Goal: Task Accomplishment & Management: Manage account settings

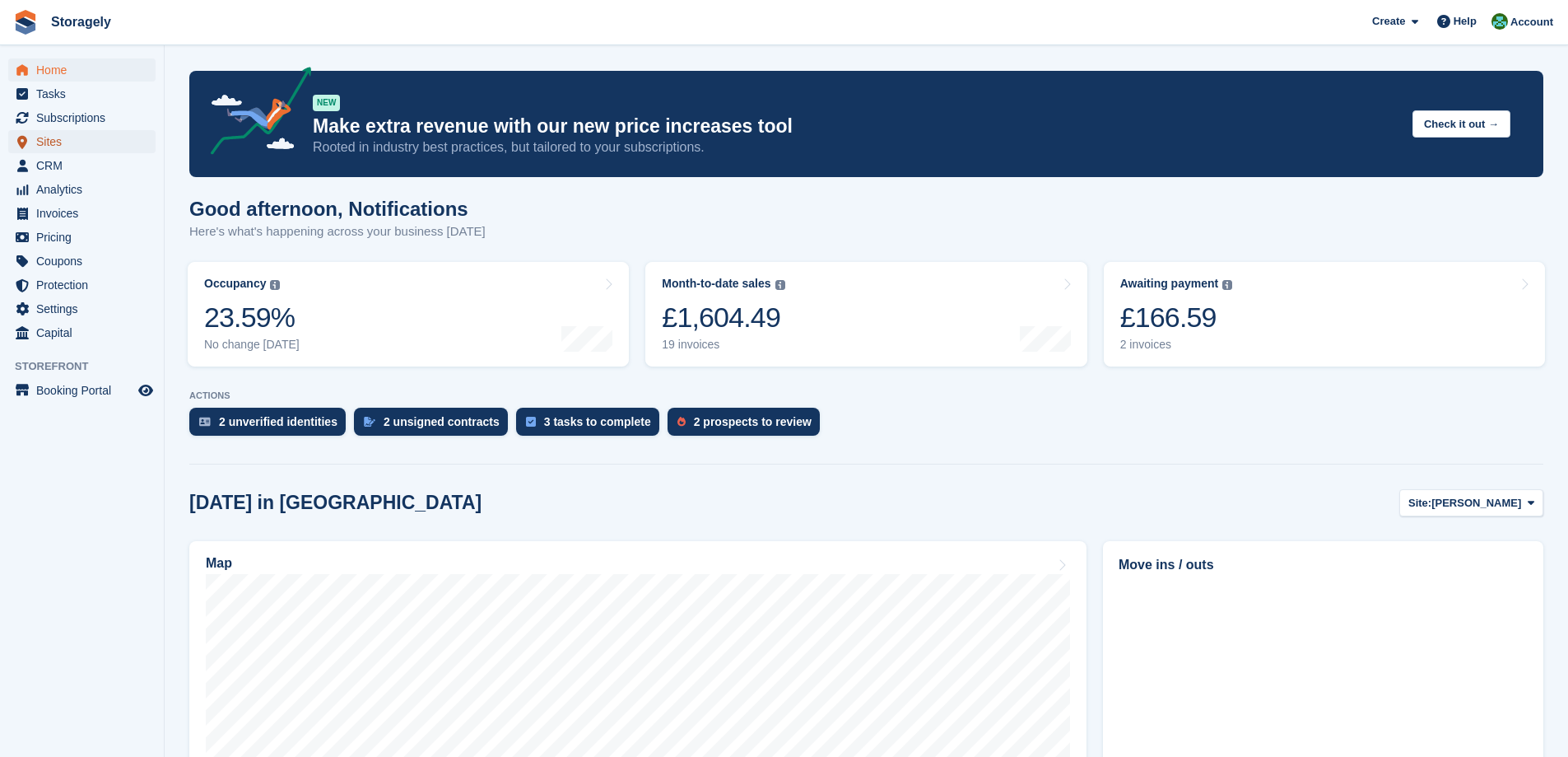
click at [79, 141] on span "Sites" at bounding box center [85, 141] width 99 height 23
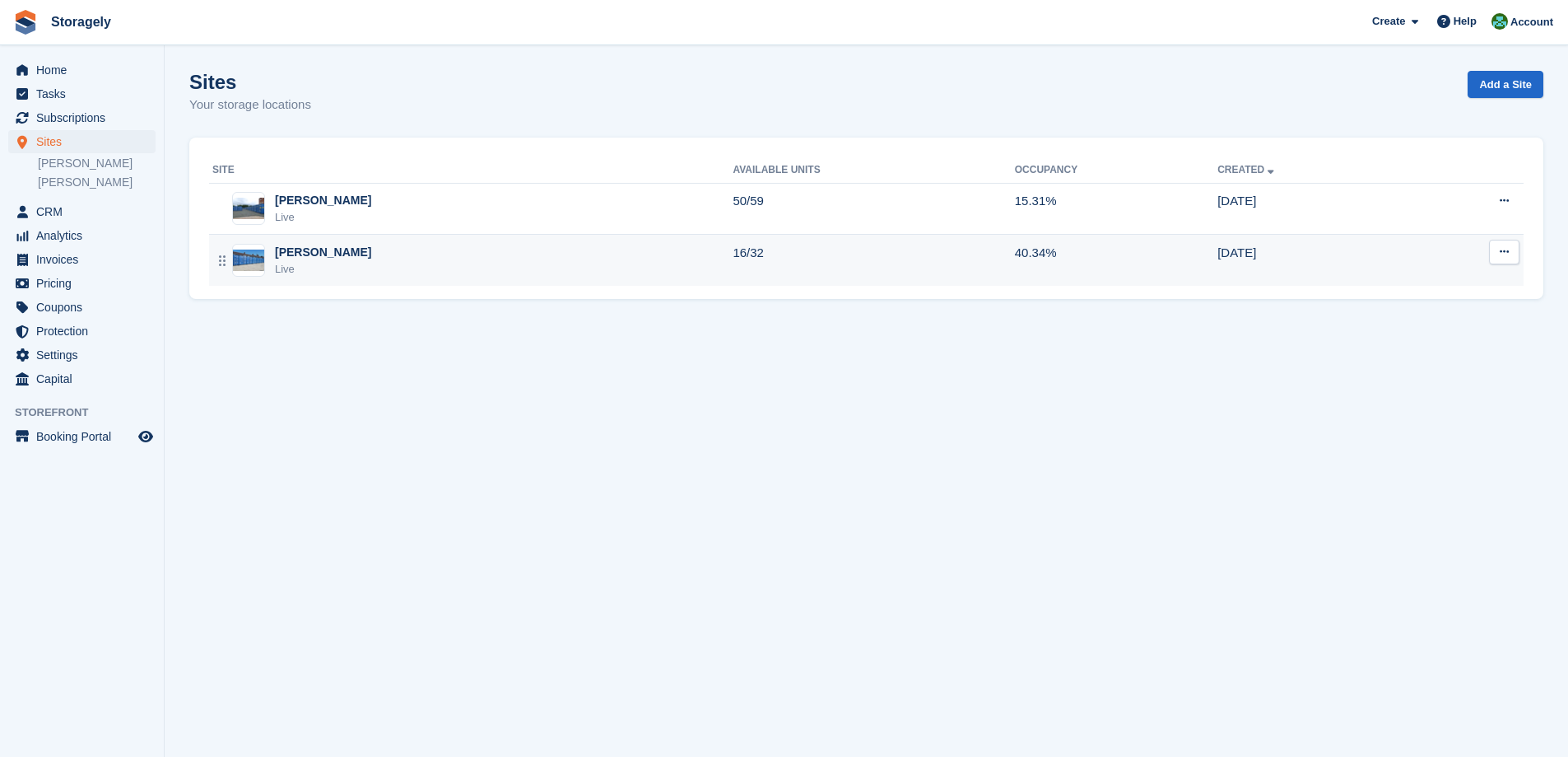
click at [391, 265] on div "Preston Live" at bounding box center [472, 261] width 520 height 34
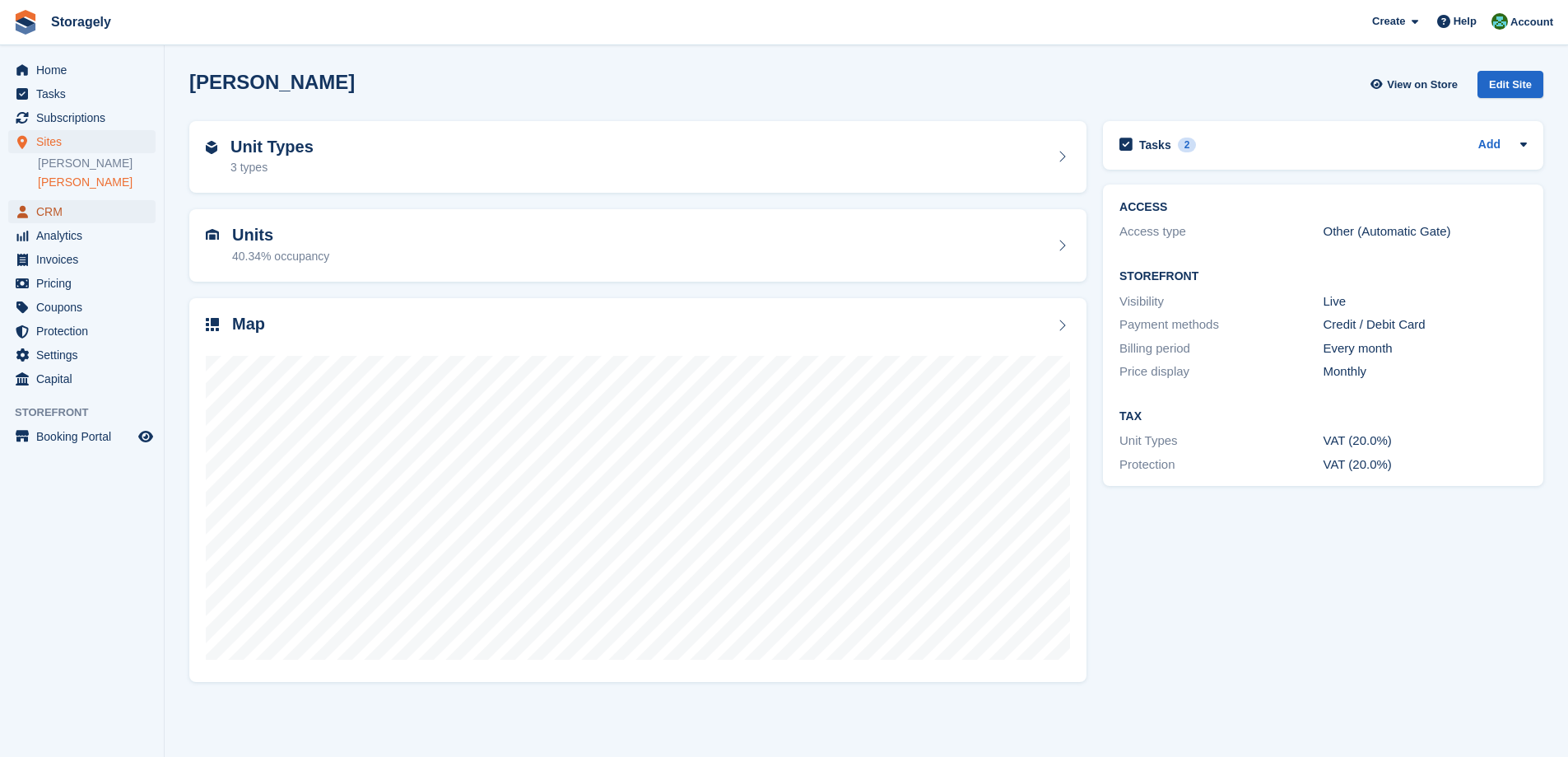
click at [56, 214] on span "CRM" at bounding box center [85, 211] width 99 height 23
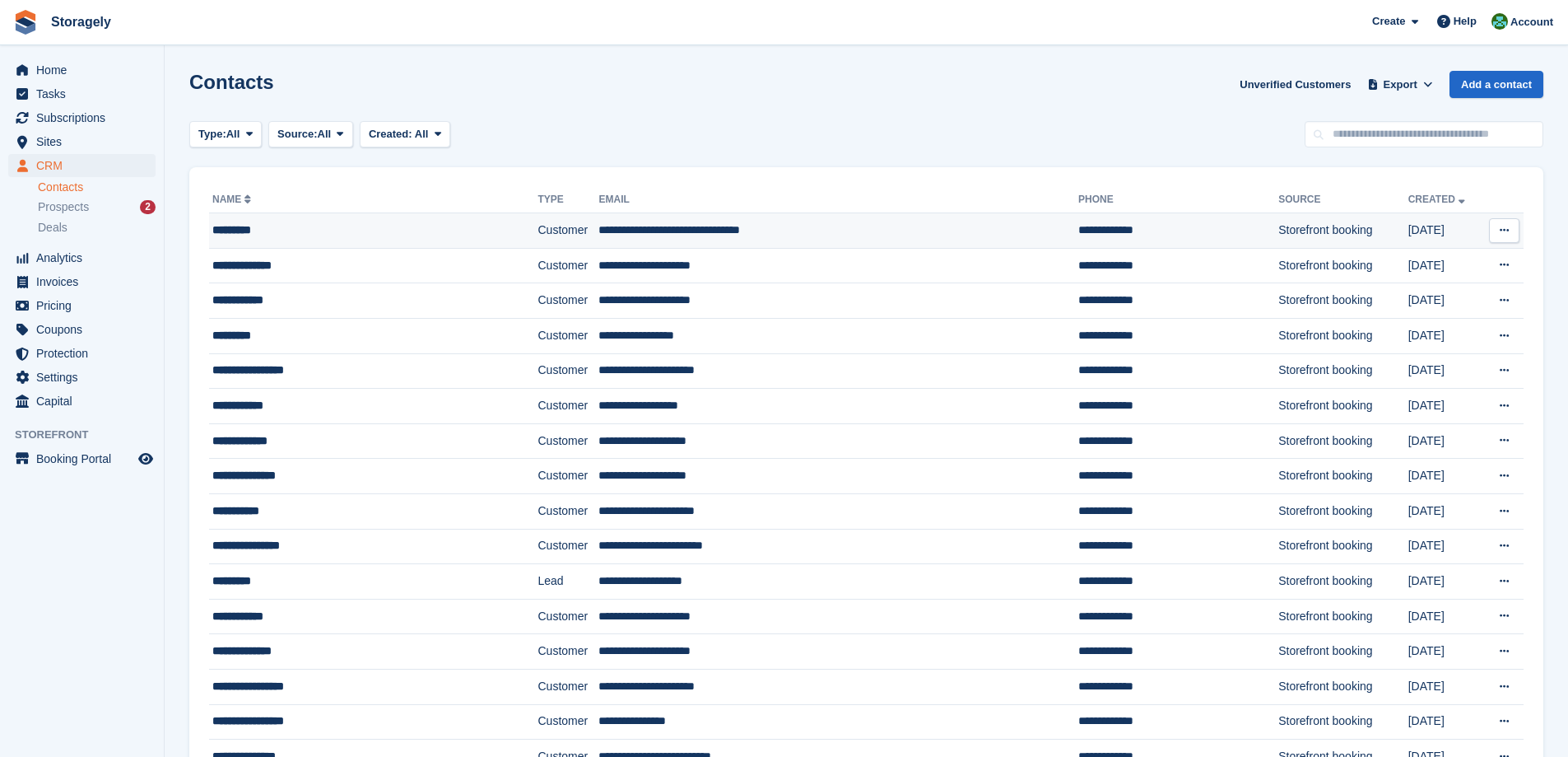
click at [365, 235] on div "*********" at bounding box center [345, 230] width 266 height 17
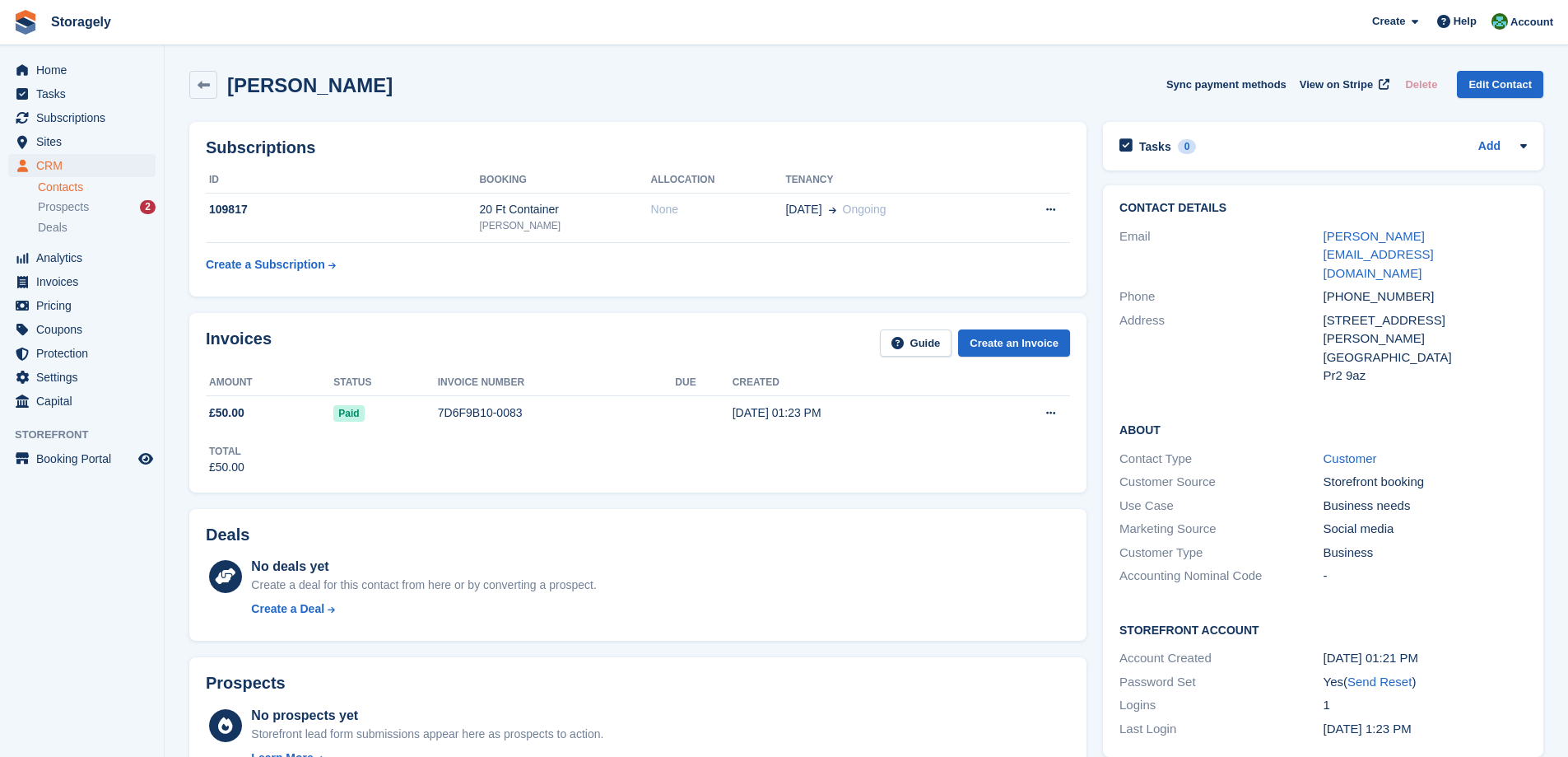
click at [172, 297] on section "Adam Musa Sync payment methods View on Stripe Delete Edit Contact Subscriptions…" at bounding box center [866, 599] width 1403 height 1199
click at [172, 293] on section "Adam Musa Sync payment methods View on Stripe Delete Edit Contact Subscriptions…" at bounding box center [866, 599] width 1403 height 1199
click at [107, 125] on span "Subscriptions" at bounding box center [85, 118] width 99 height 23
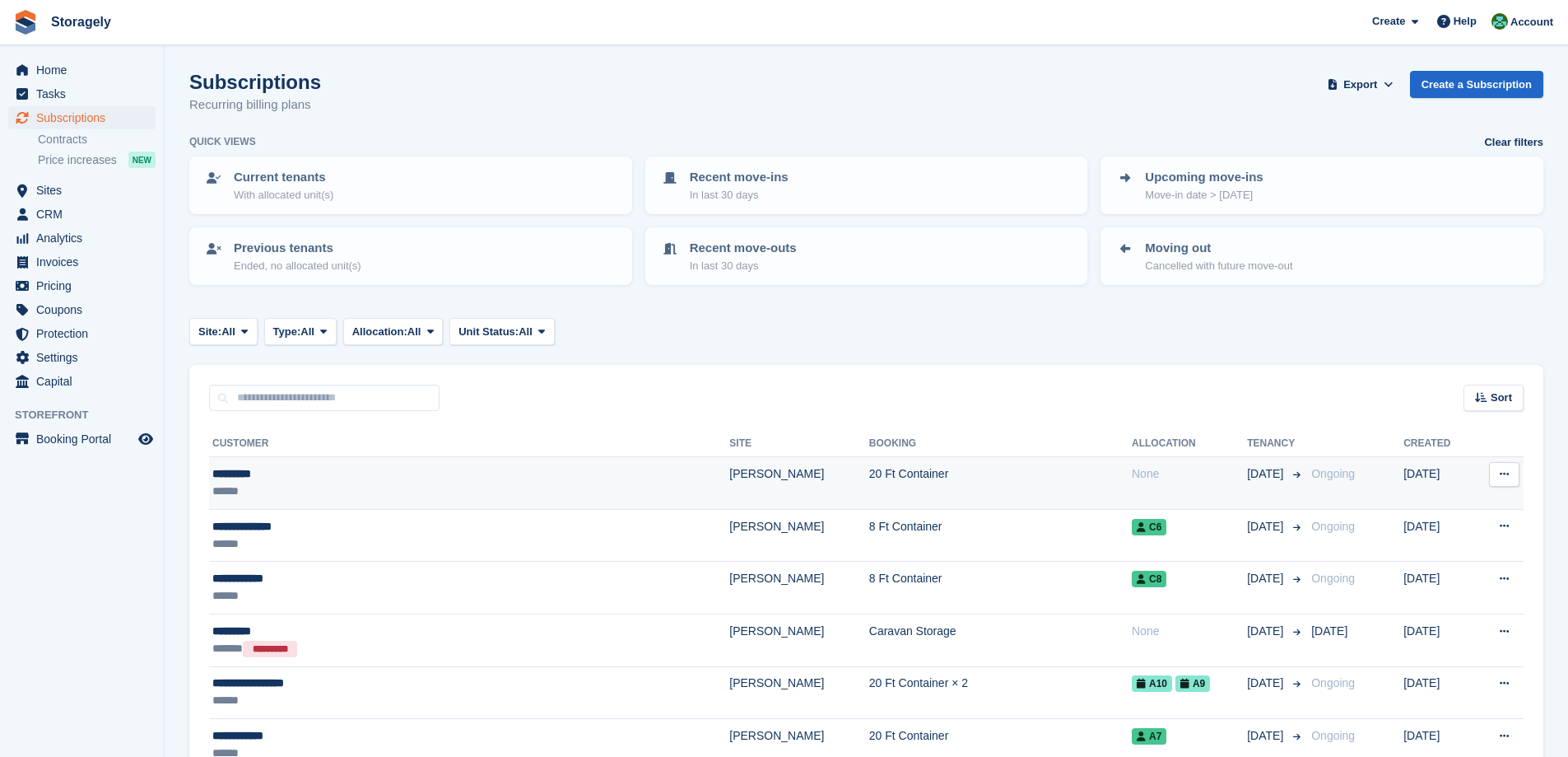
click at [287, 489] on div "******" at bounding box center [387, 491] width 351 height 17
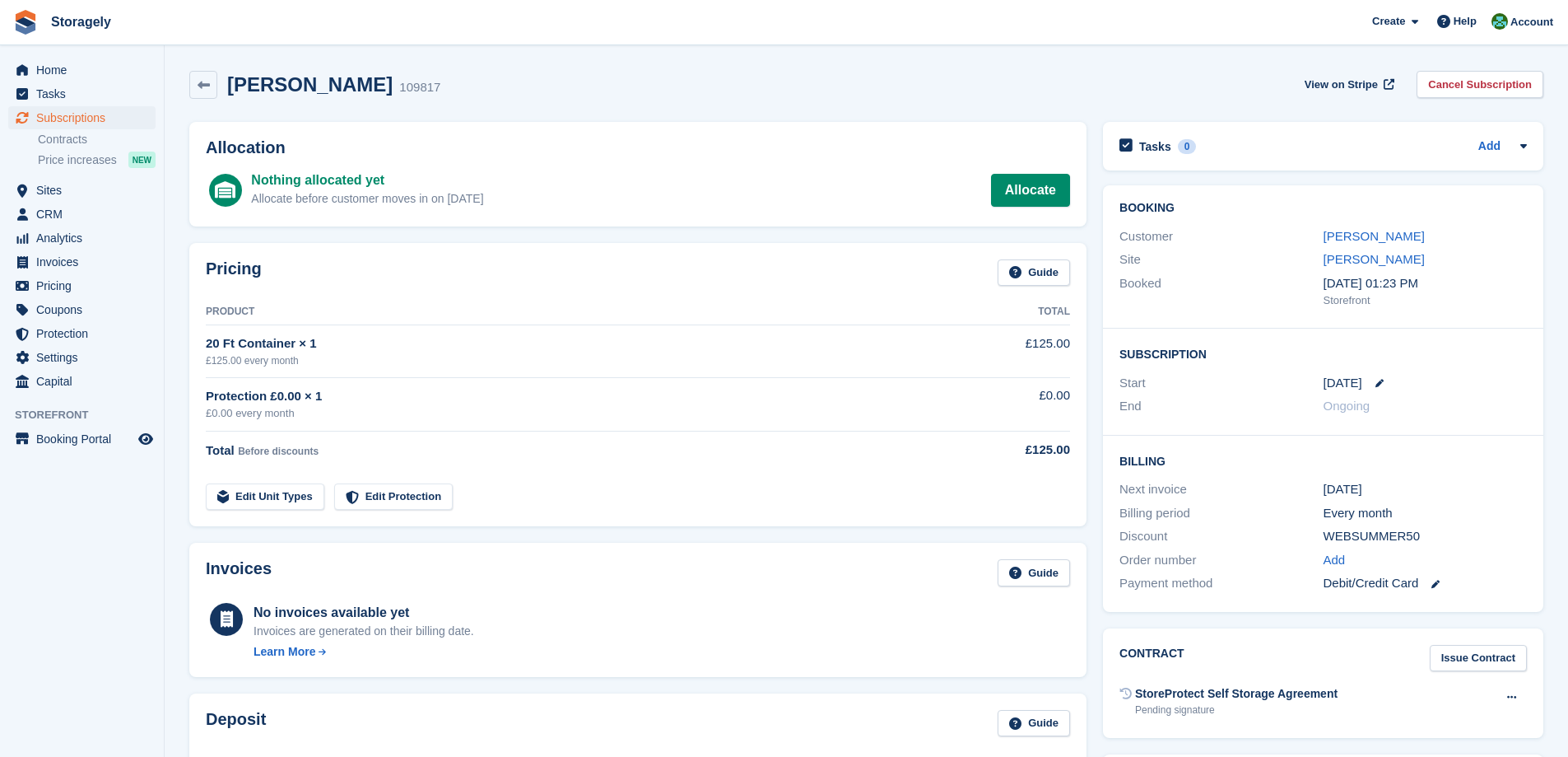
click at [920, 235] on div "Pricing Guide Product Total 20 Ft Container × 1 £125.00 every month £125.00 Pro…" at bounding box center [637, 385] width 914 height 300
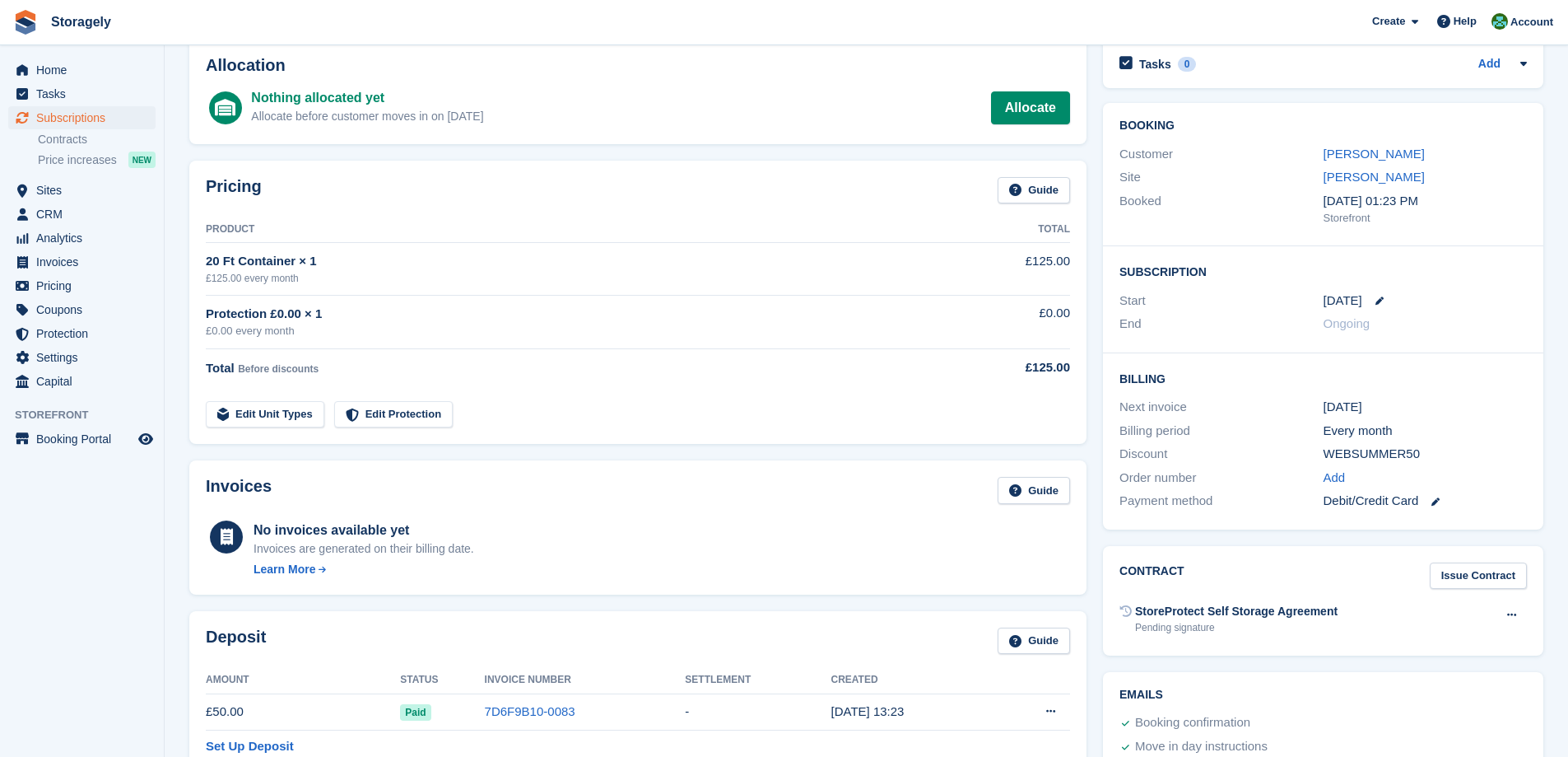
scroll to position [165, 0]
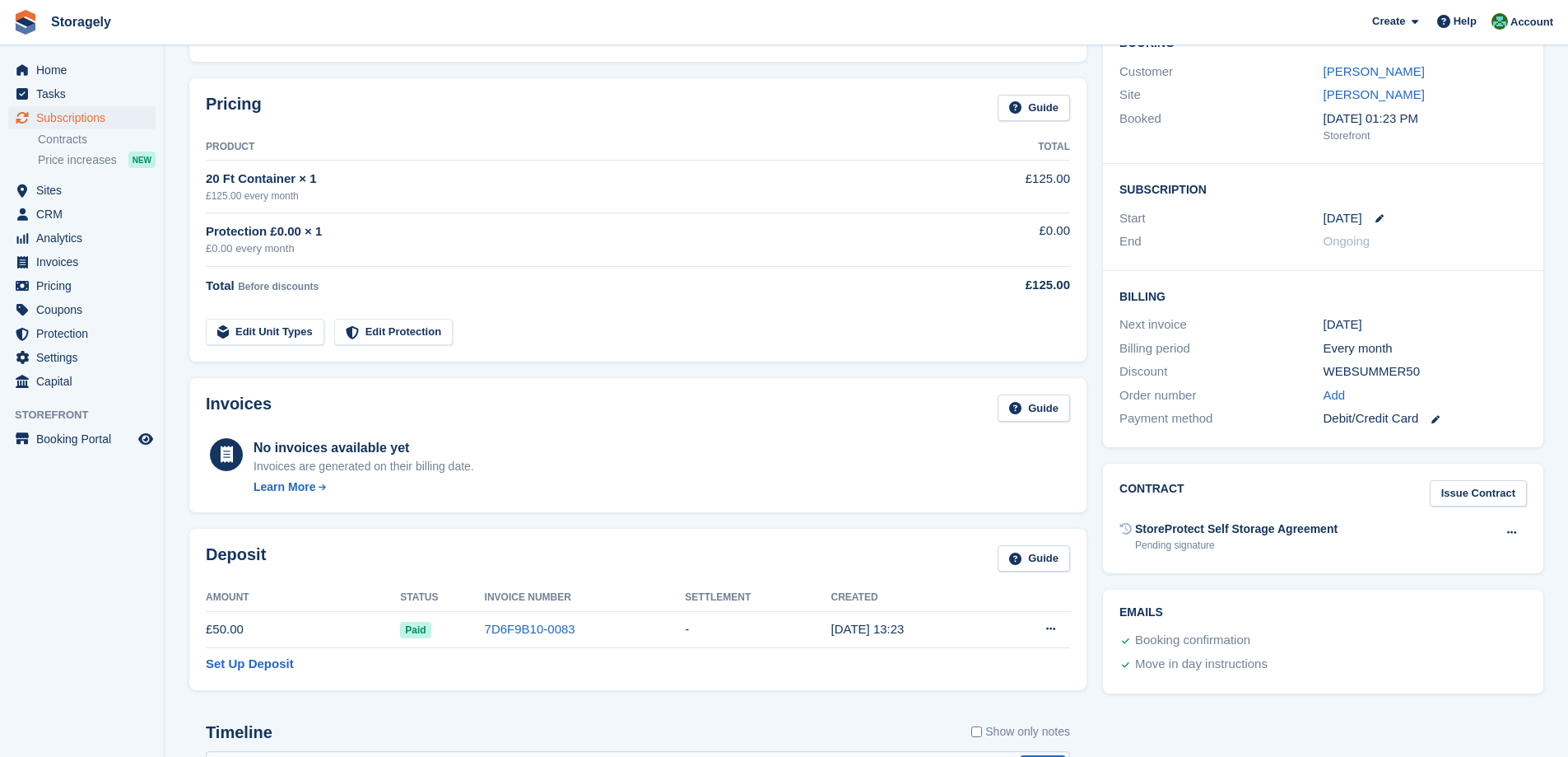
click at [172, 464] on section "Adam Musa 109817 View on Stripe Cancel Subscription Allocation Nothing allocate…" at bounding box center [866, 452] width 1403 height 1233
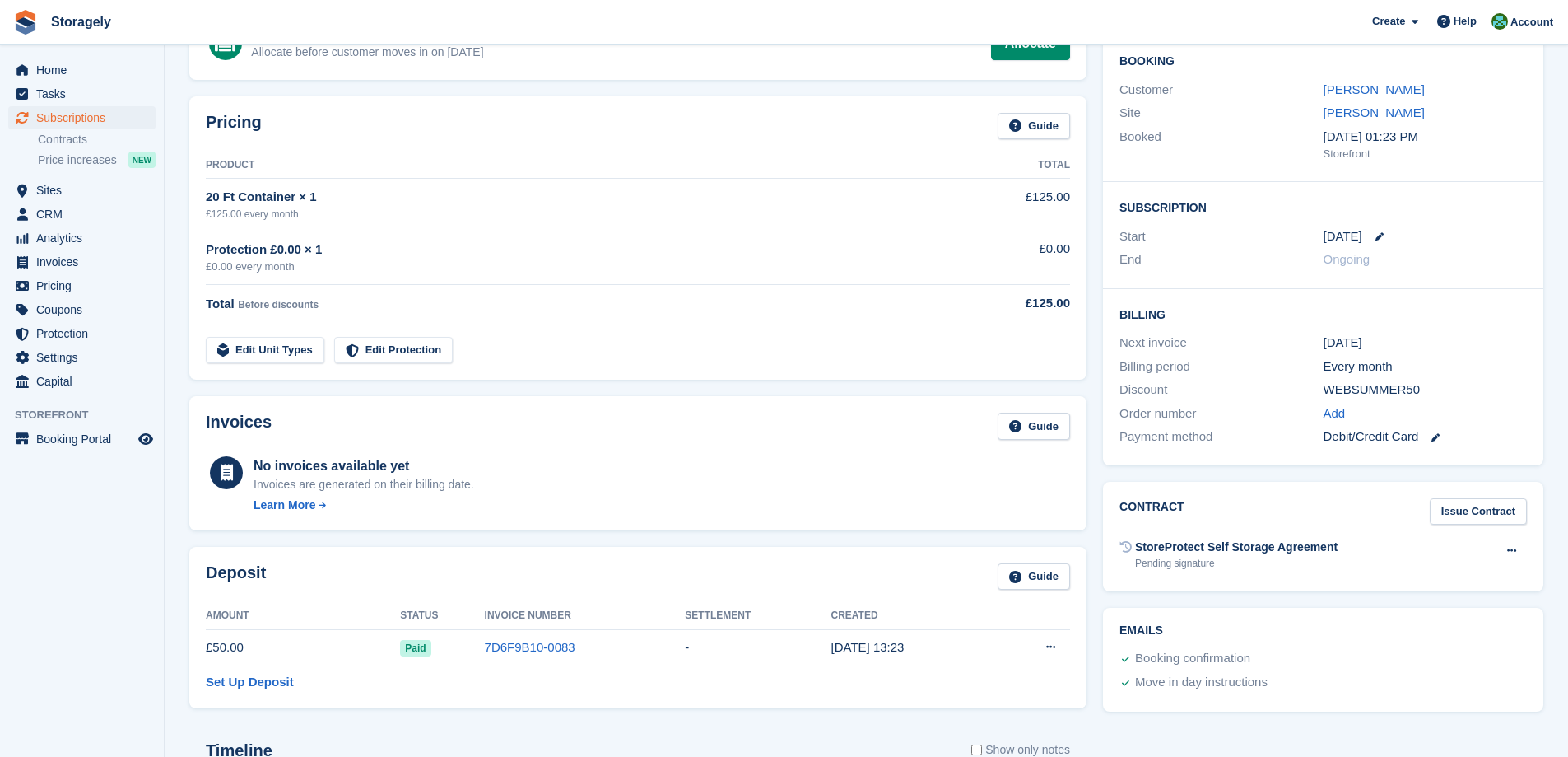
scroll to position [0, 0]
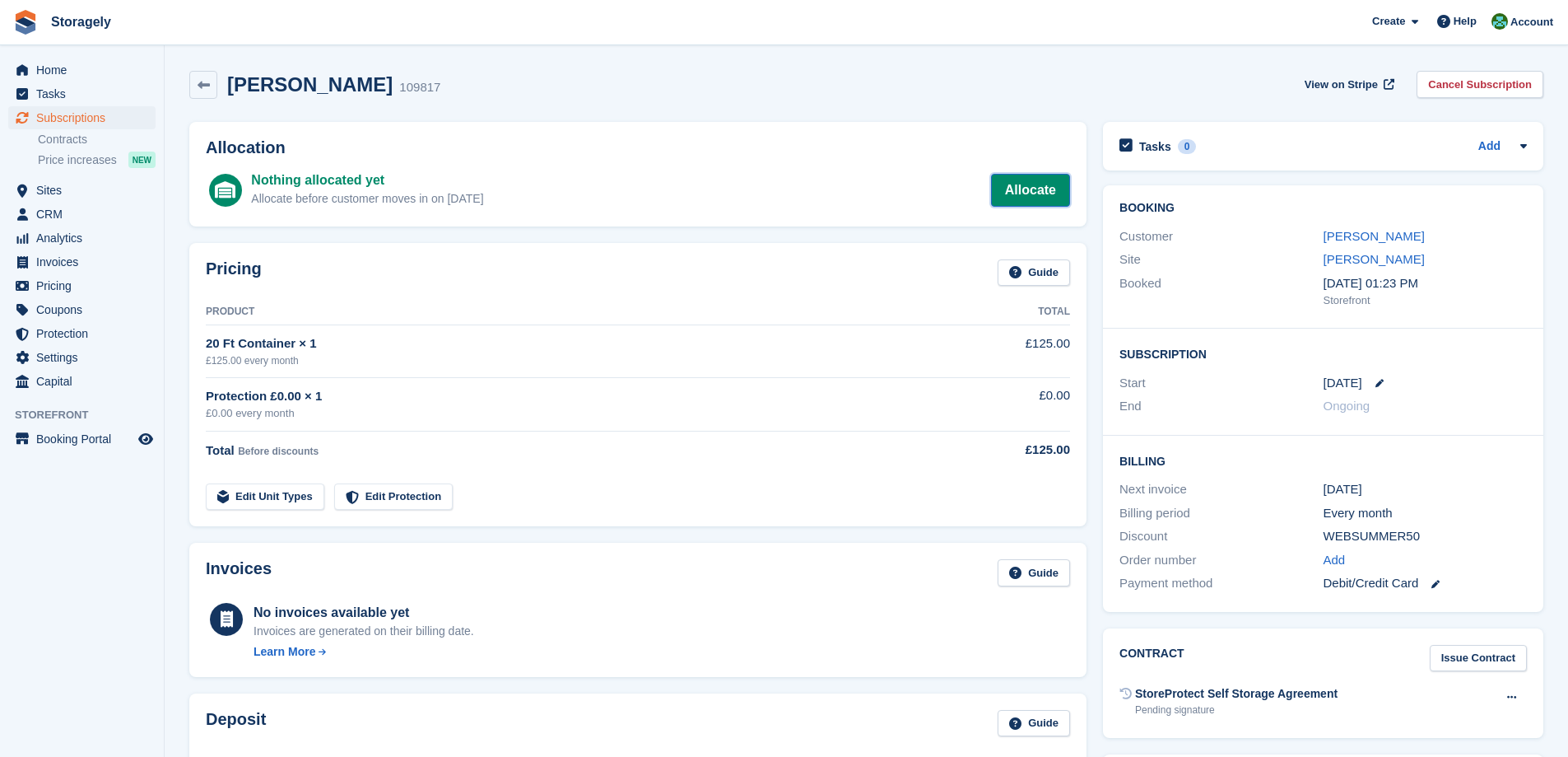
click at [1020, 195] on link "Allocate" at bounding box center [1030, 189] width 79 height 33
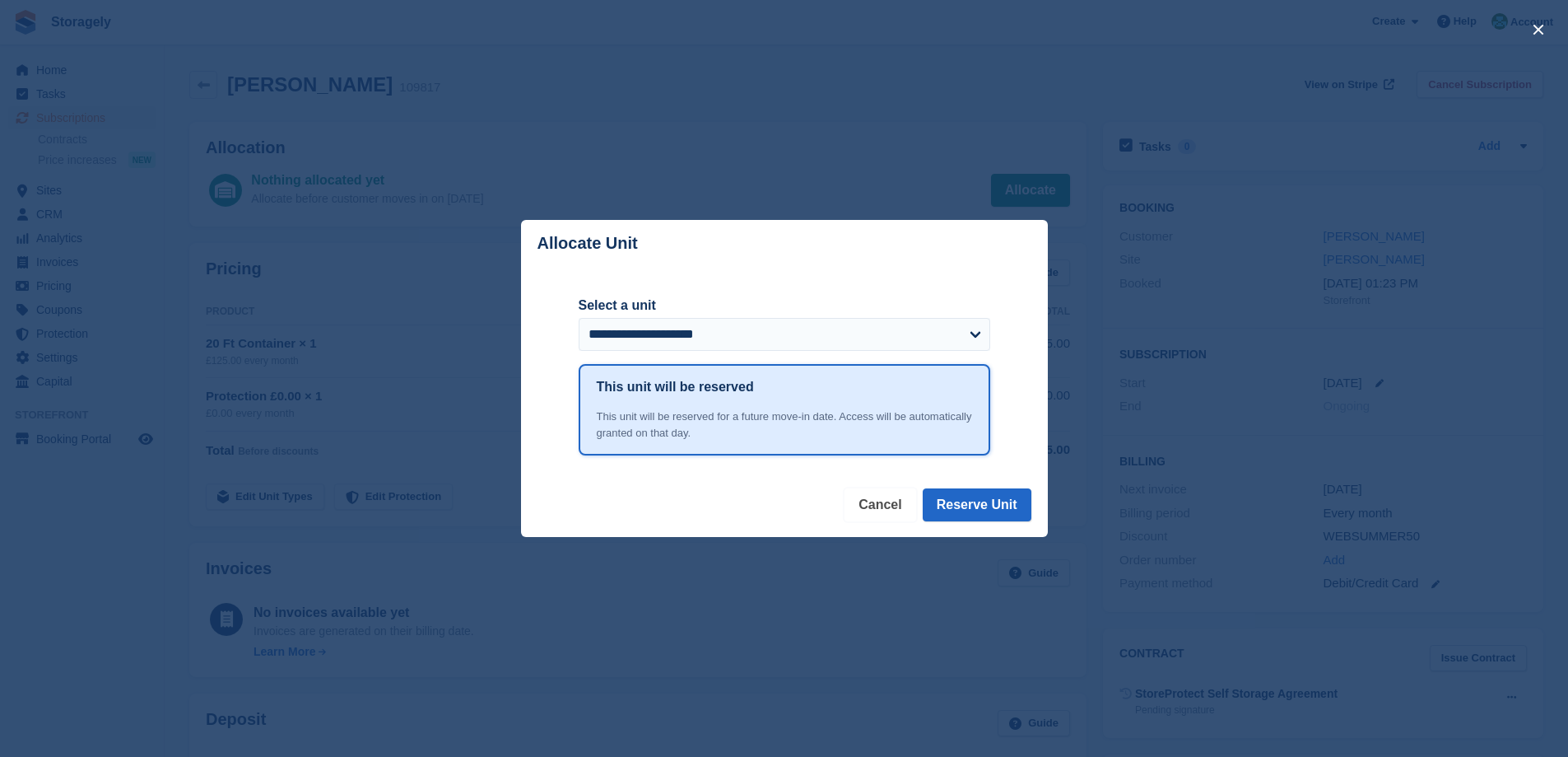
click at [896, 501] on button "Cancel" at bounding box center [880, 504] width 71 height 33
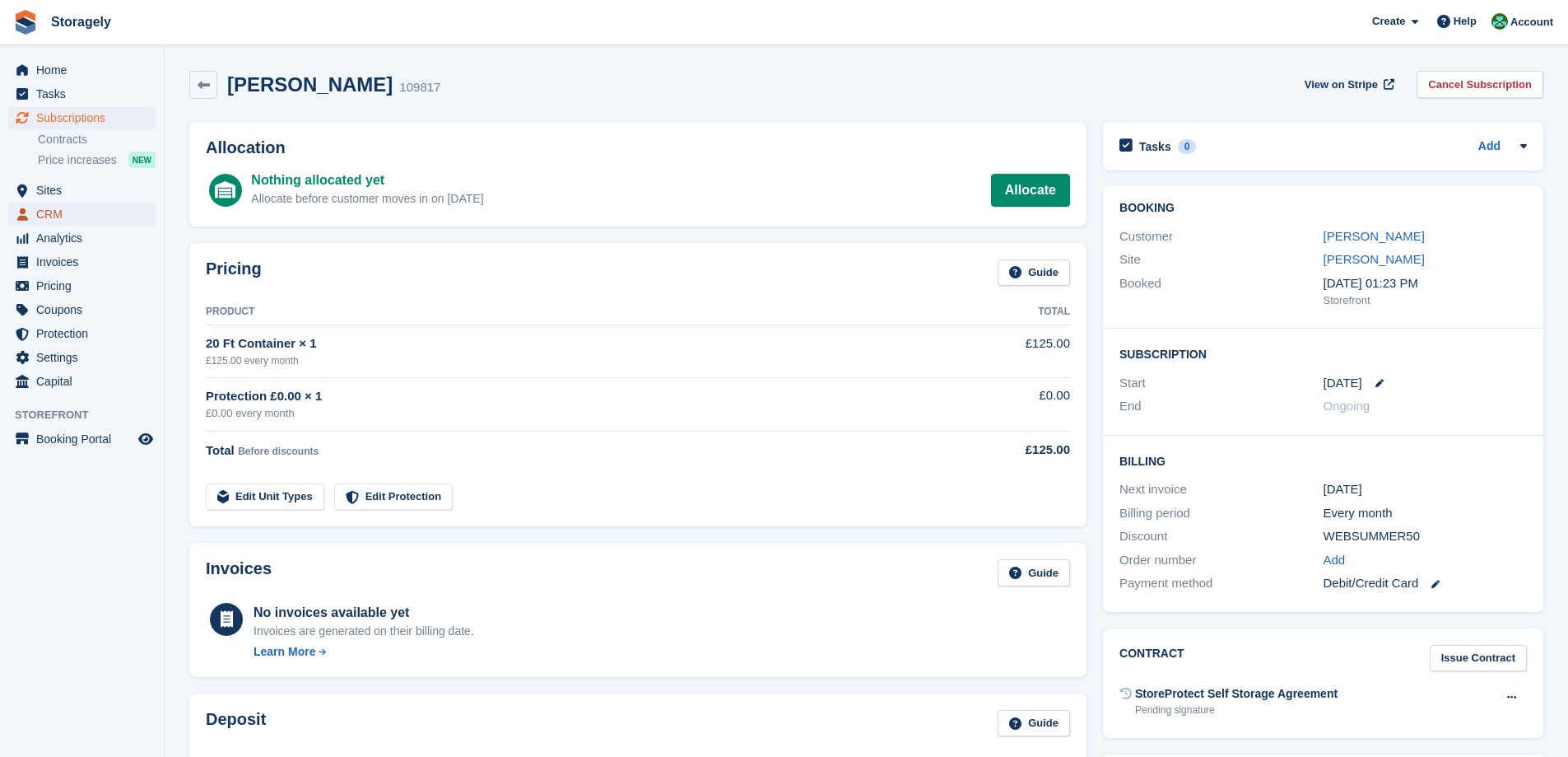
click at [59, 211] on span "CRM" at bounding box center [85, 214] width 99 height 23
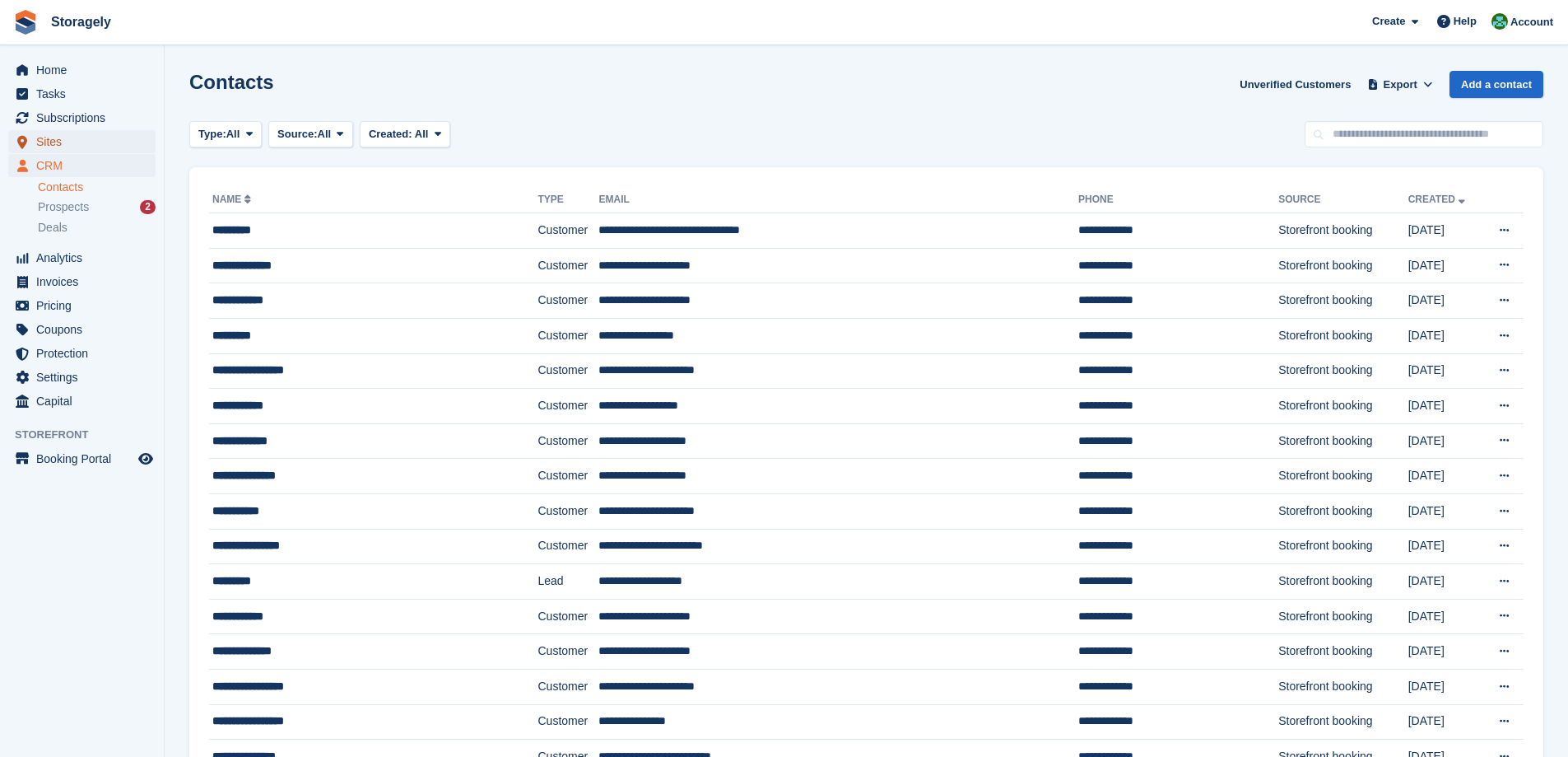
click at [81, 146] on span "Sites" at bounding box center [85, 141] width 99 height 23
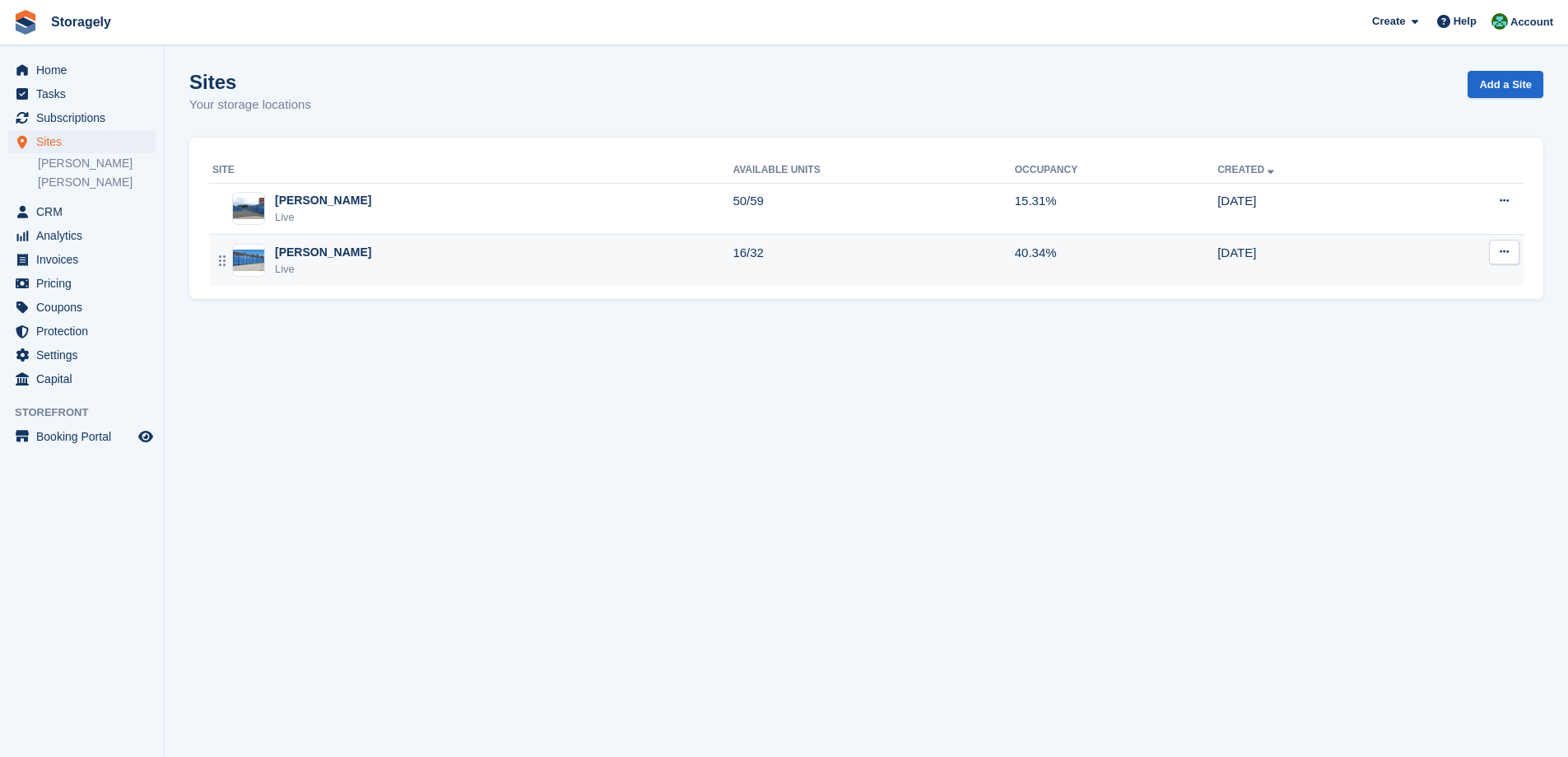
click at [322, 266] on div "Preston Live" at bounding box center [472, 261] width 520 height 34
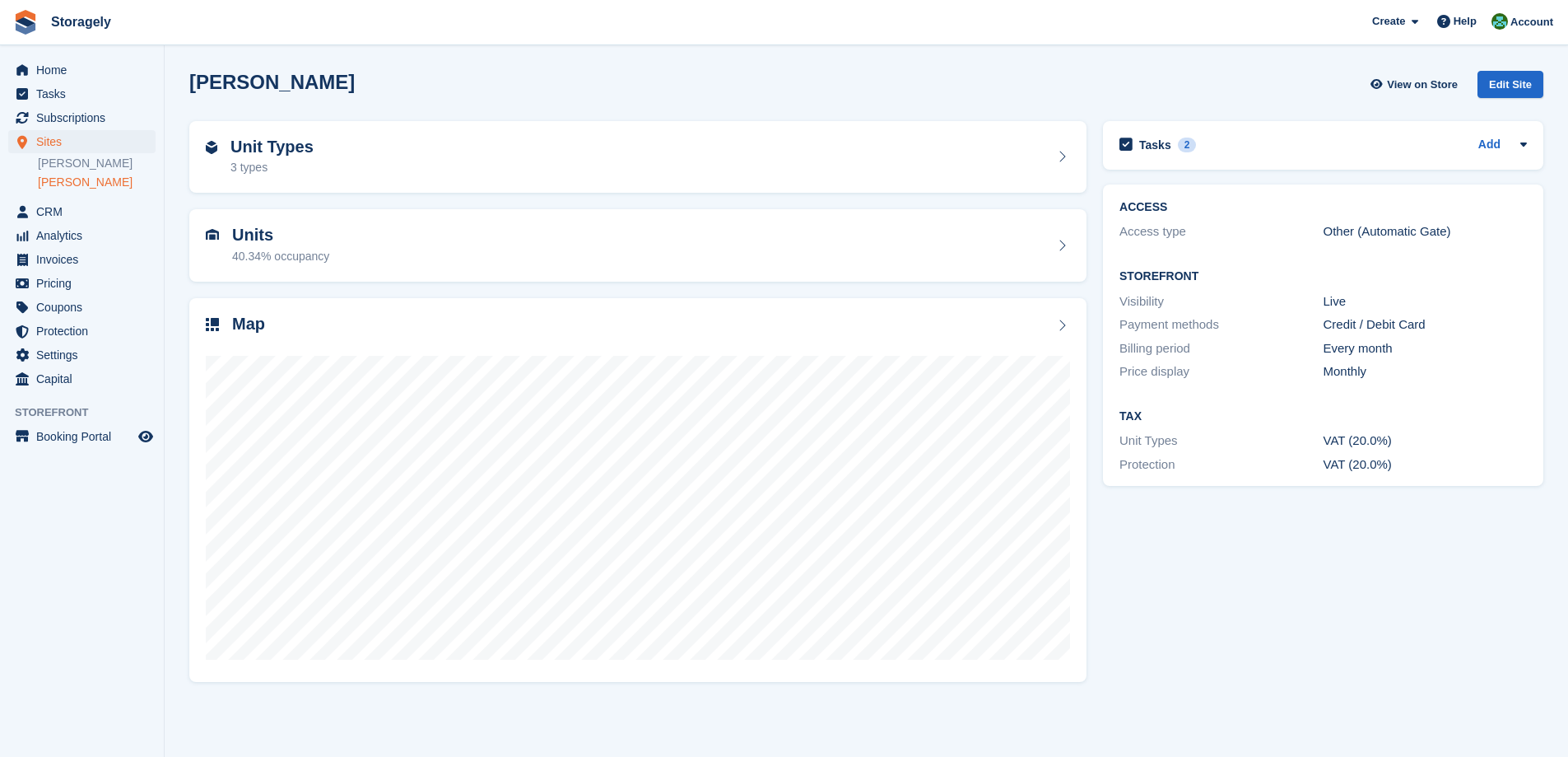
click at [1342, 162] on div "Tasks 2 Add Unlocked containers C14 & A13 Used for building materials" at bounding box center [1323, 145] width 440 height 48
click at [1342, 158] on div "Tasks 2 Add Unlocked containers C14 & A13 Used for building materials" at bounding box center [1323, 145] width 440 height 48
click at [1177, 141] on div "2" at bounding box center [1187, 145] width 19 height 15
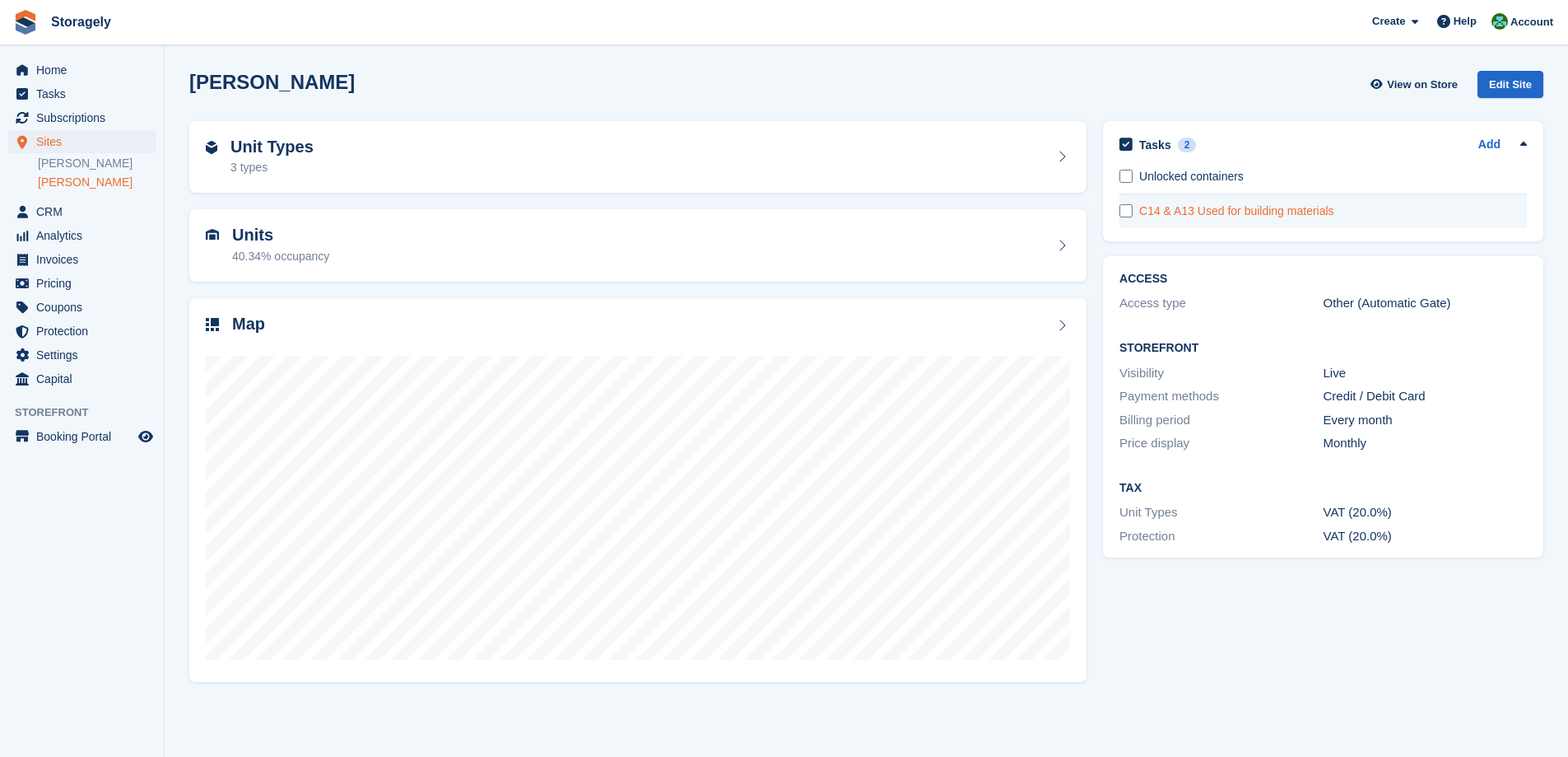
click at [1174, 204] on div "C14 & A13 Used for building materials" at bounding box center [1333, 211] width 388 height 17
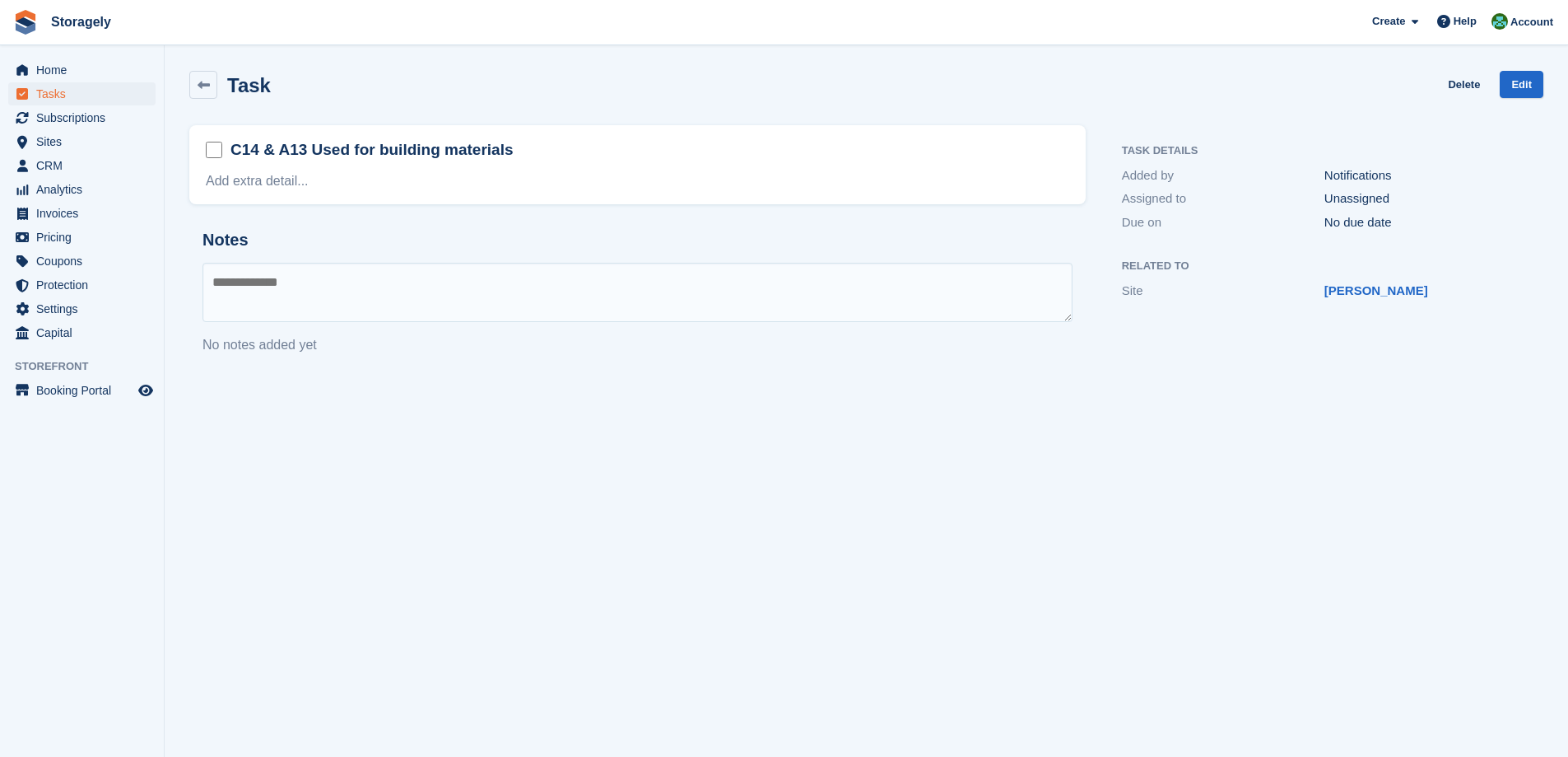
click at [317, 154] on h2 "C14 & A13 Used for building materials" at bounding box center [372, 150] width 283 height 21
click at [276, 180] on link "Add extra detail..." at bounding box center [257, 180] width 103 height 14
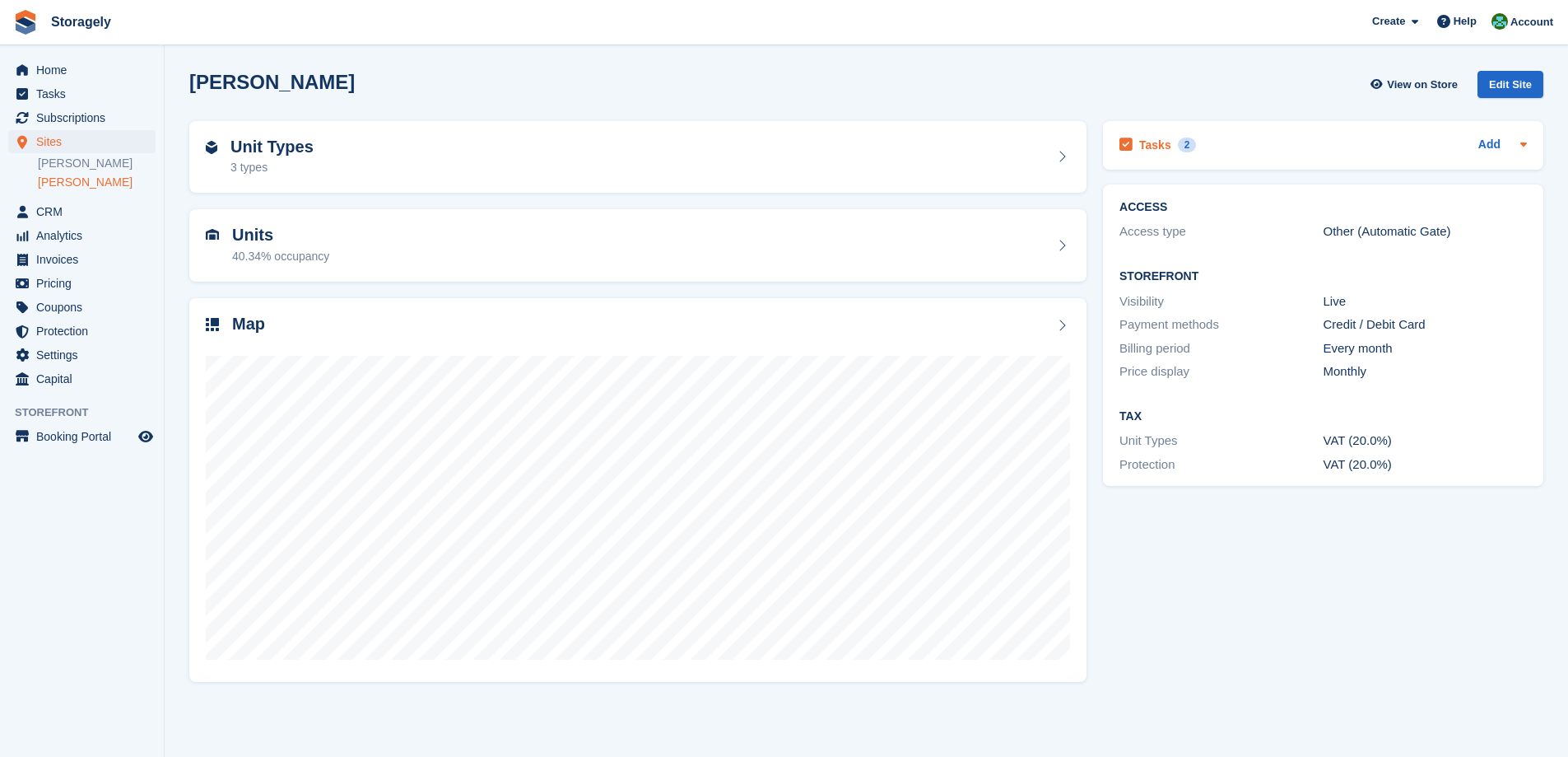
click at [1194, 146] on div "Tasks 2 Add" at bounding box center [1323, 145] width 407 height 22
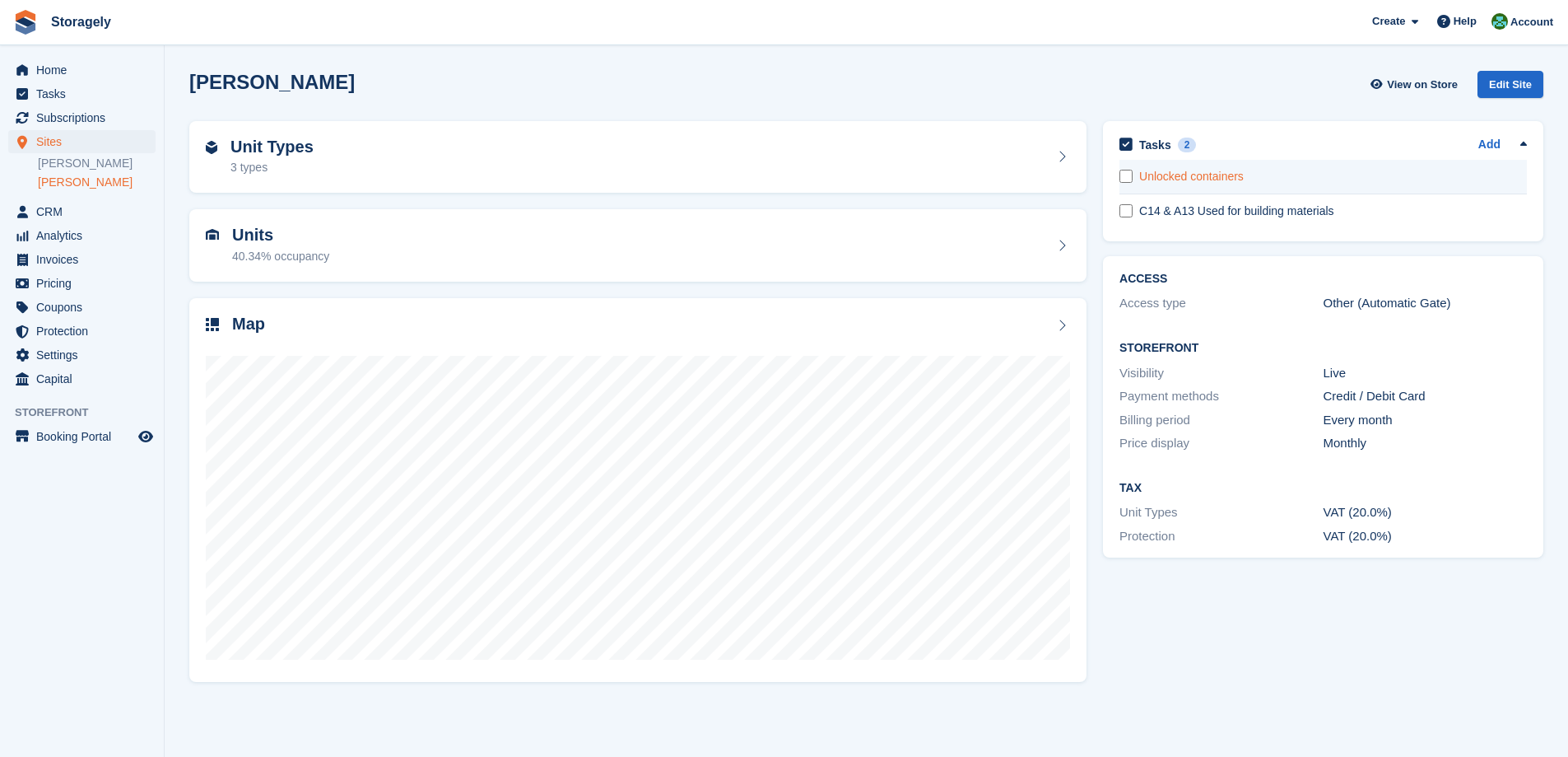
click at [1195, 176] on div "Unlocked containers" at bounding box center [1333, 177] width 388 height 17
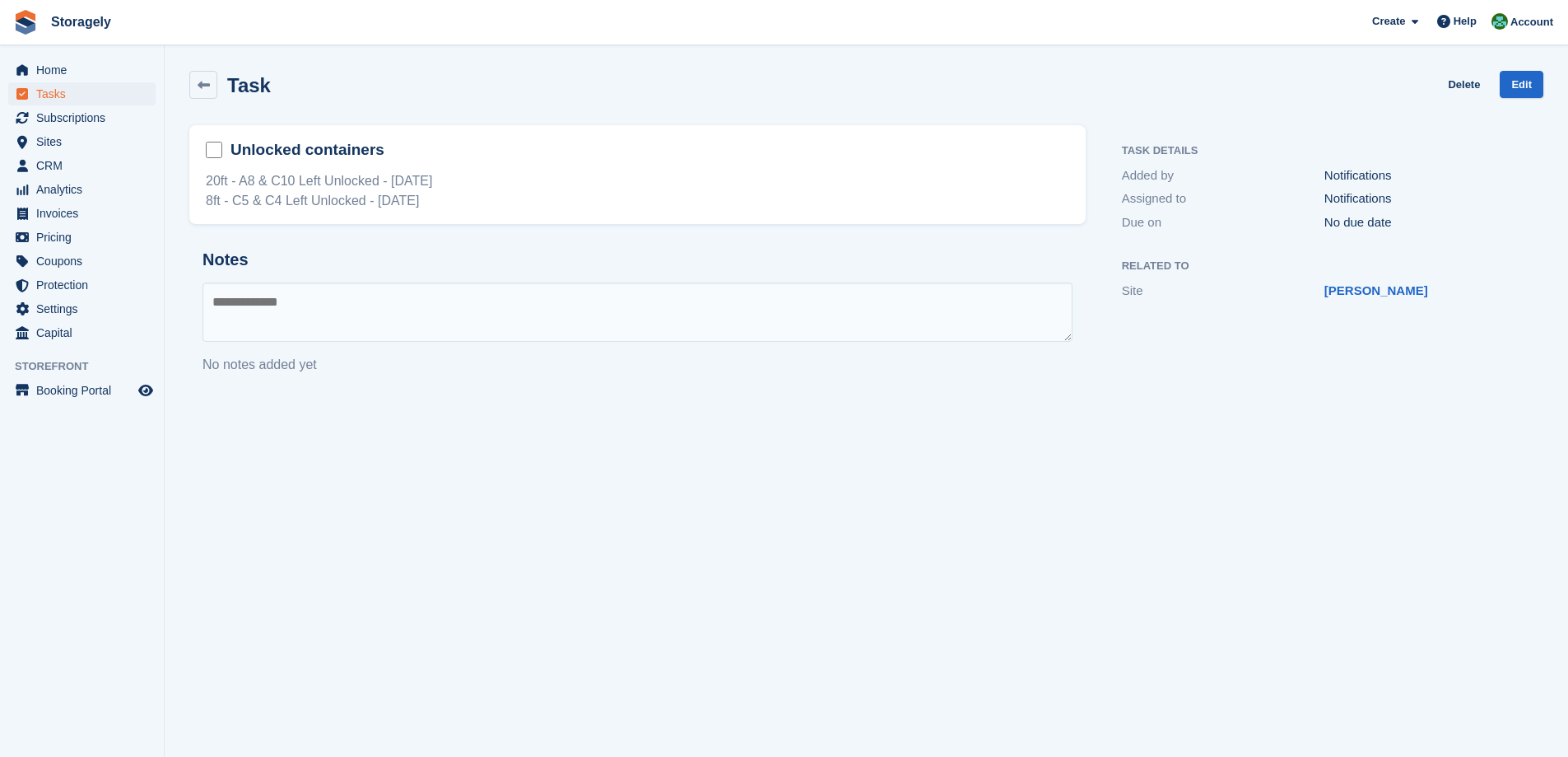
click at [244, 181] on div "20ft - A8 & C10 Left Unlocked - [DATE] 8ft - C5 & C4 Left Unlocked - [DATE]" at bounding box center [636, 191] width 863 height 40
click at [63, 77] on span "Home" at bounding box center [85, 69] width 99 height 23
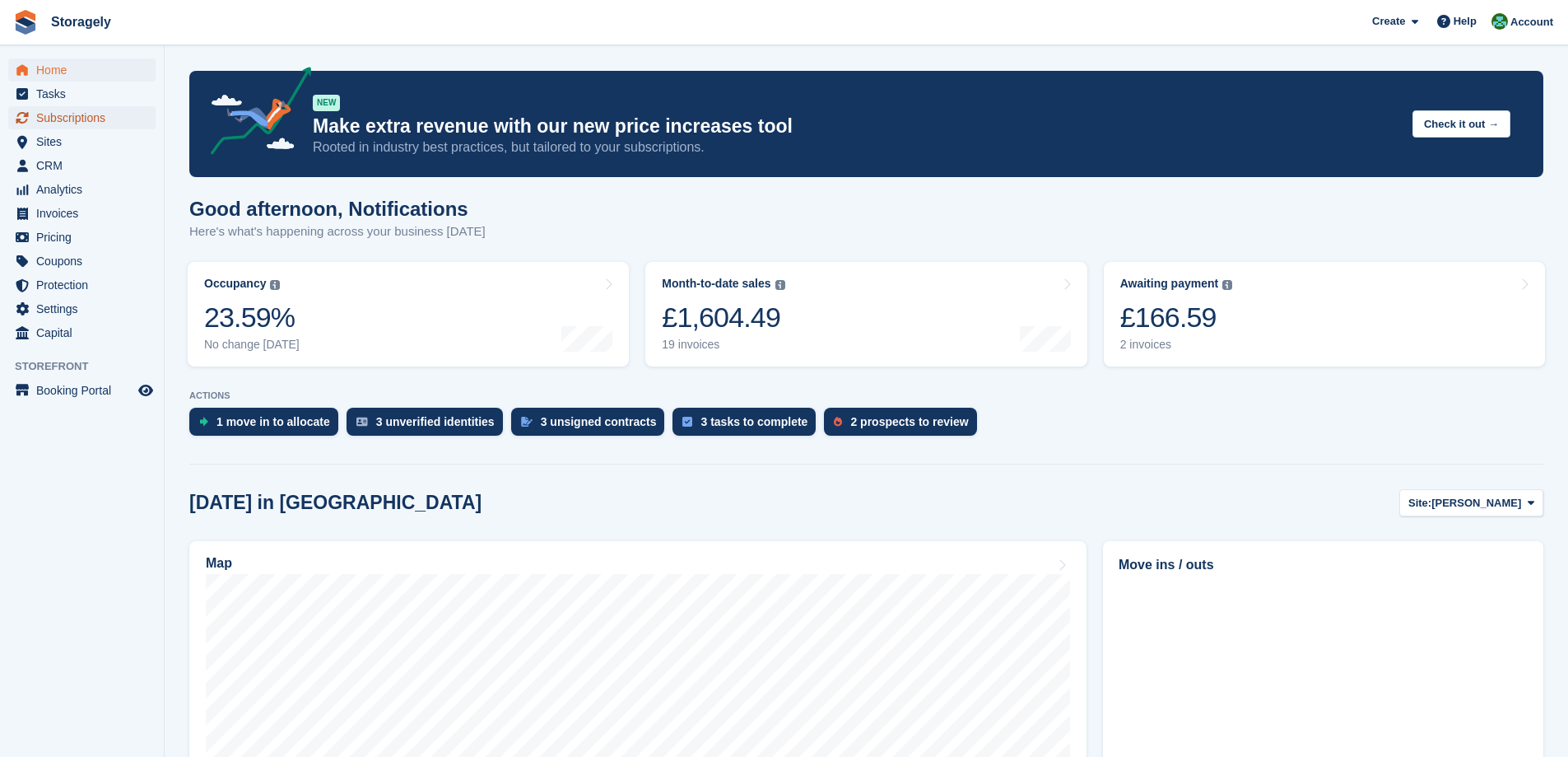
click at [81, 119] on span "Subscriptions" at bounding box center [85, 118] width 99 height 23
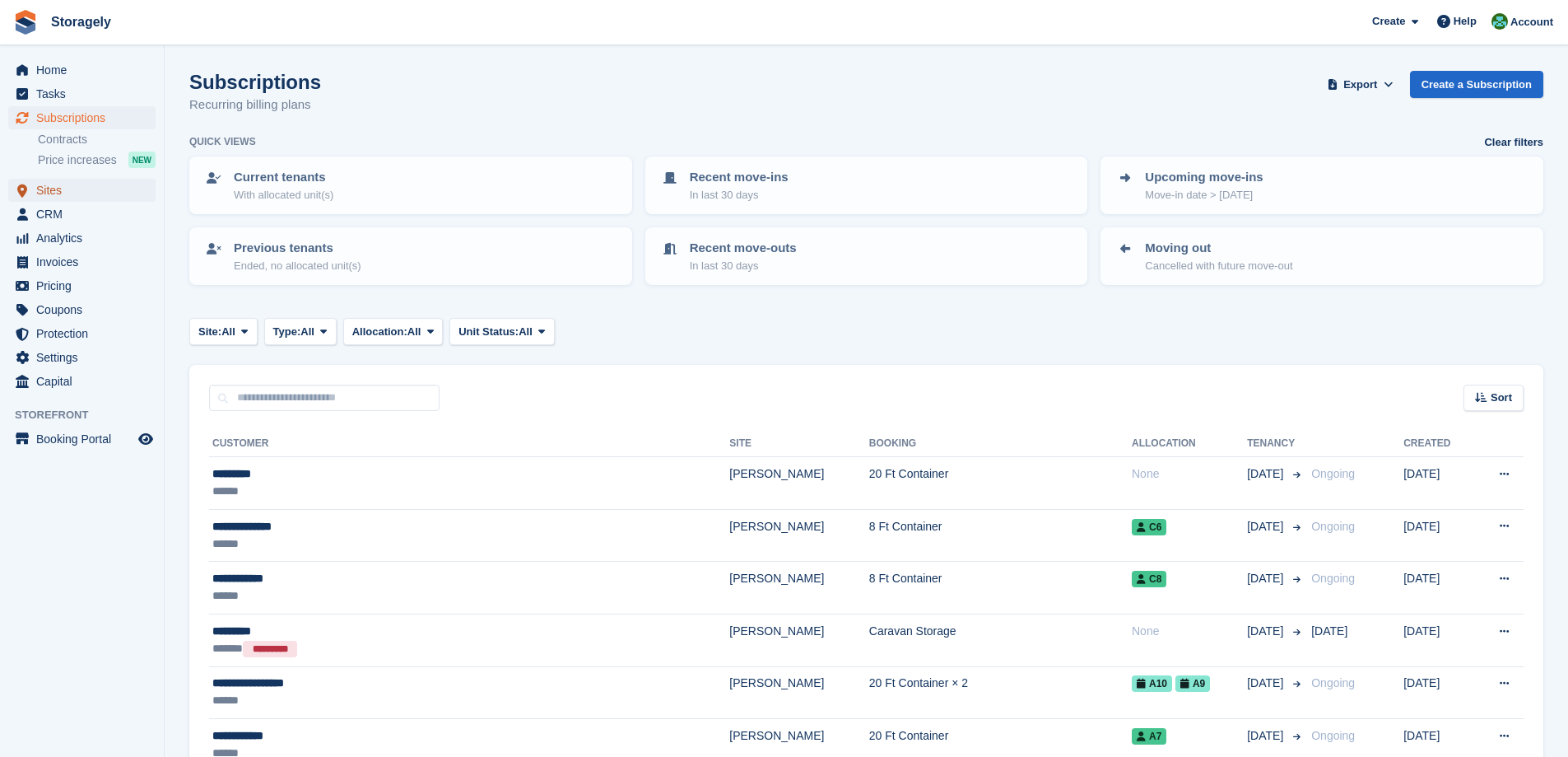
click at [54, 184] on span "Sites" at bounding box center [85, 189] width 99 height 23
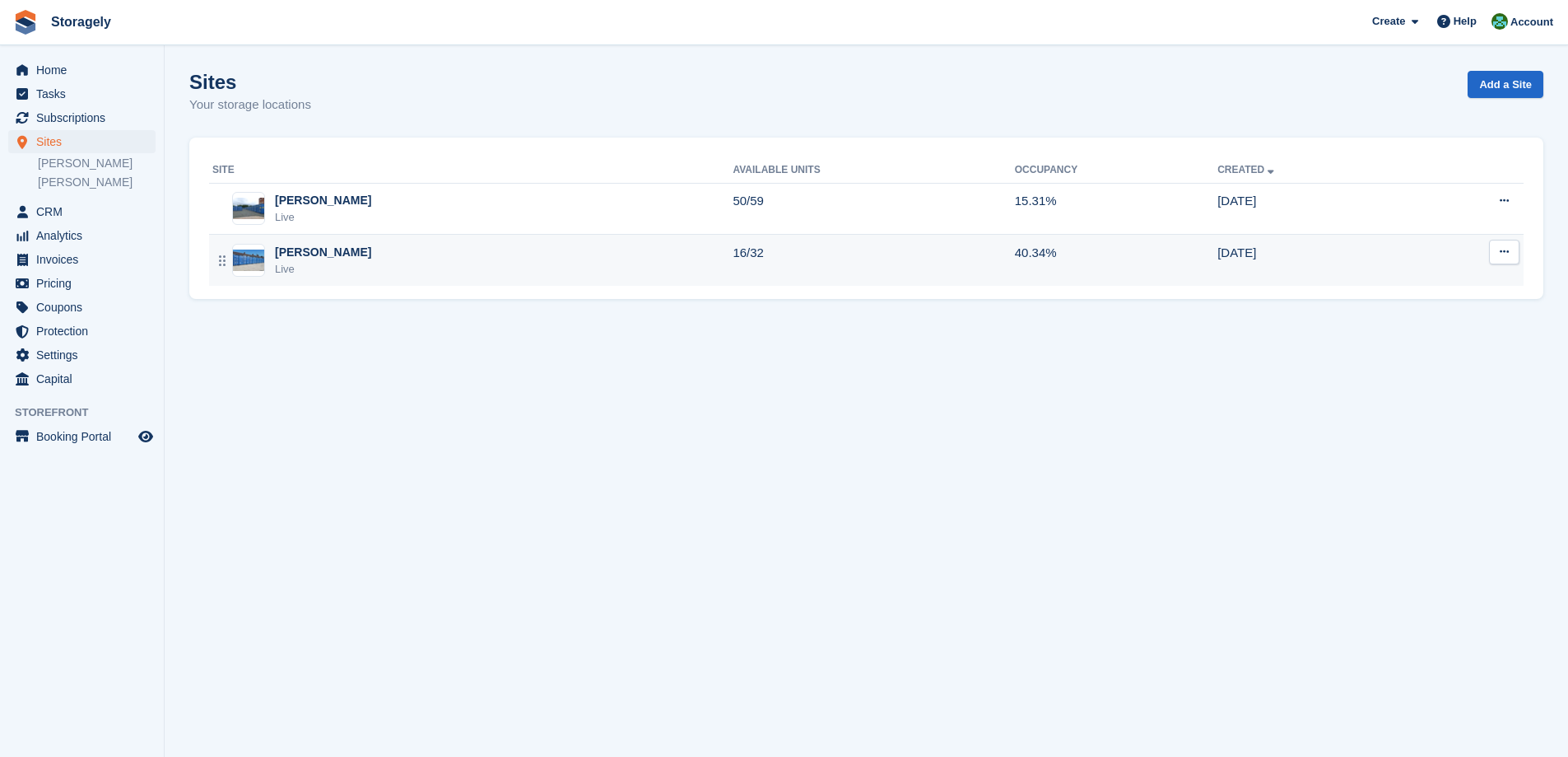
click at [358, 266] on div "Preston Live" at bounding box center [472, 261] width 520 height 34
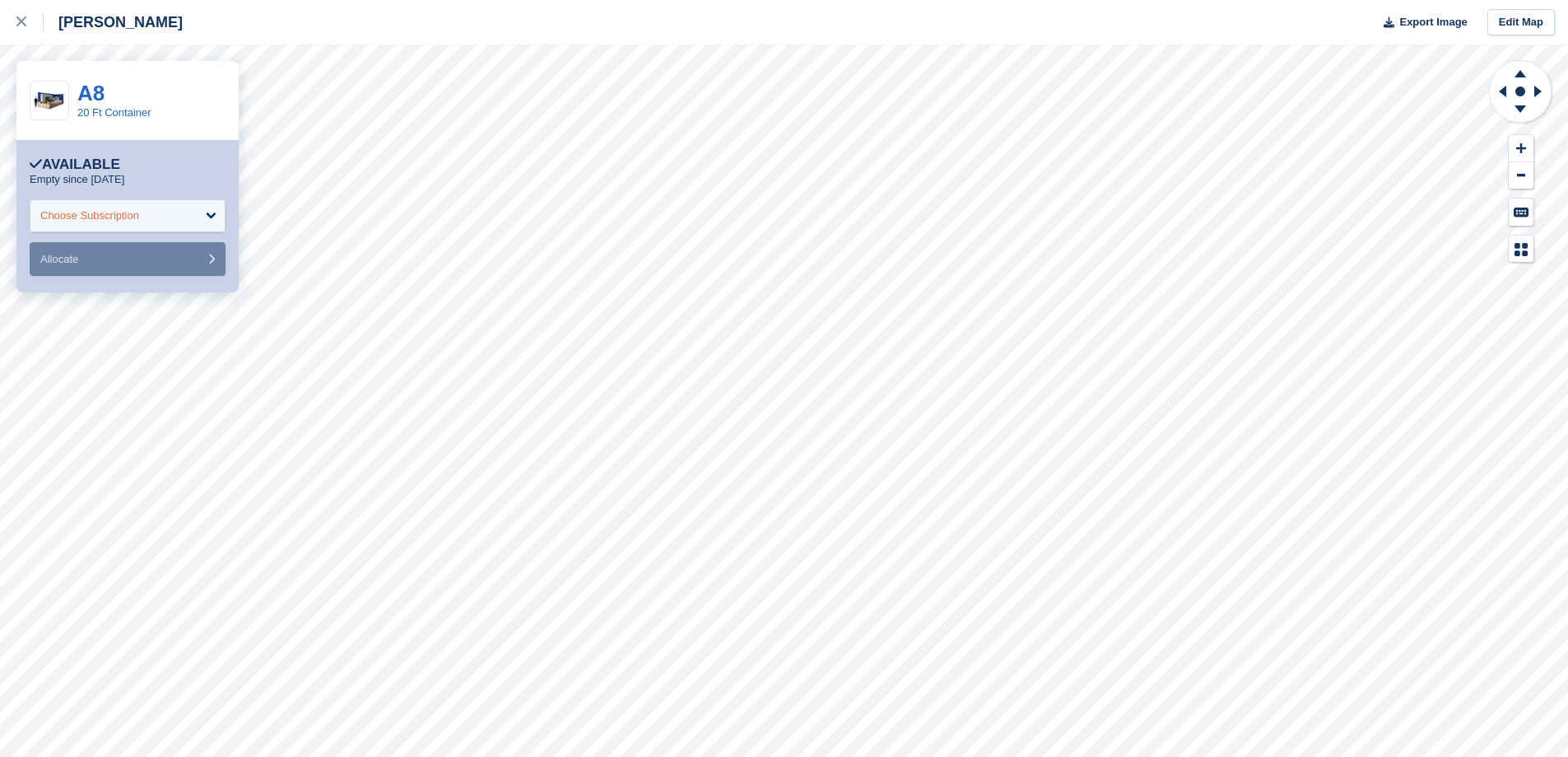
click at [193, 214] on div "Choose Subscription" at bounding box center [128, 216] width 196 height 33
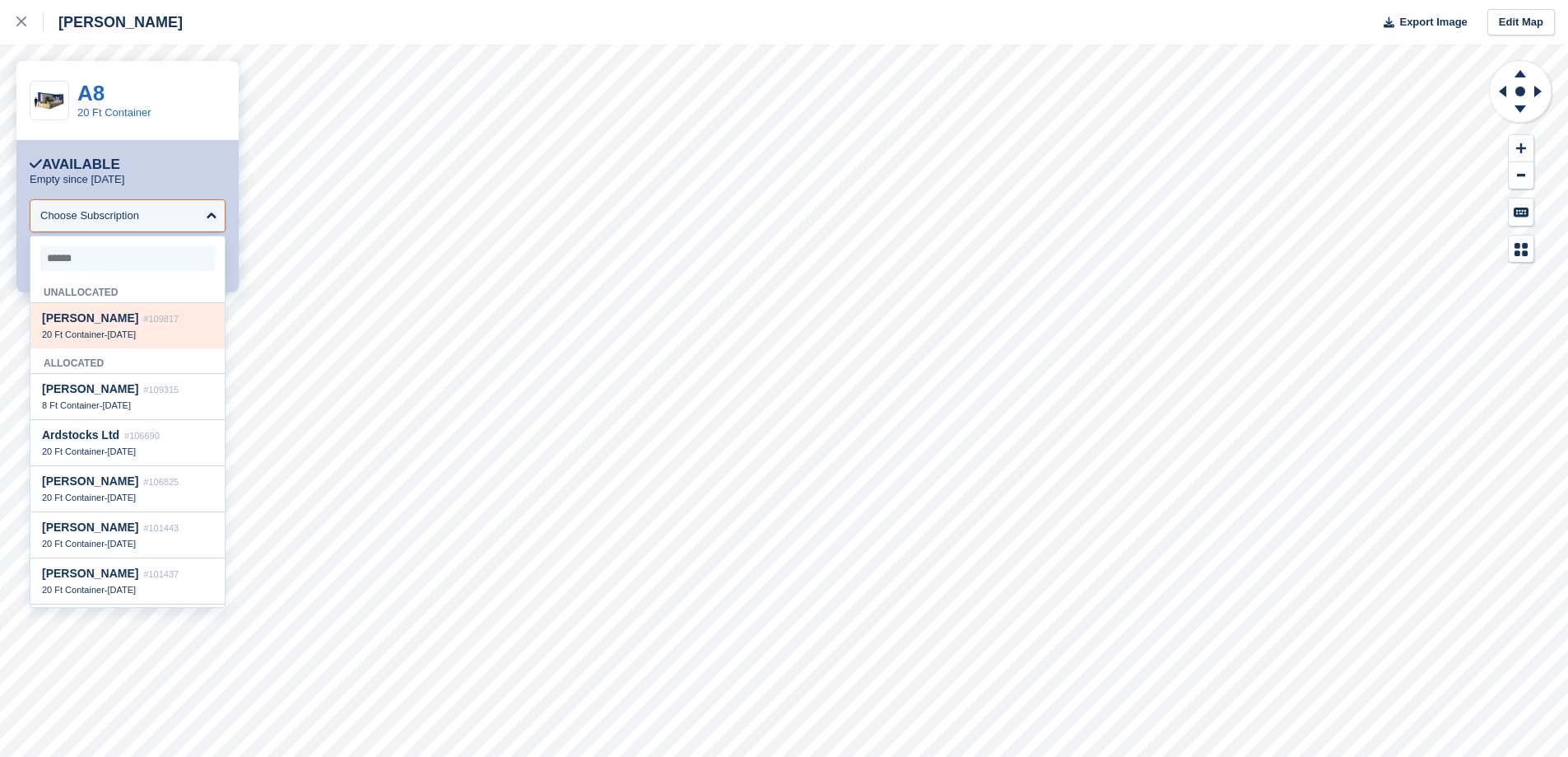
click at [143, 323] on span "#109817" at bounding box center [161, 319] width 36 height 10
select select "******"
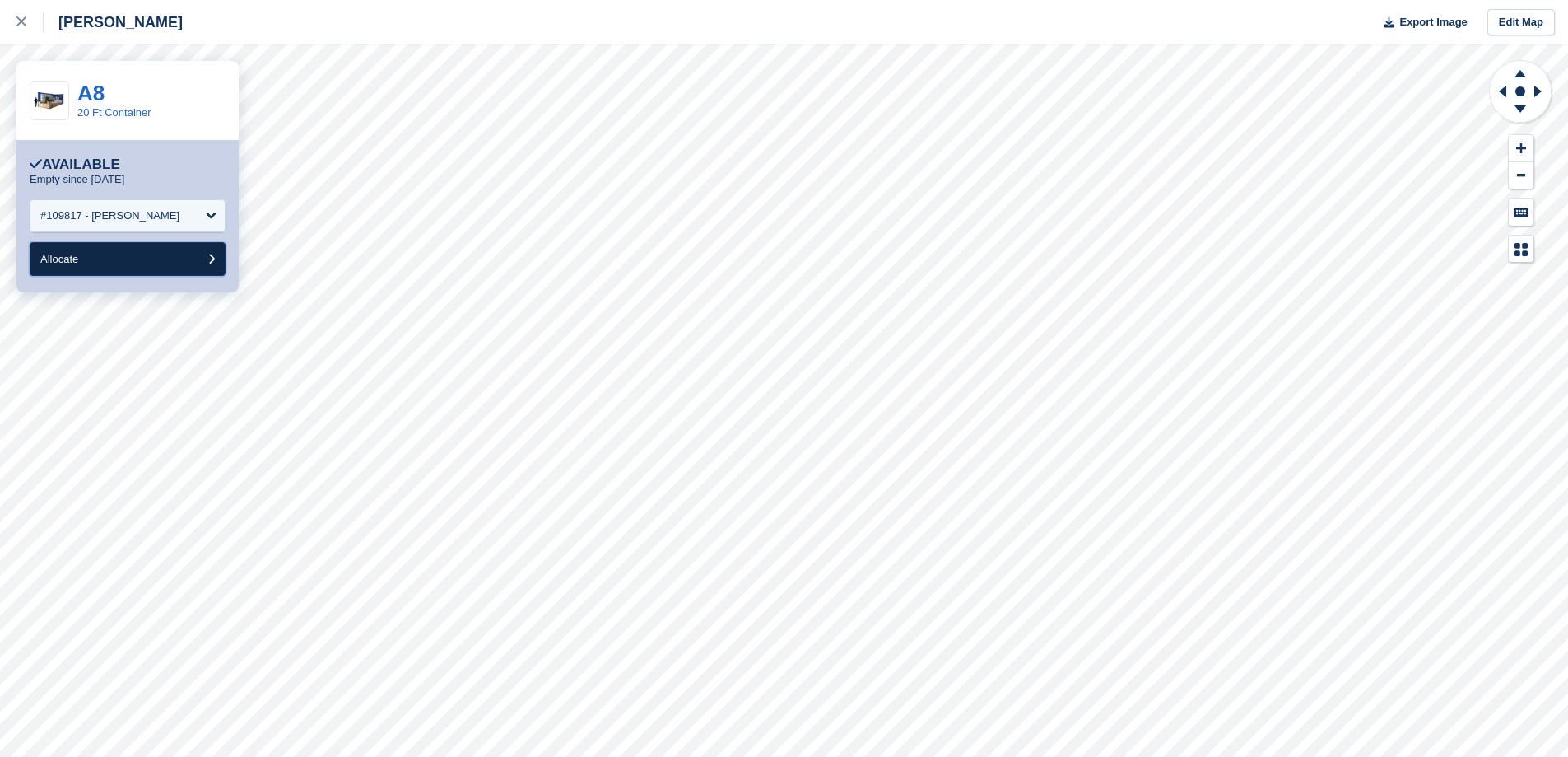
click at [123, 266] on button "Allocate" at bounding box center [128, 259] width 196 height 34
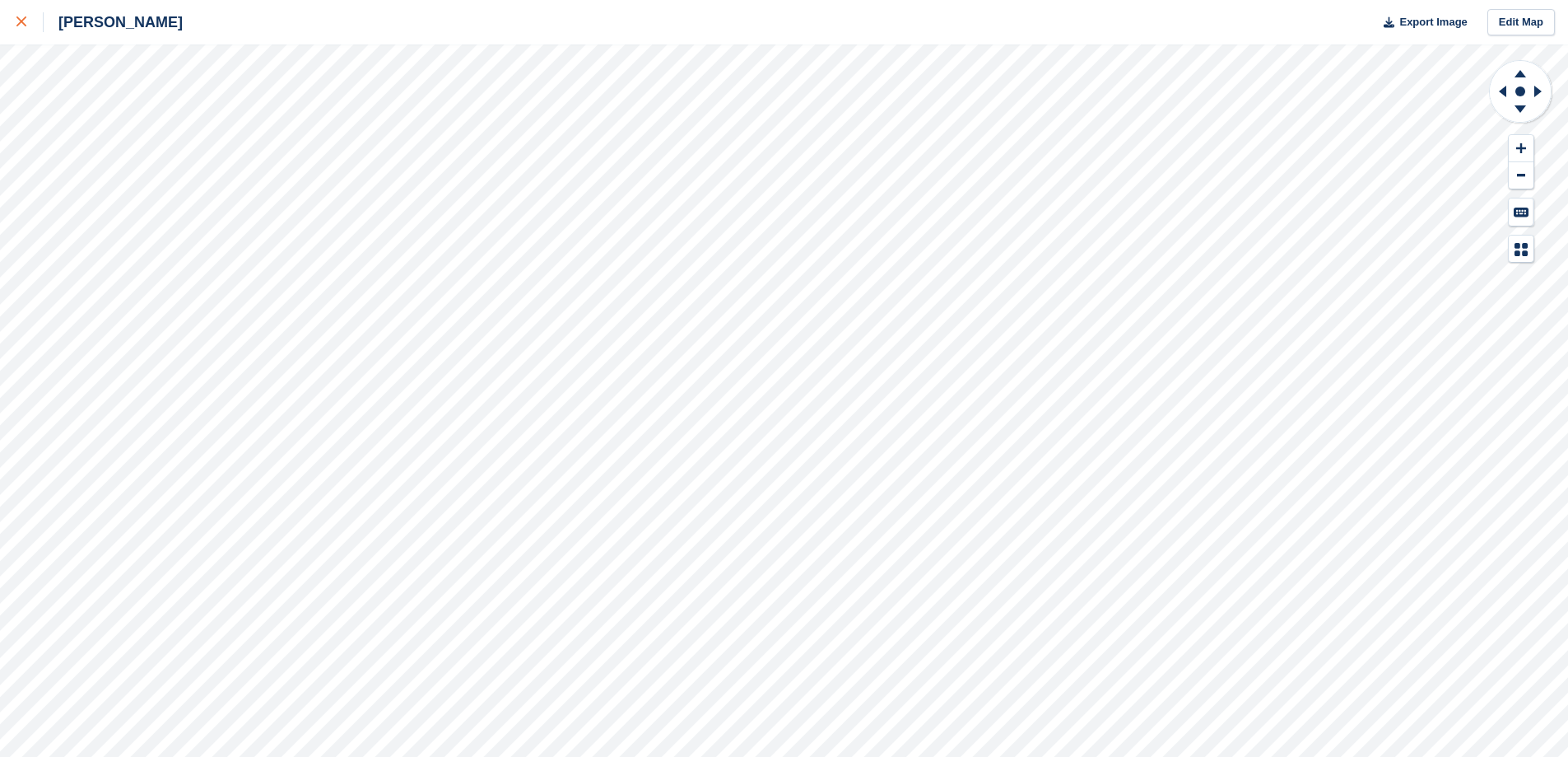
click at [30, 17] on div at bounding box center [30, 22] width 27 height 19
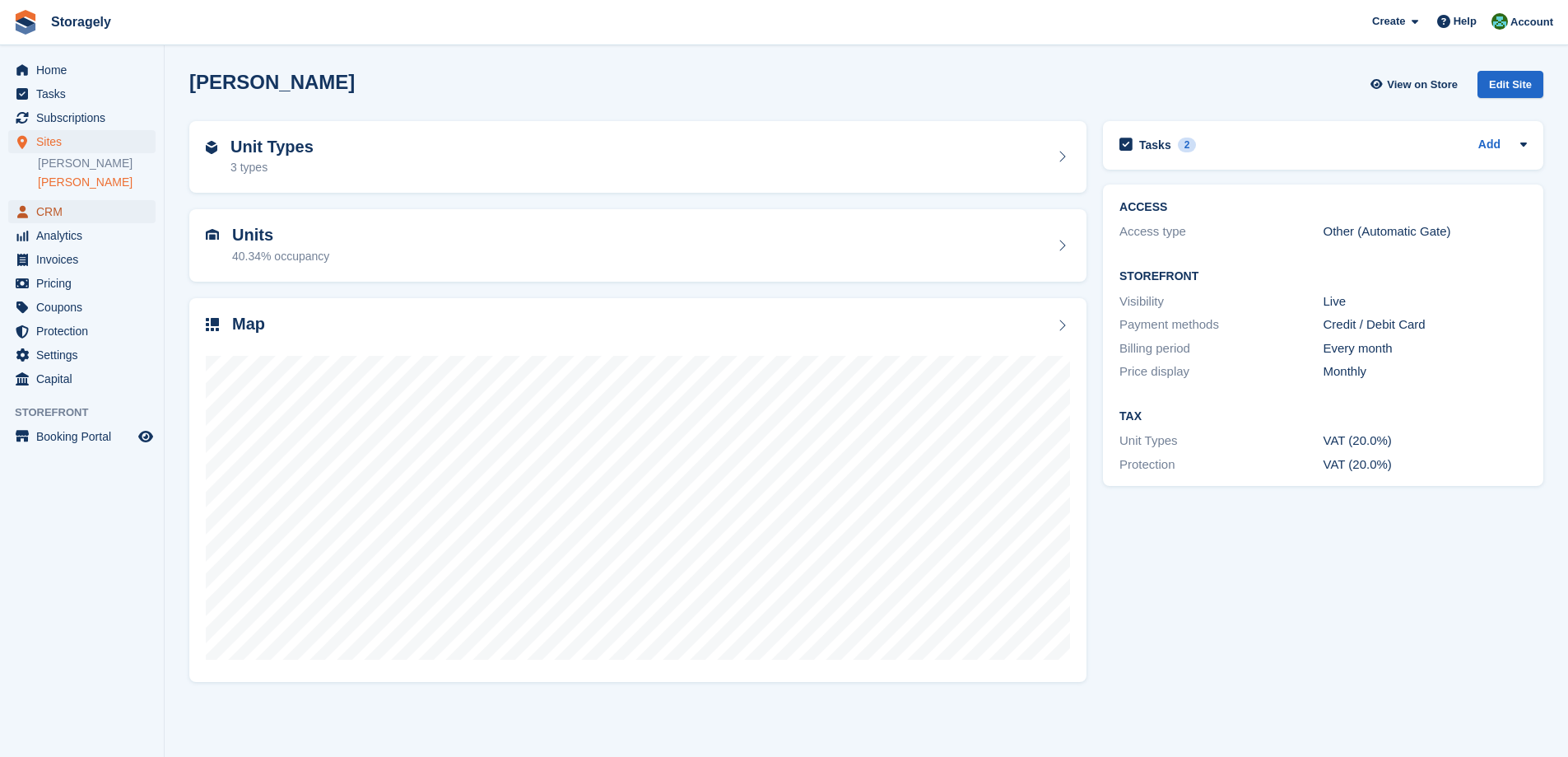
click at [54, 204] on span "CRM" at bounding box center [85, 211] width 99 height 23
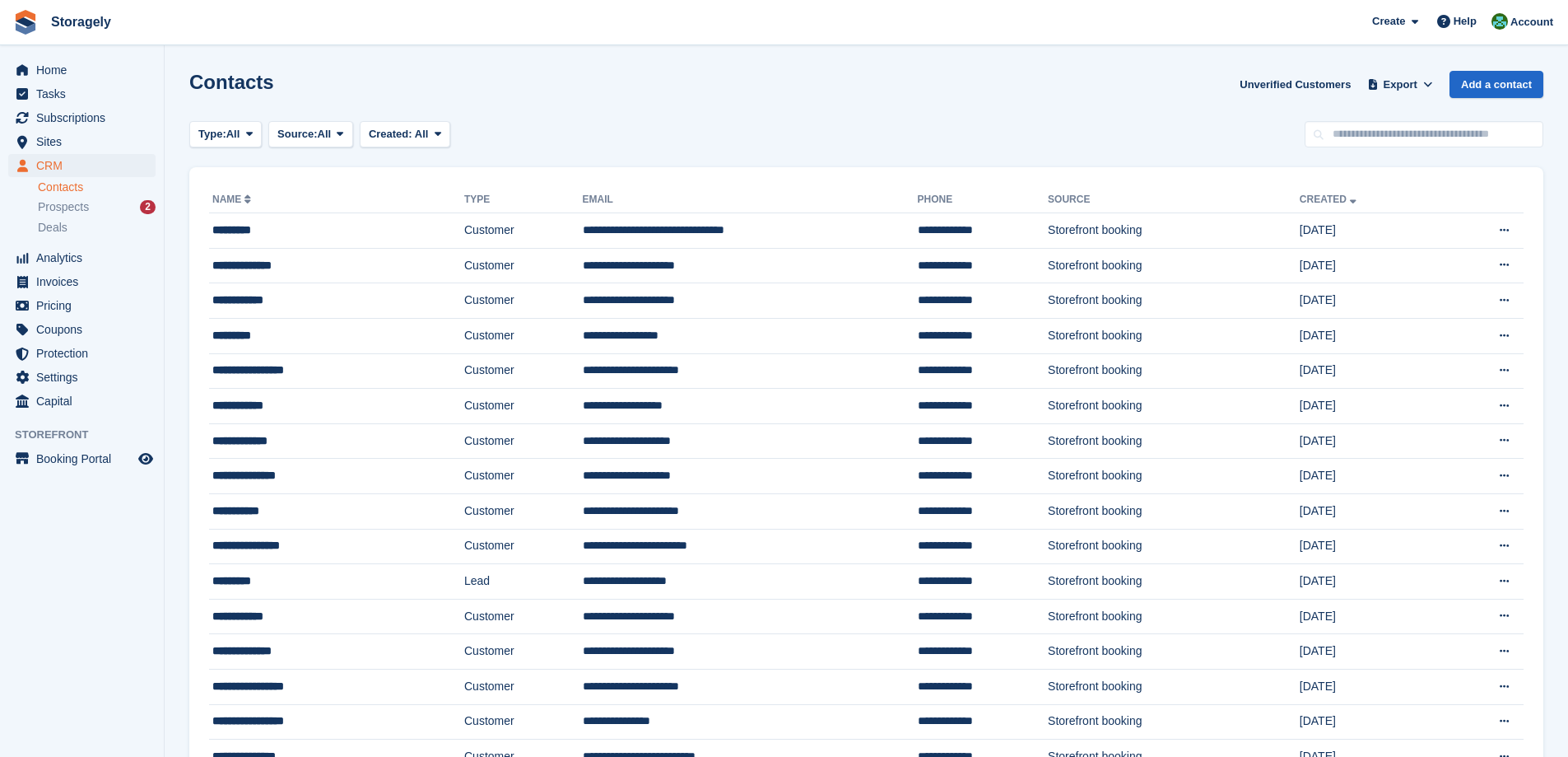
click at [353, 223] on div "*********" at bounding box center [338, 230] width 252 height 17
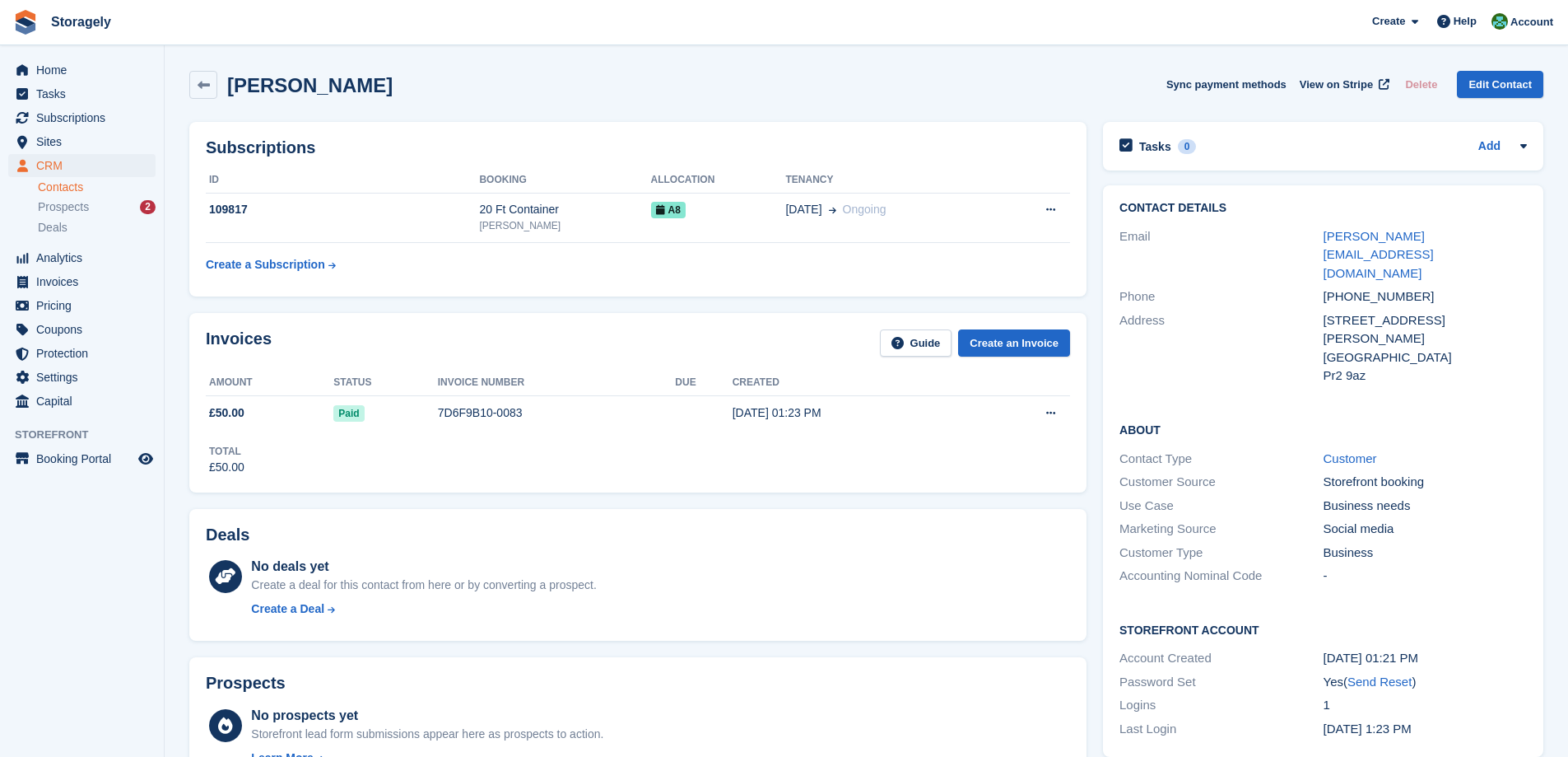
click at [462, 297] on div "Subscriptions ID Booking Allocation Tenancy 109817 20 Ft Container [PERSON_NAME…" at bounding box center [637, 209] width 897 height 174
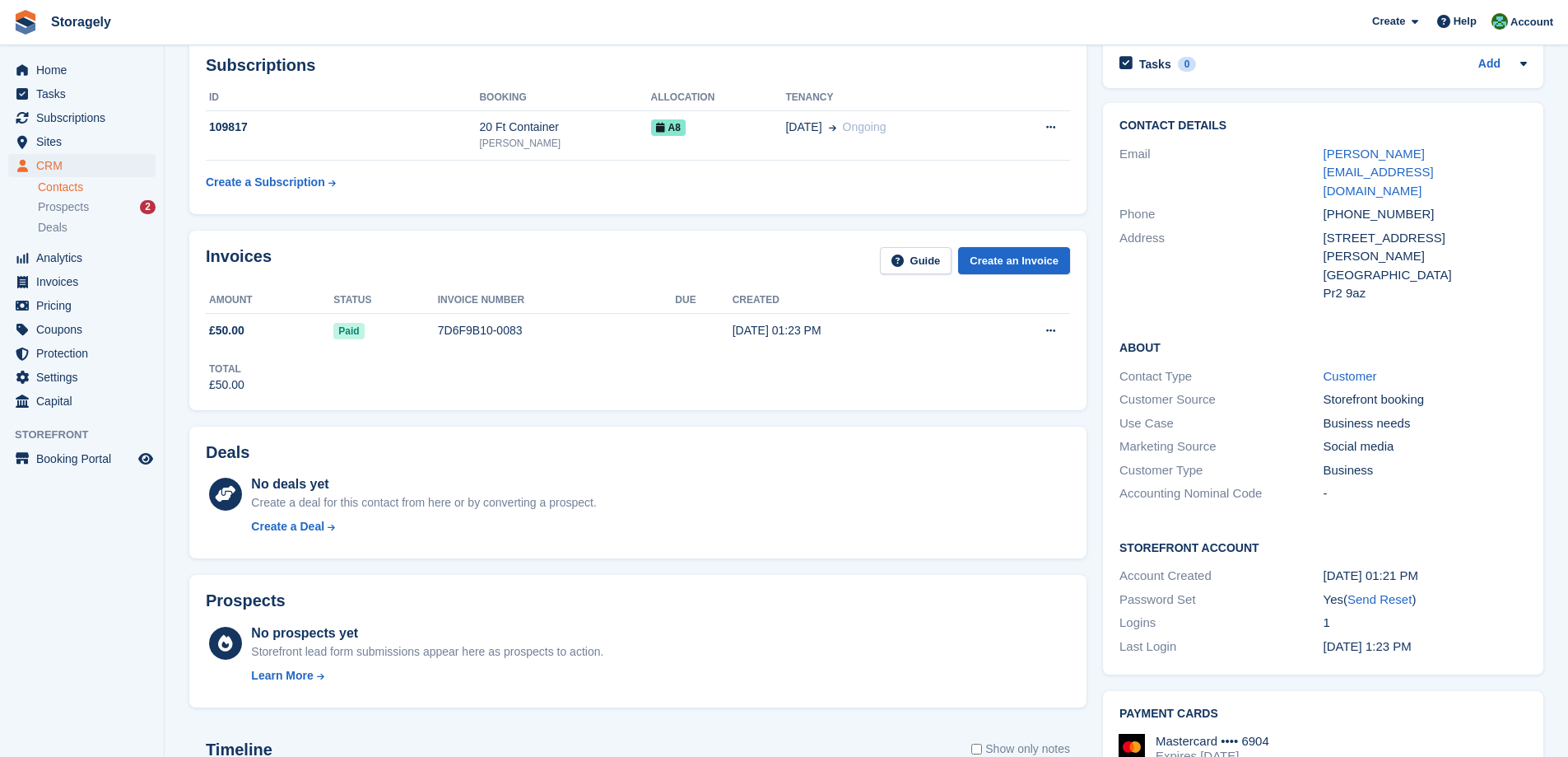
click at [1327, 229] on div "18 sandsdale avenue" at bounding box center [1425, 239] width 204 height 19
drag, startPoint x: 1327, startPoint y: 226, endPoint x: 1358, endPoint y: 292, distance: 72.9
click at [1358, 295] on div "Contact Details Email adam.musa@globalmeatsupplies.co.uk Phone +447532184649 Ad…" at bounding box center [1323, 212] width 440 height 219
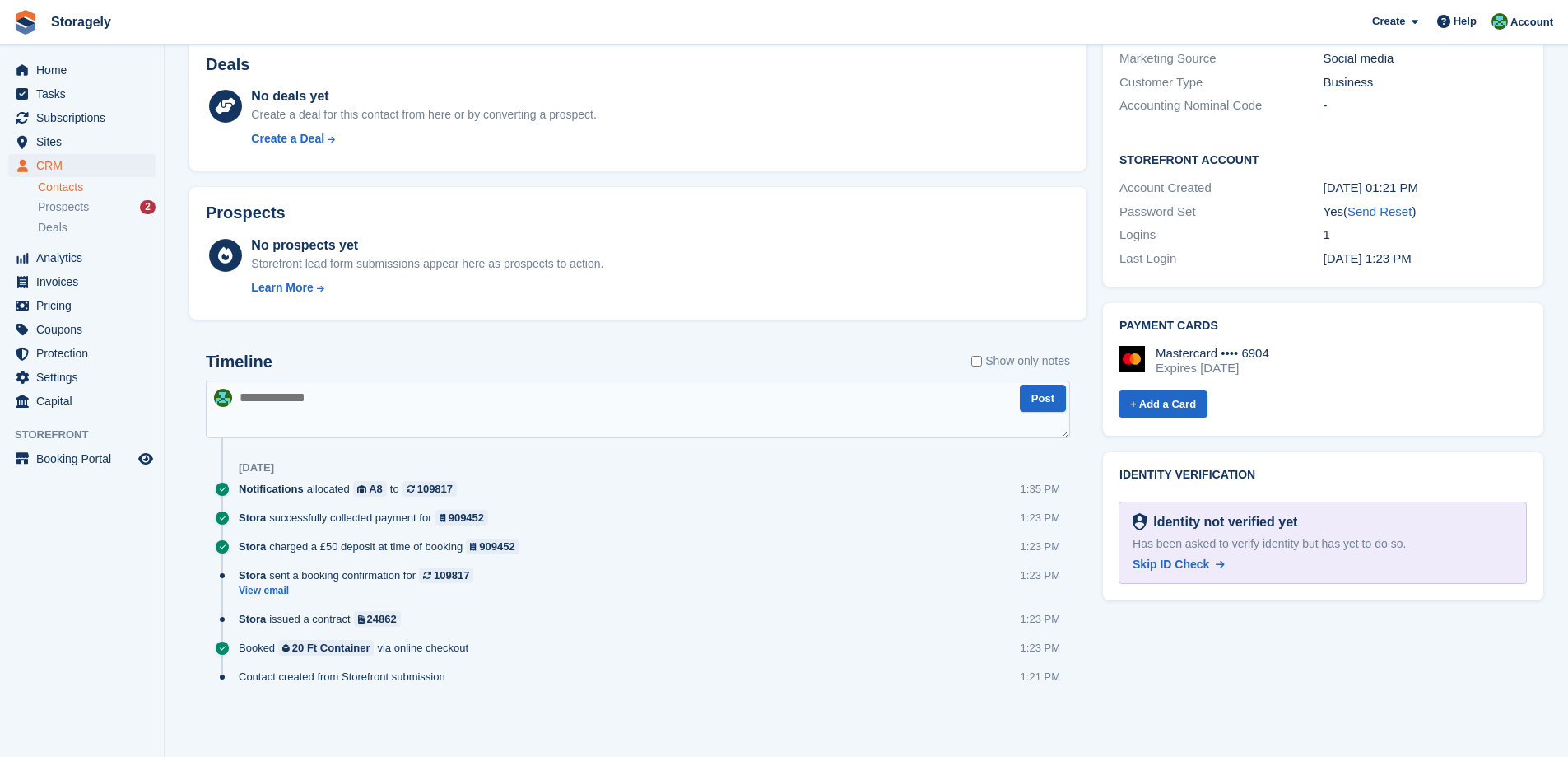
scroll to position [0, 0]
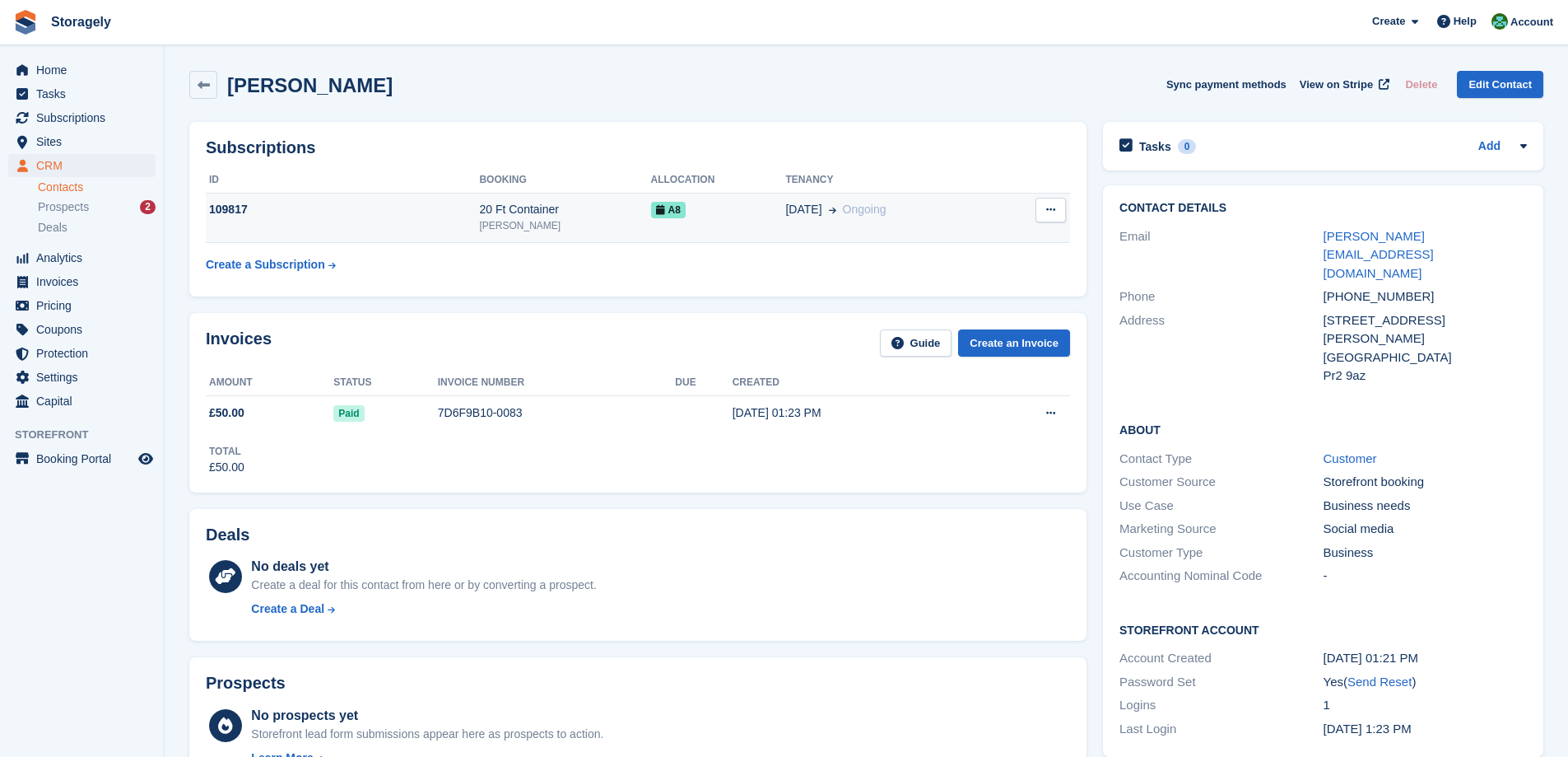
click at [414, 230] on td "109817" at bounding box center [341, 217] width 273 height 50
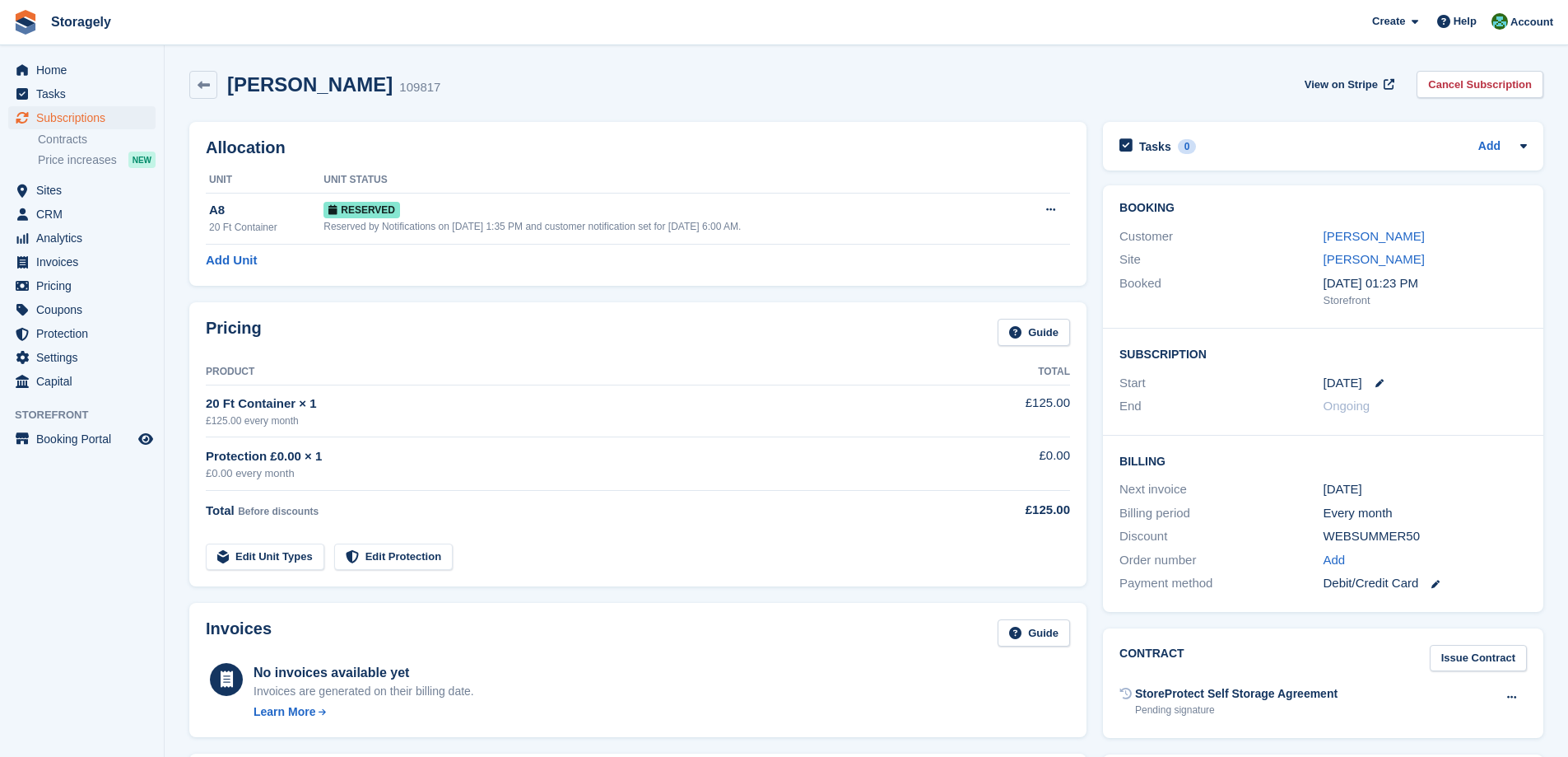
scroll to position [565, 0]
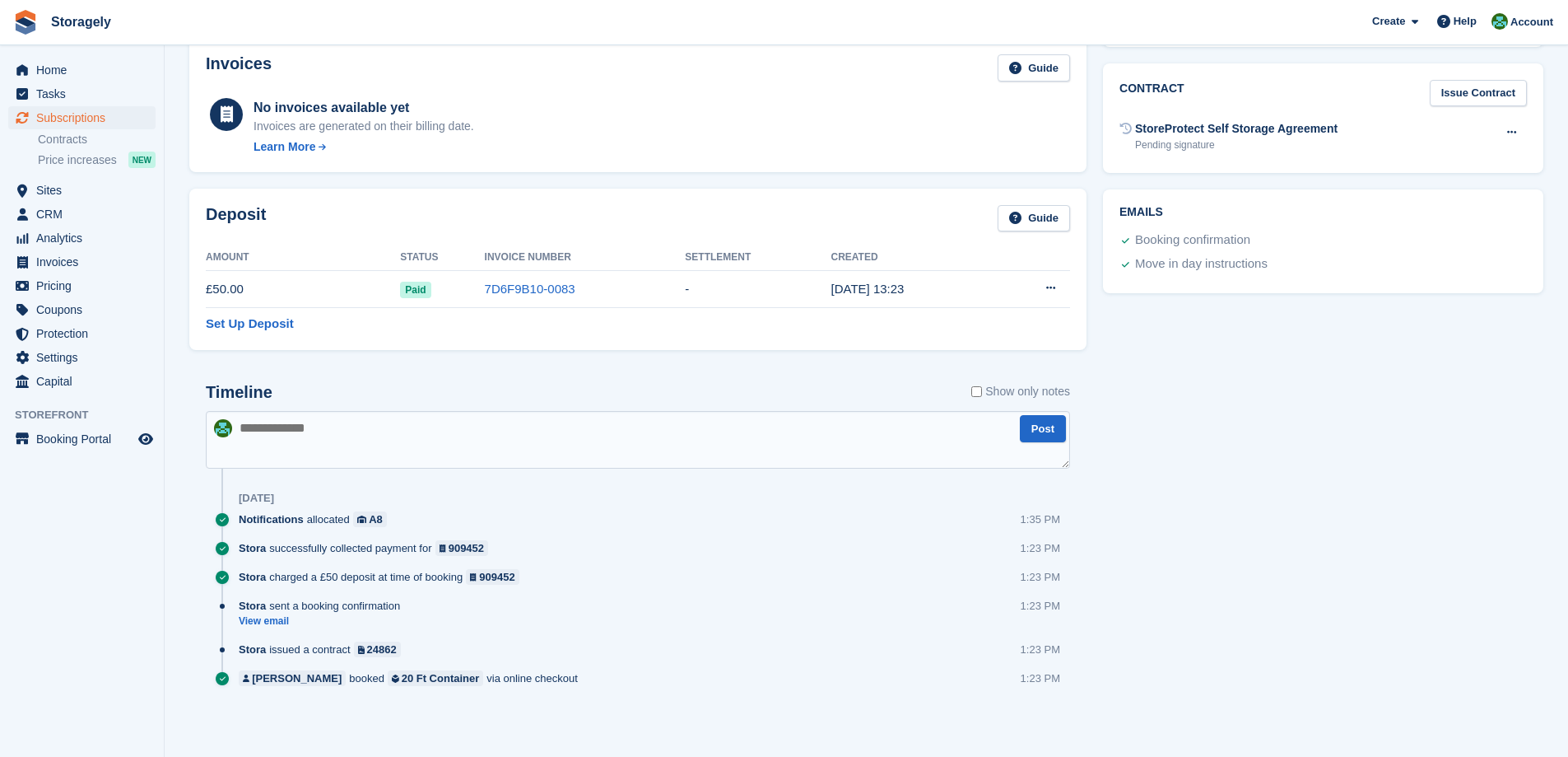
click at [565, 370] on div "Timeline Show only notes Post [DATE] Notifications allocated A8 1:35 PM Stora s…" at bounding box center [637, 551] width 897 height 370
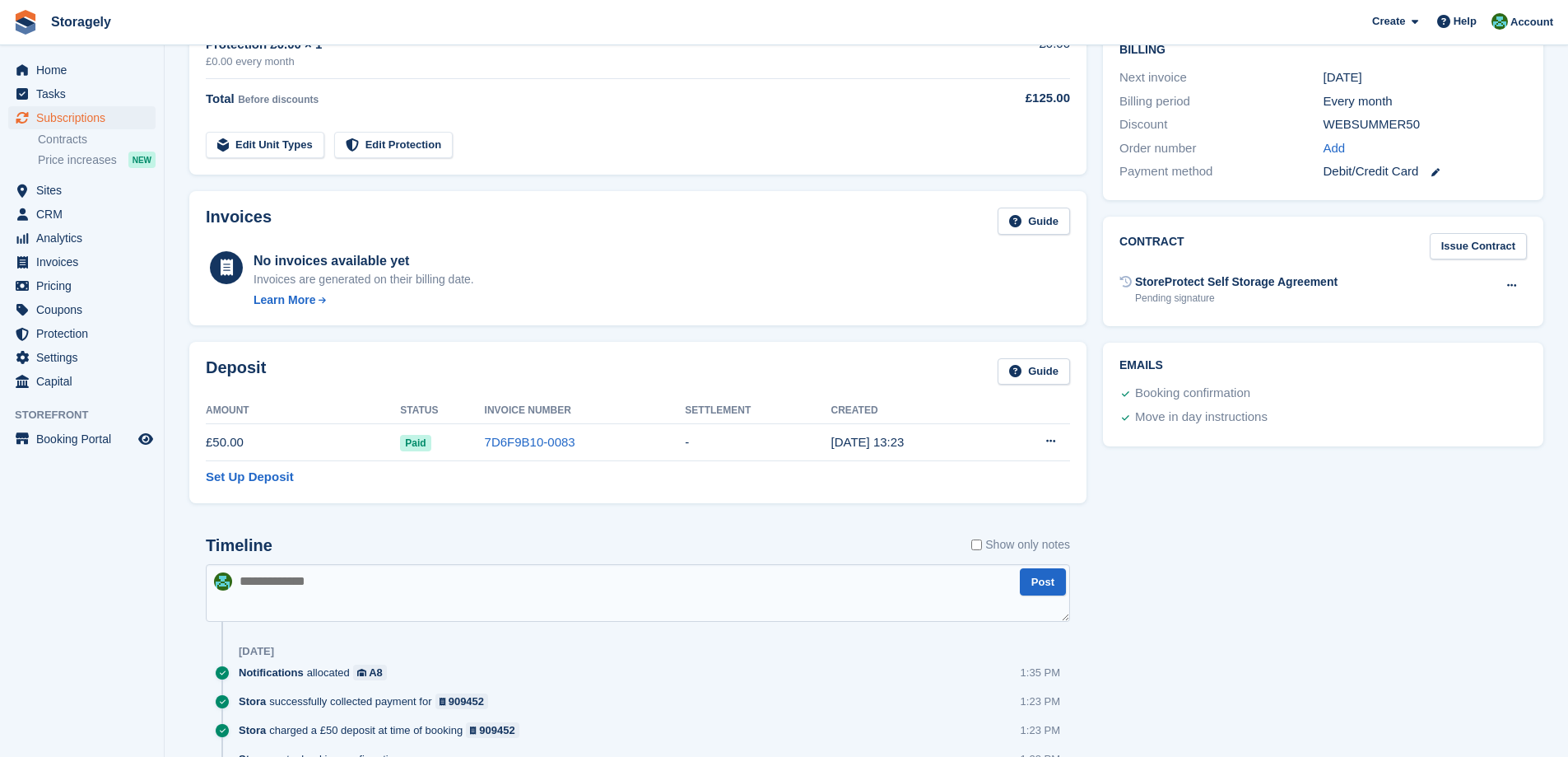
scroll to position [0, 0]
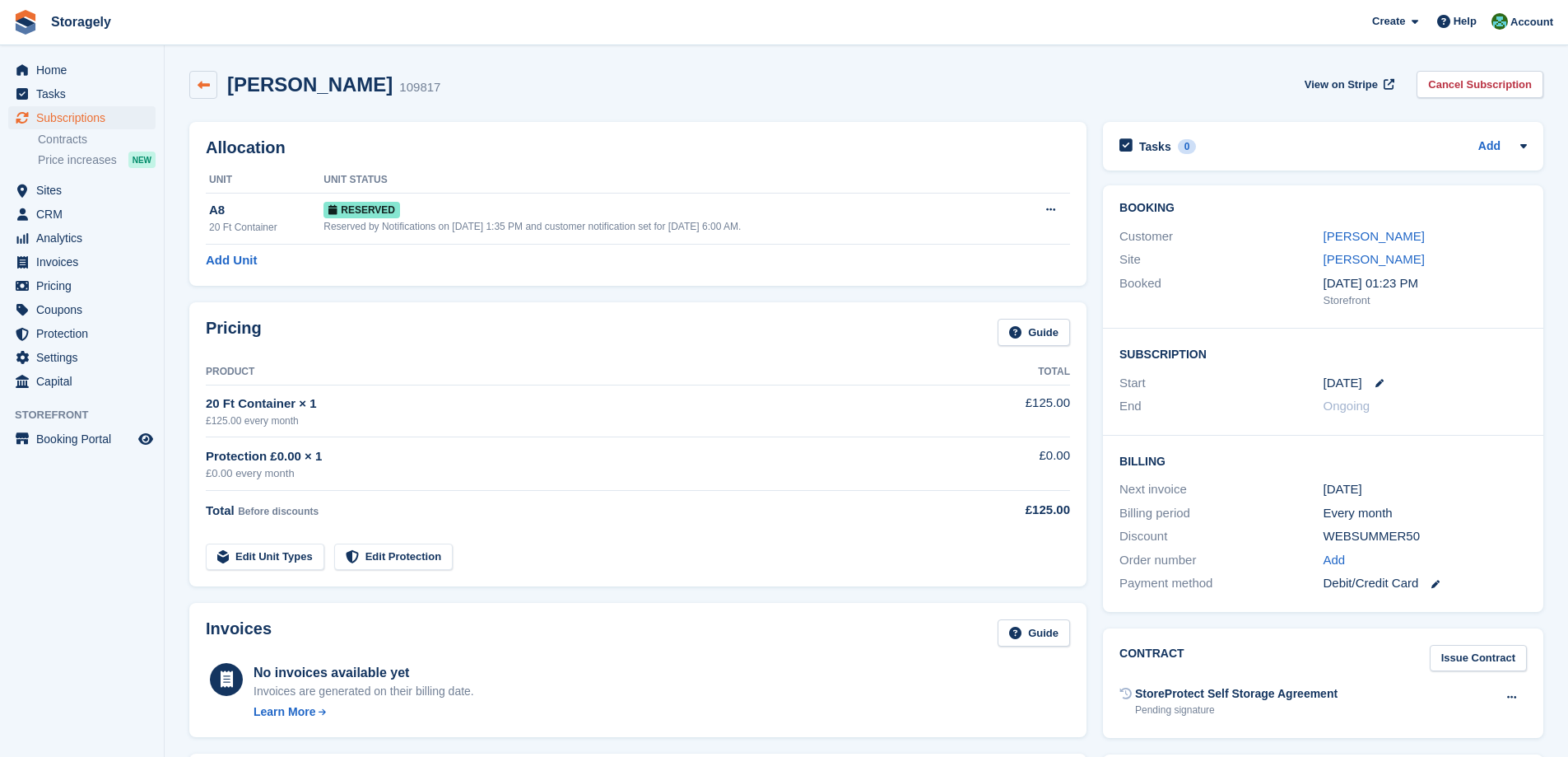
click at [216, 87] on link at bounding box center [203, 85] width 28 height 28
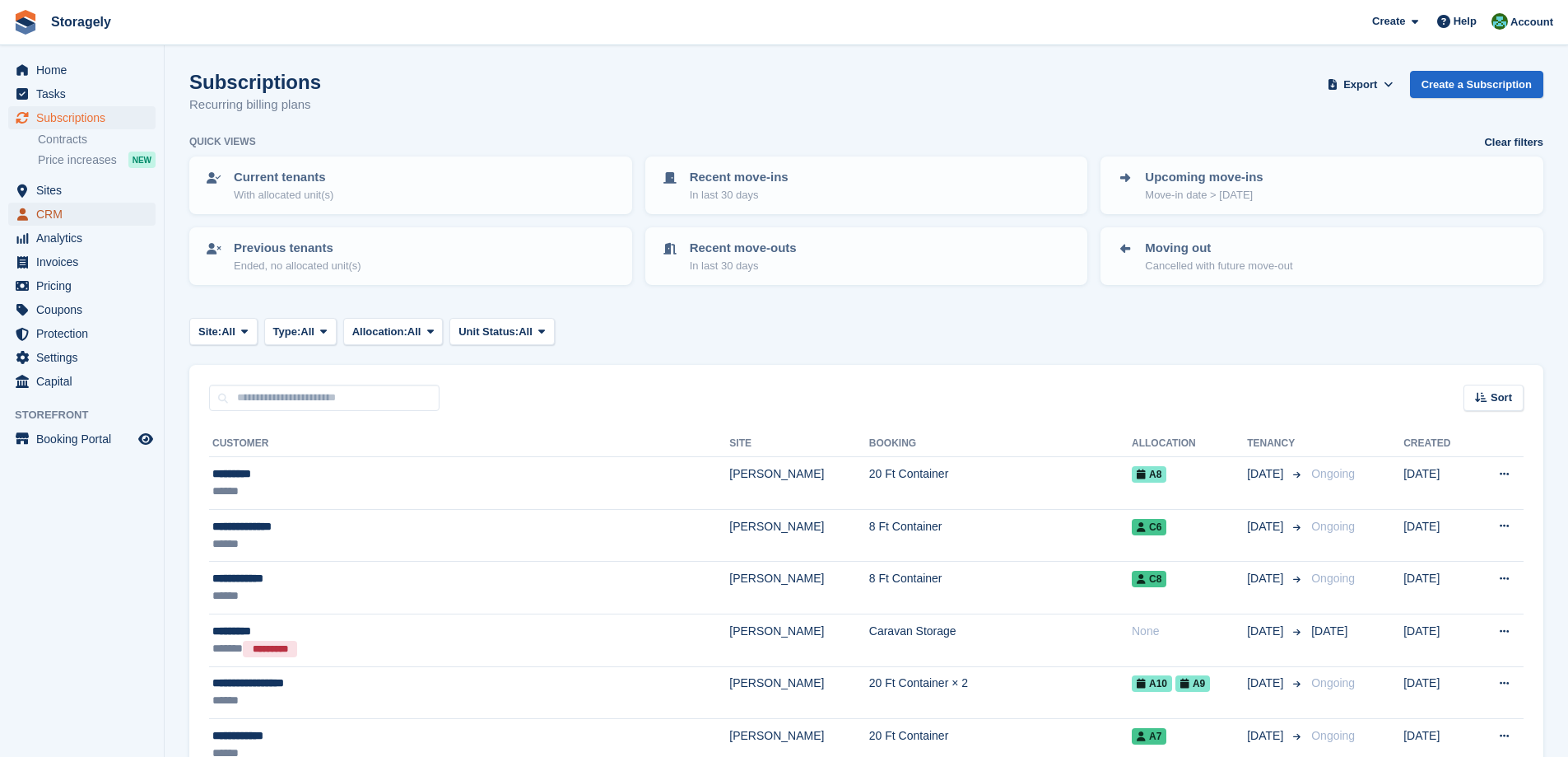
click at [51, 213] on span "CRM" at bounding box center [85, 214] width 99 height 23
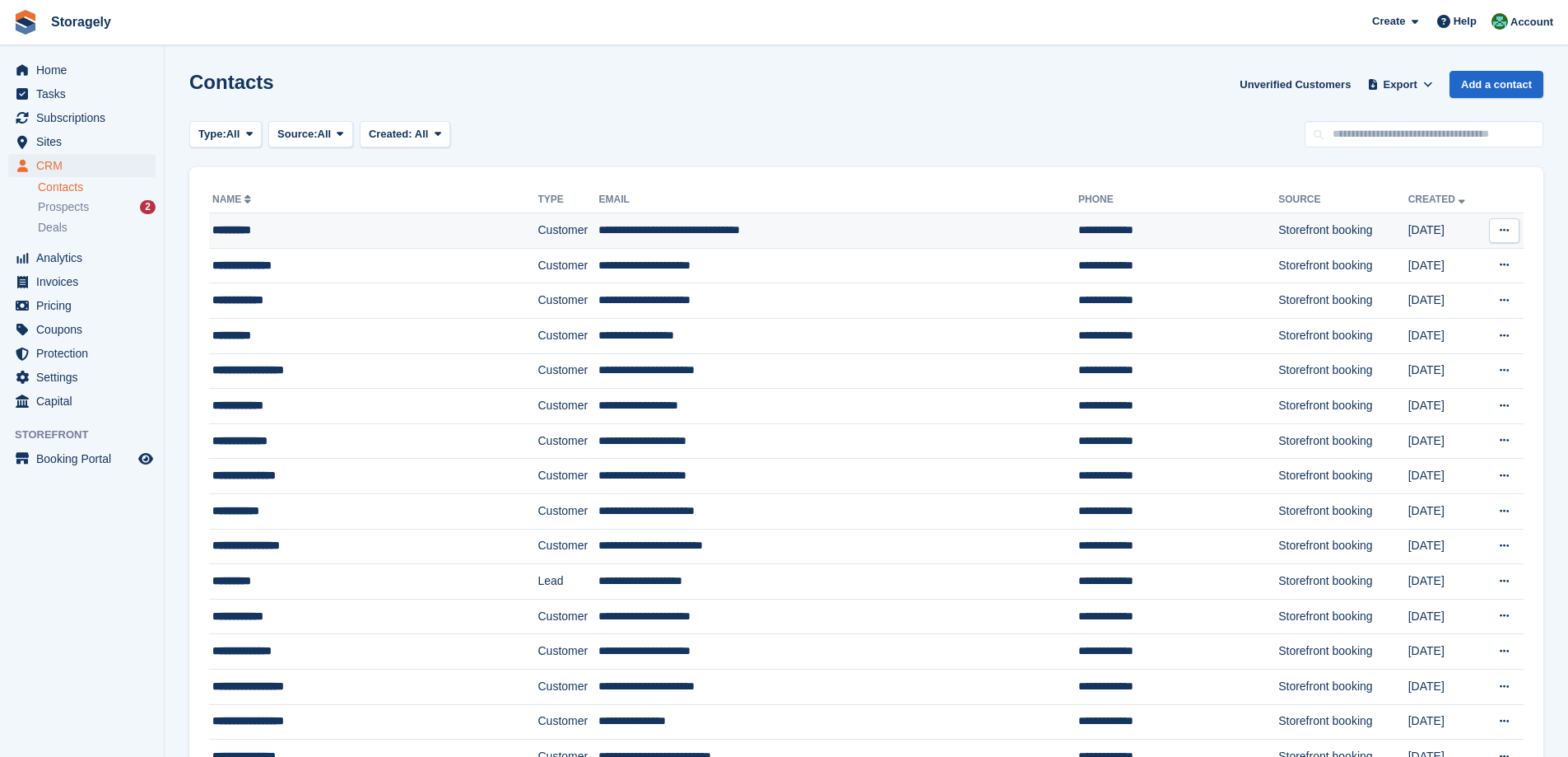
click at [329, 232] on div "*********" at bounding box center [345, 230] width 266 height 17
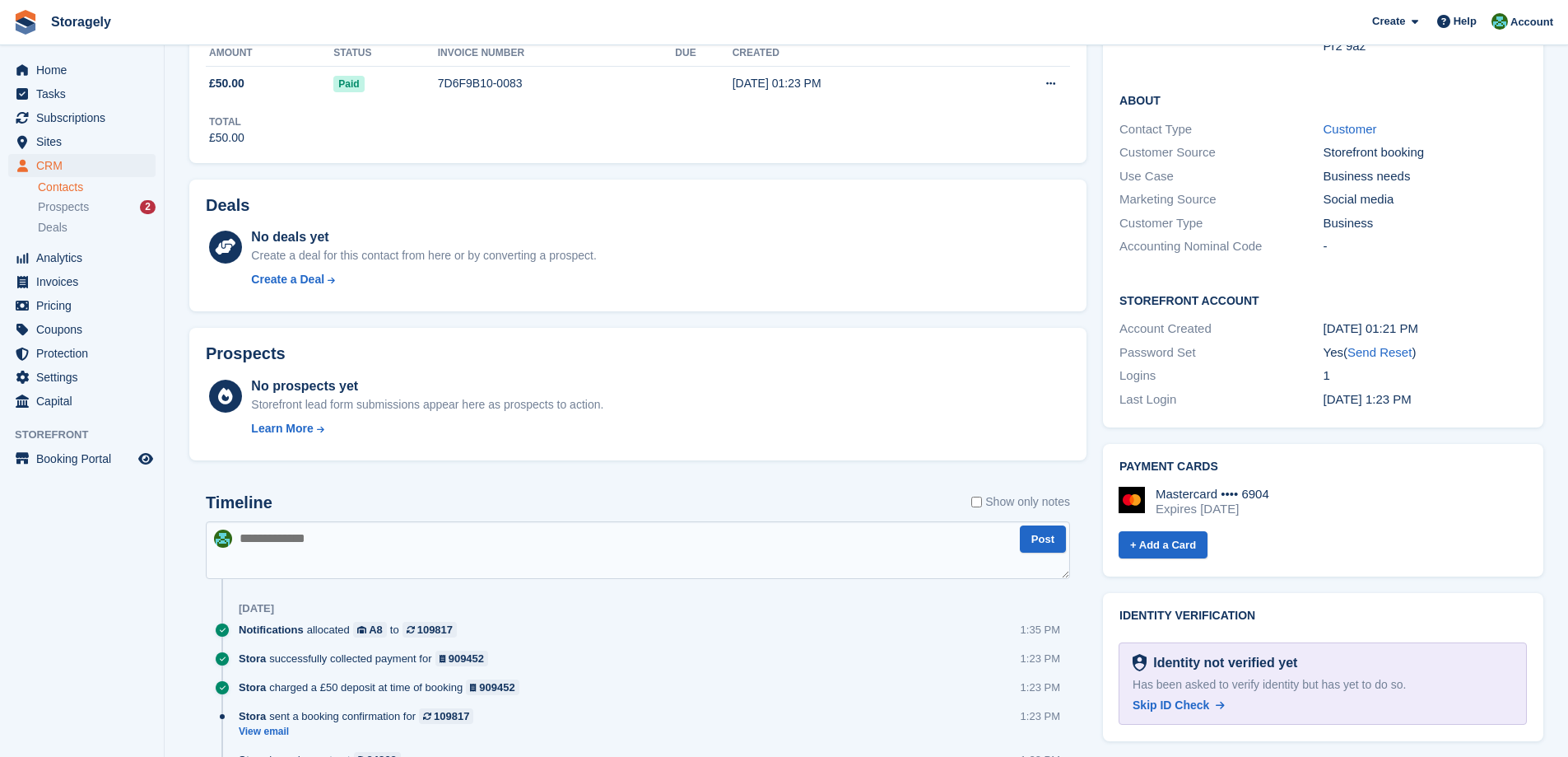
scroll to position [329, 0]
click at [439, 567] on textarea at bounding box center [637, 550] width 864 height 58
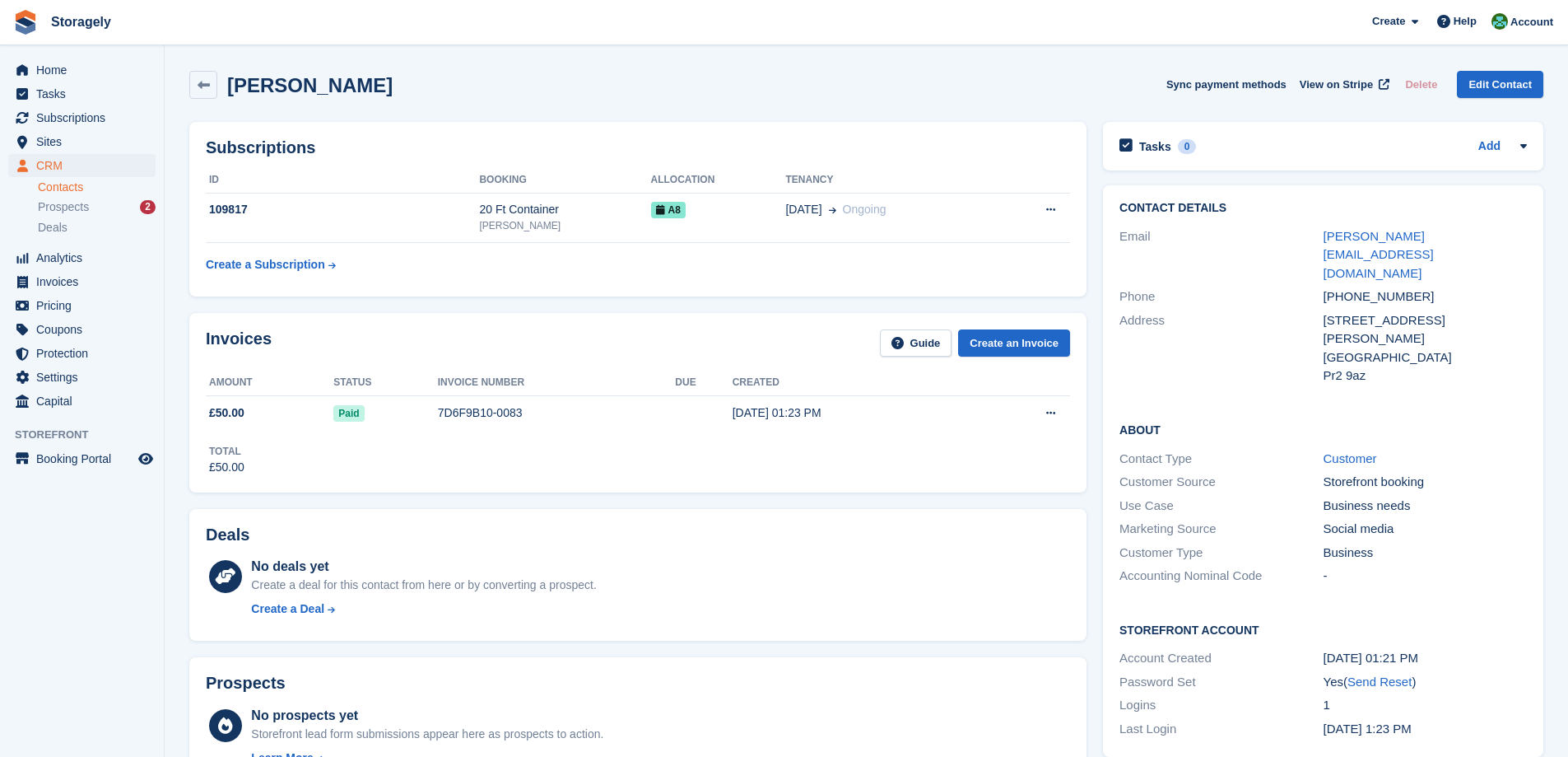
click at [1358, 288] on div "[PHONE_NUMBER]" at bounding box center [1425, 297] width 204 height 19
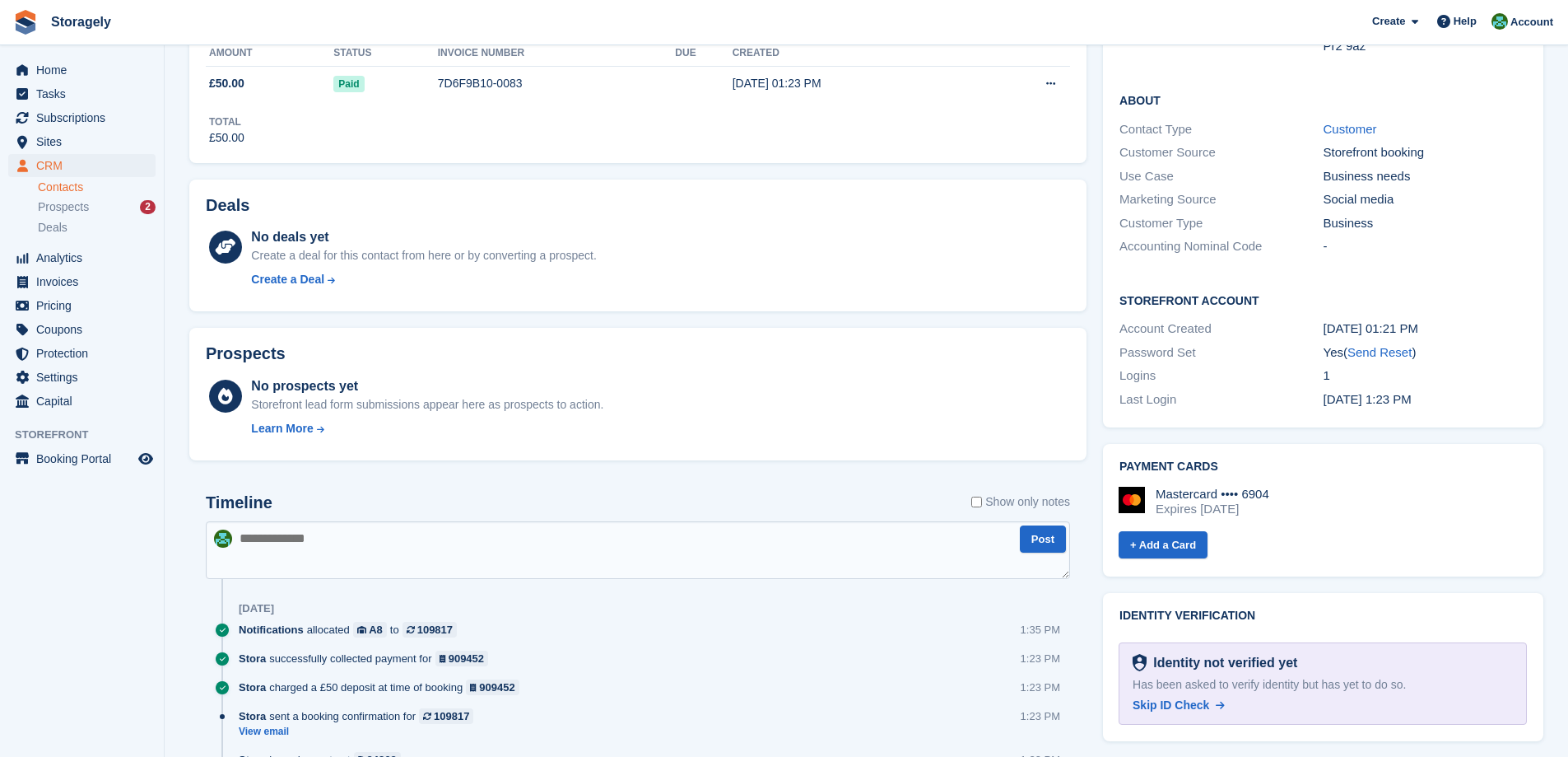
scroll to position [470, 0]
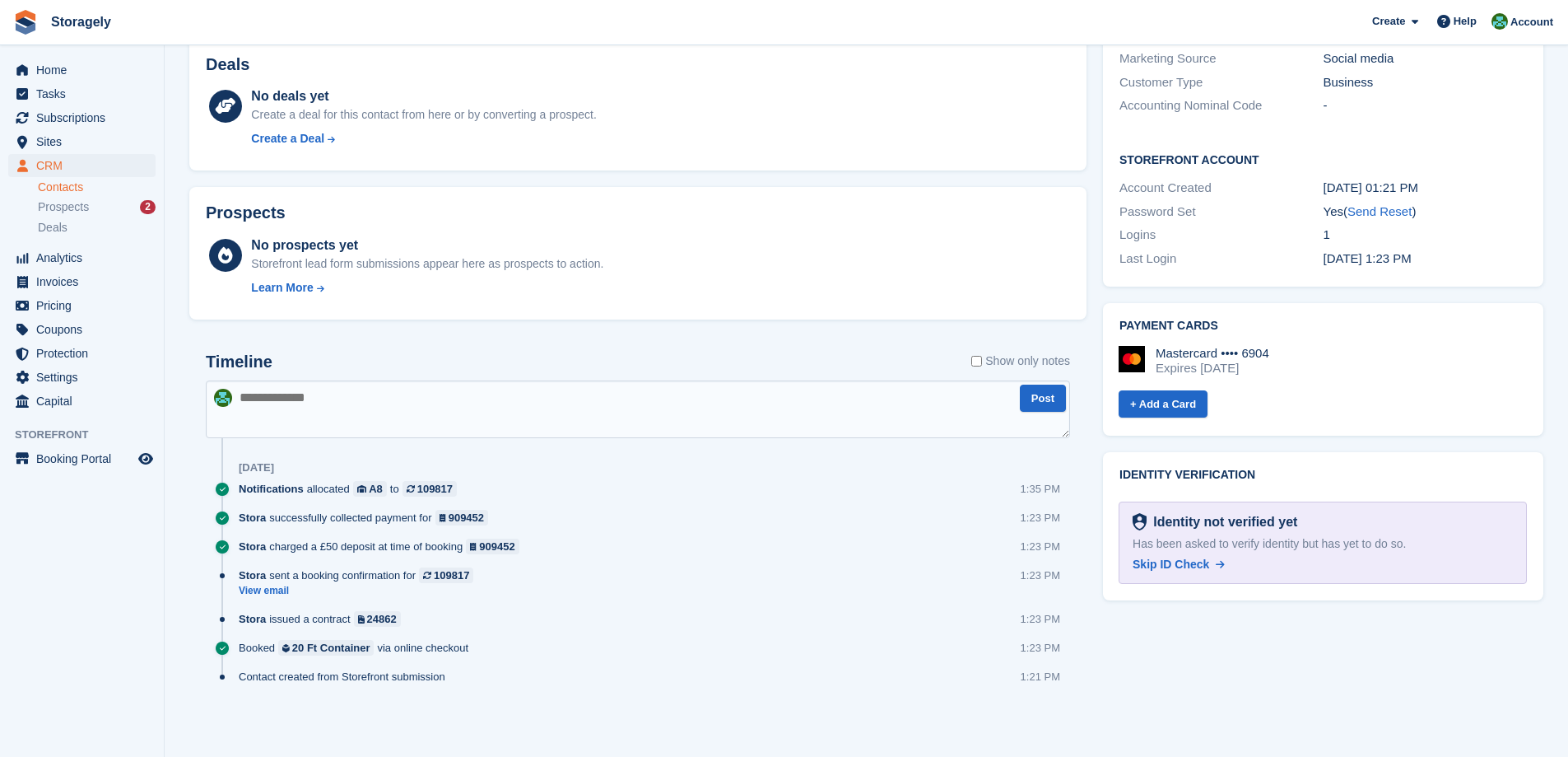
click at [340, 421] on textarea at bounding box center [637, 409] width 864 height 58
click at [544, 393] on textarea "**********" at bounding box center [637, 409] width 864 height 58
type textarea "**********"
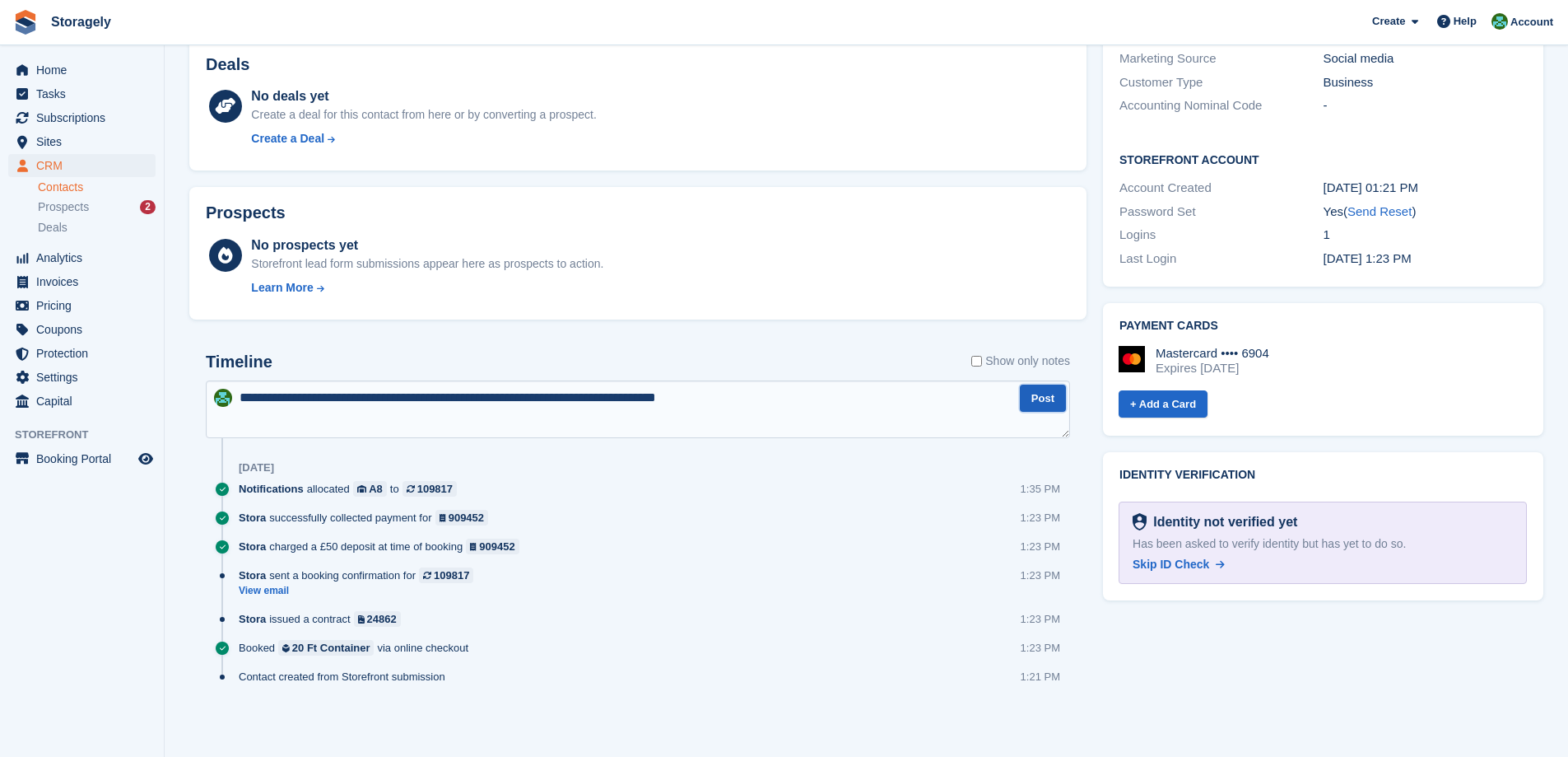
click at [1046, 406] on button "Post" at bounding box center [1042, 398] width 46 height 27
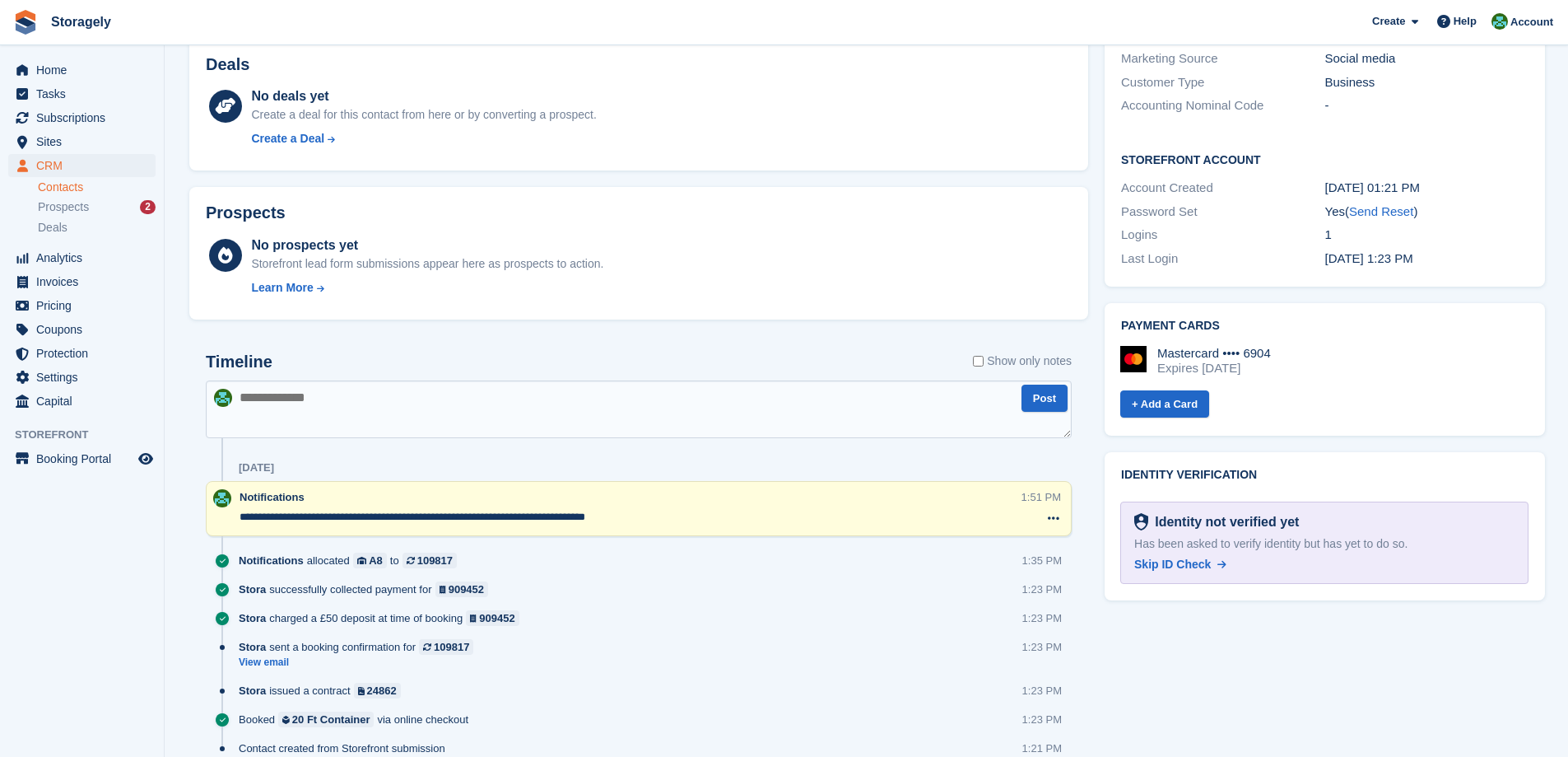
scroll to position [0, 0]
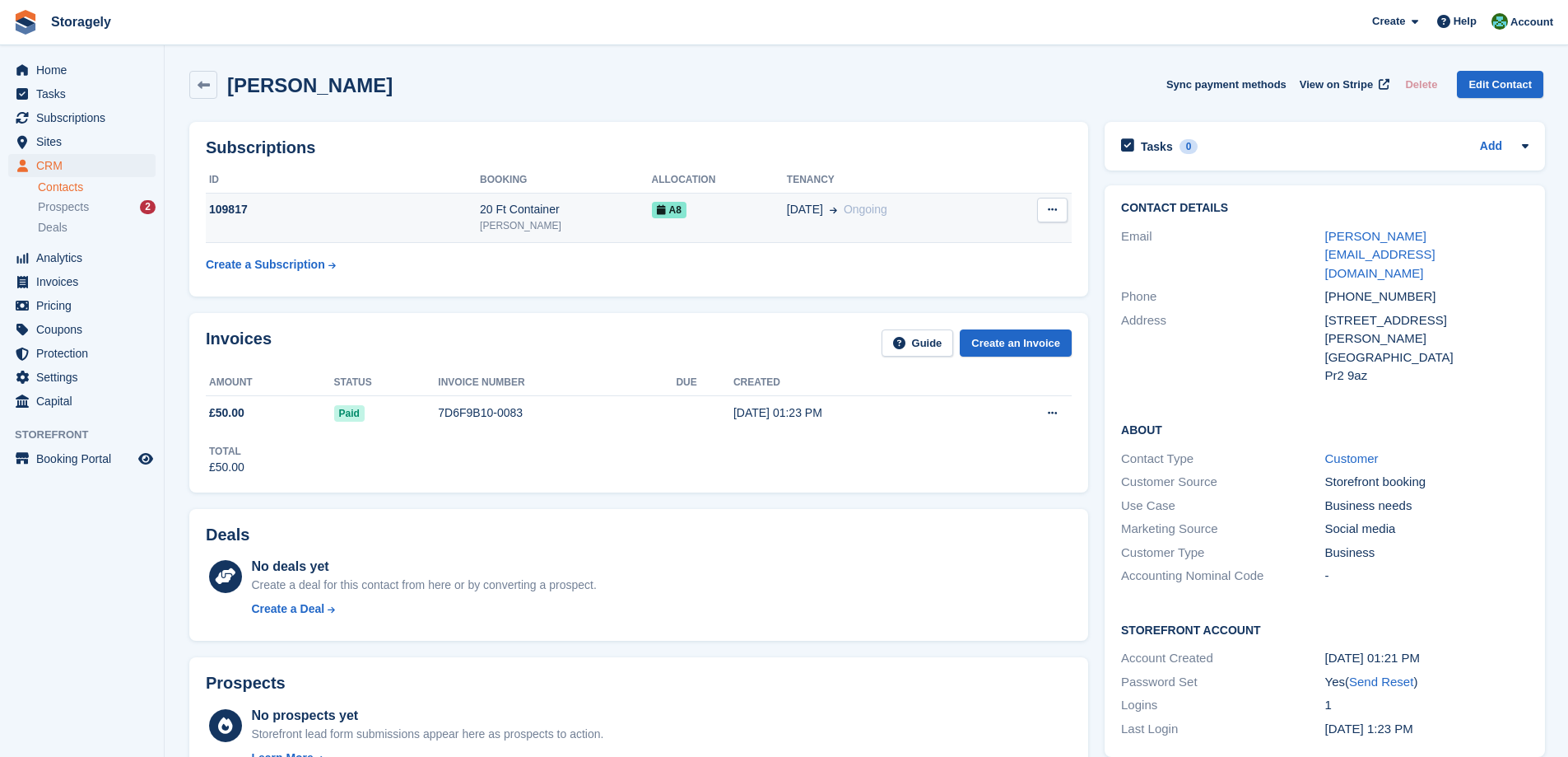
click at [572, 234] on td "20 Ft Container Preston" at bounding box center [565, 217] width 172 height 50
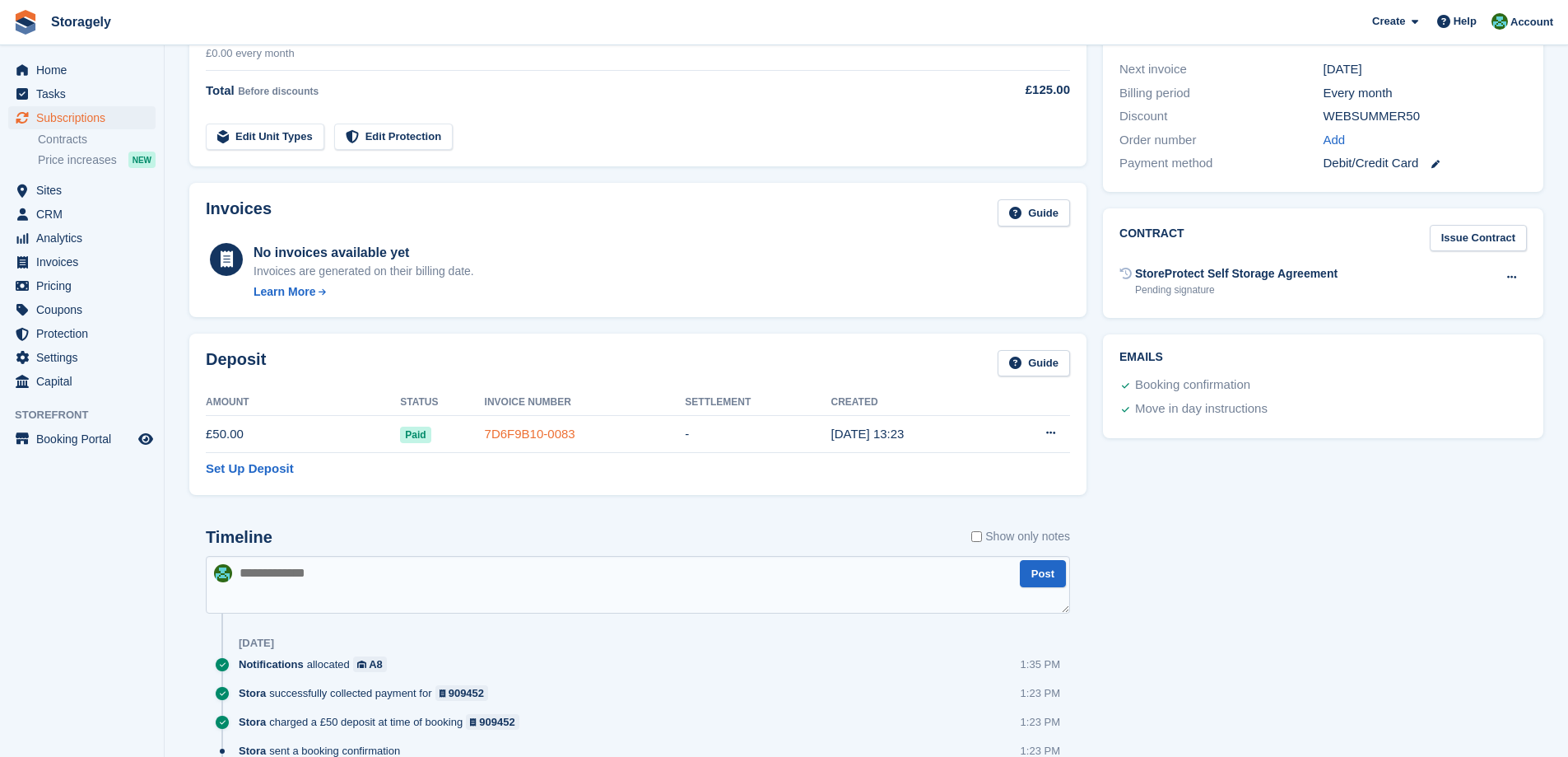
scroll to position [565, 0]
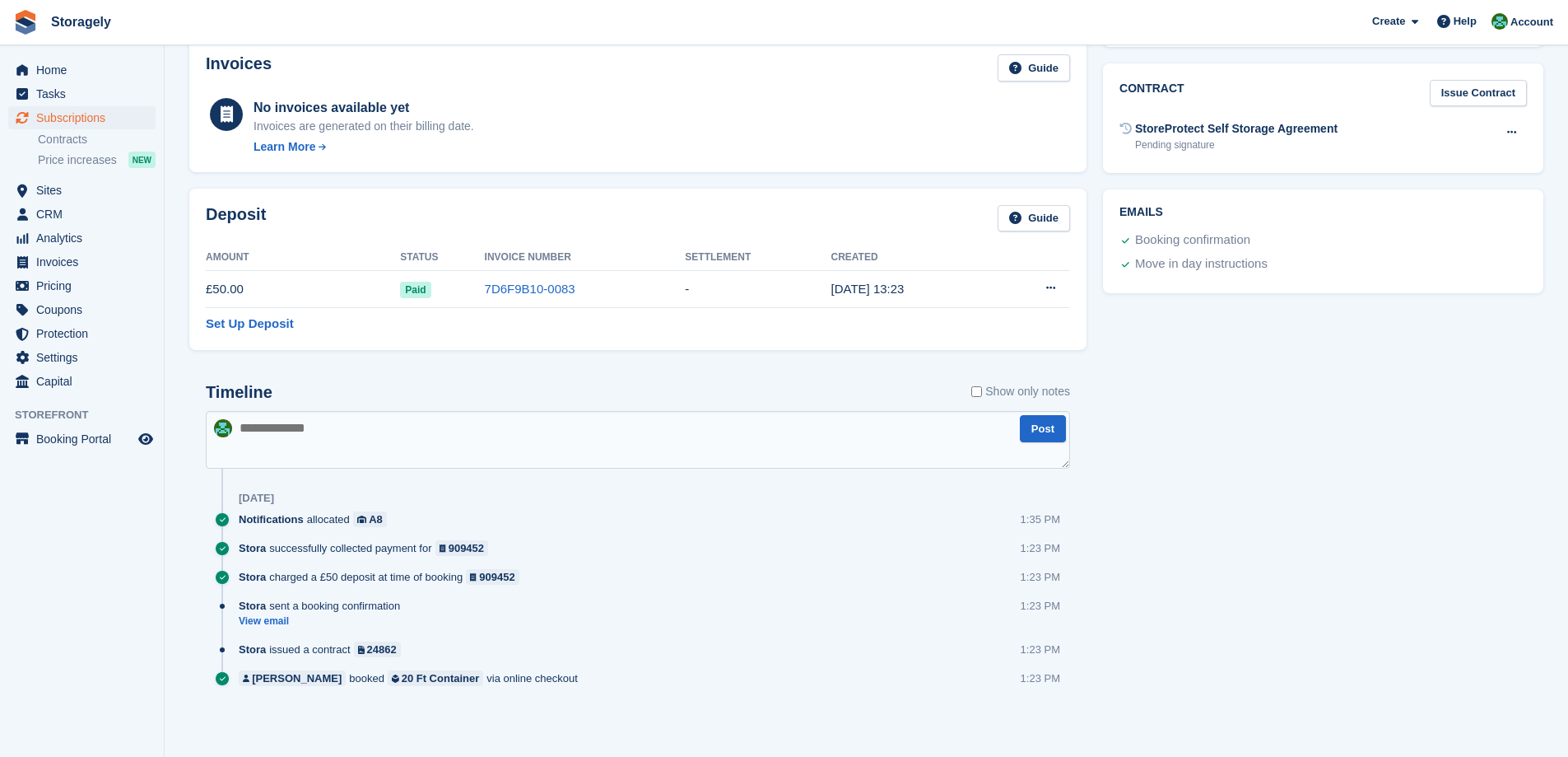
click at [547, 465] on textarea at bounding box center [637, 440] width 864 height 58
click at [768, 440] on textarea at bounding box center [637, 440] width 864 height 58
paste textarea "**********"
type textarea "**********"
click at [1057, 437] on button "Post" at bounding box center [1042, 429] width 46 height 27
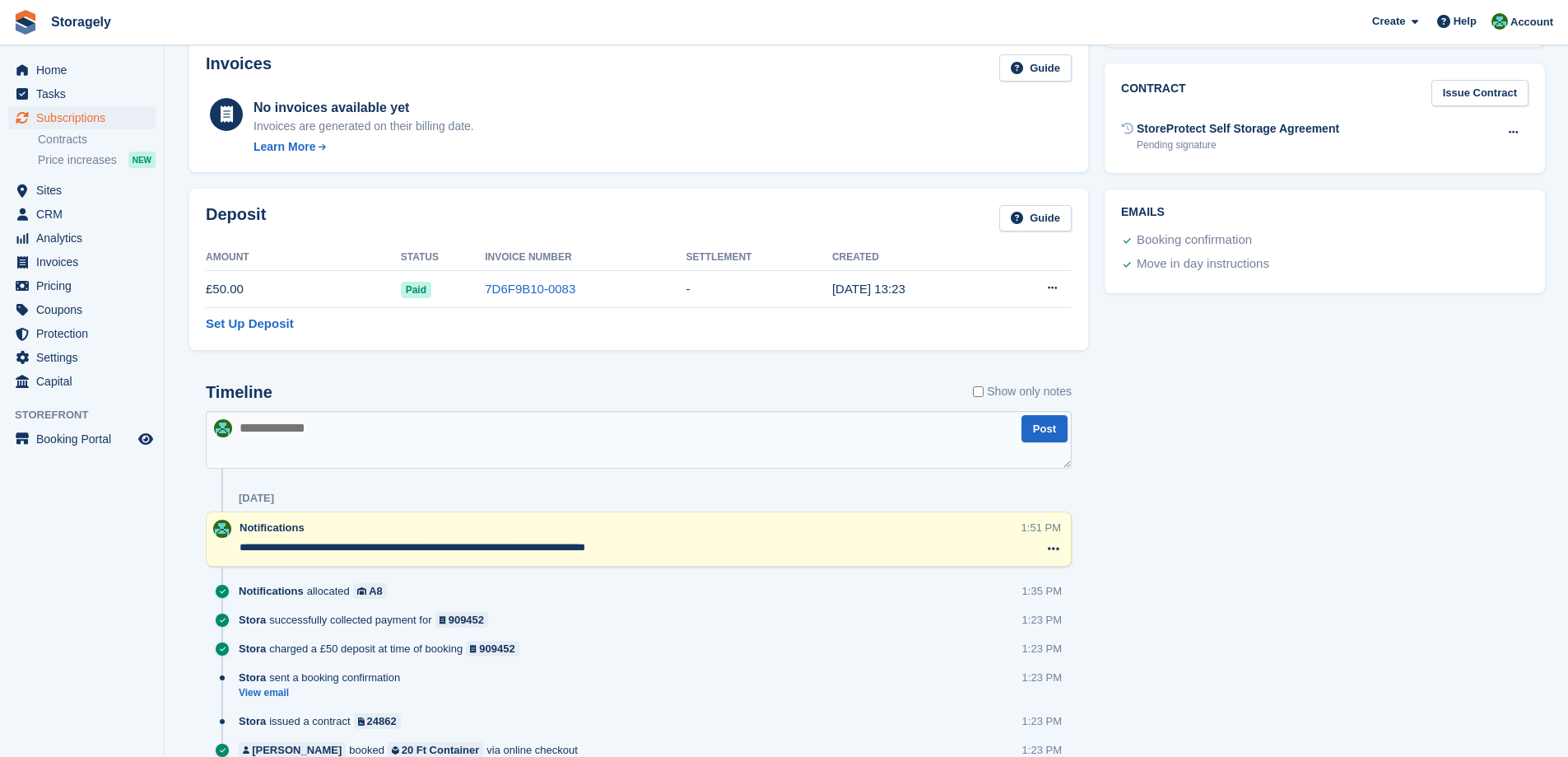
scroll to position [0, 0]
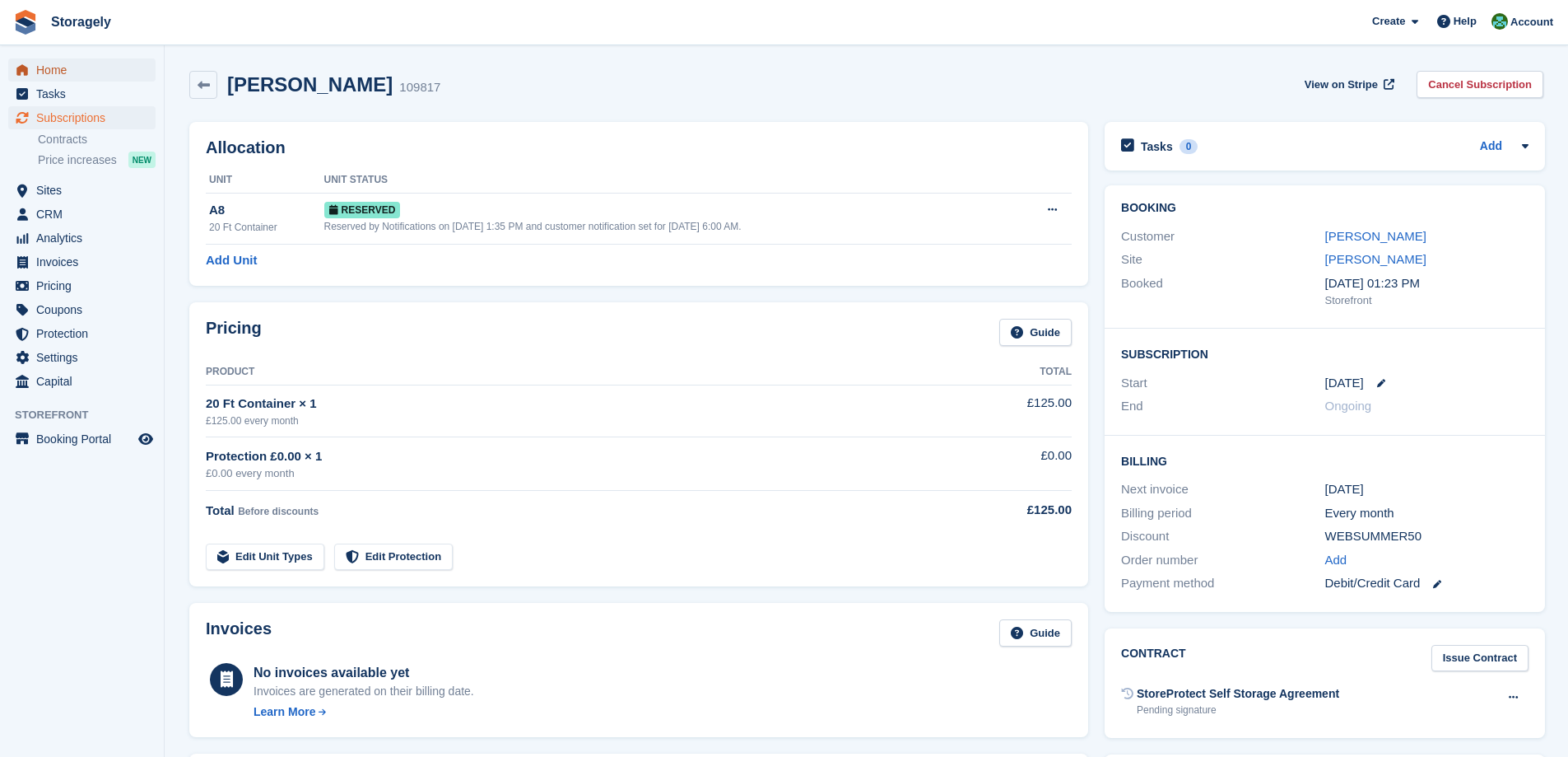
click at [70, 76] on span "Home" at bounding box center [85, 69] width 99 height 23
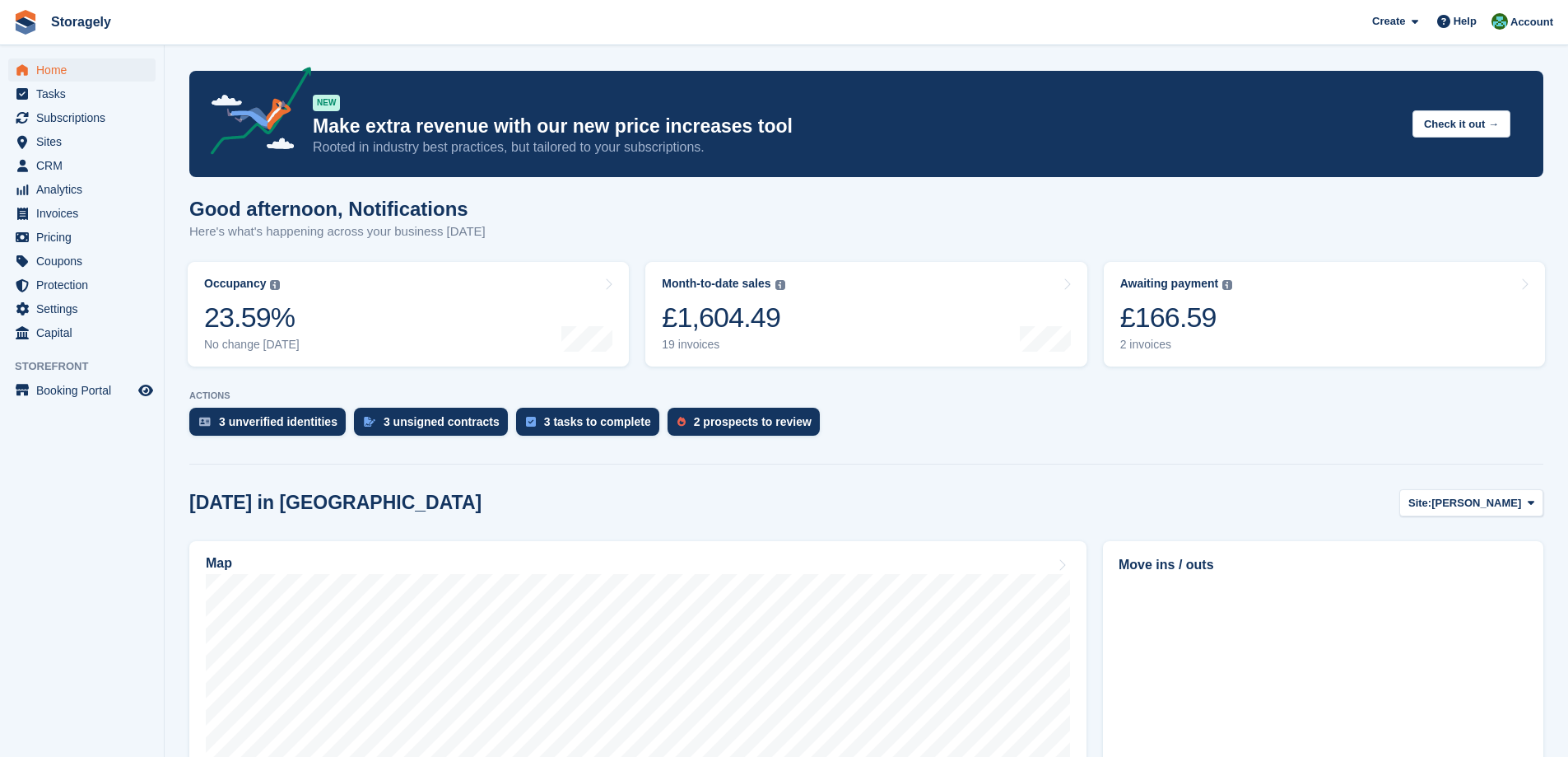
click at [167, 307] on section "NEW Make extra revenue with our new price increases tool Rooted in industry bes…" at bounding box center [866, 683] width 1403 height 1365
click at [74, 170] on span "CRM" at bounding box center [85, 165] width 99 height 23
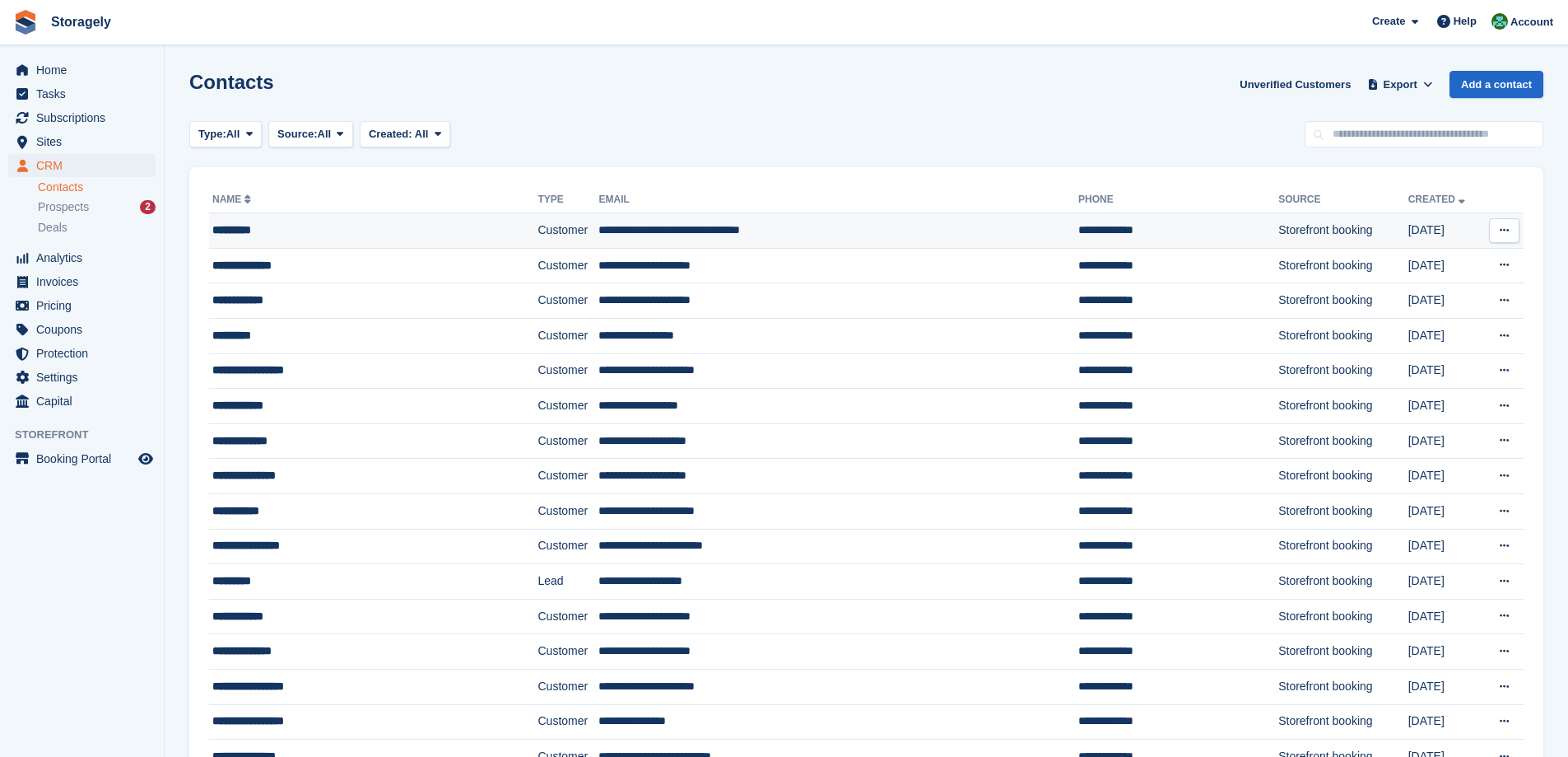
click at [244, 232] on div "*********" at bounding box center [345, 230] width 266 height 17
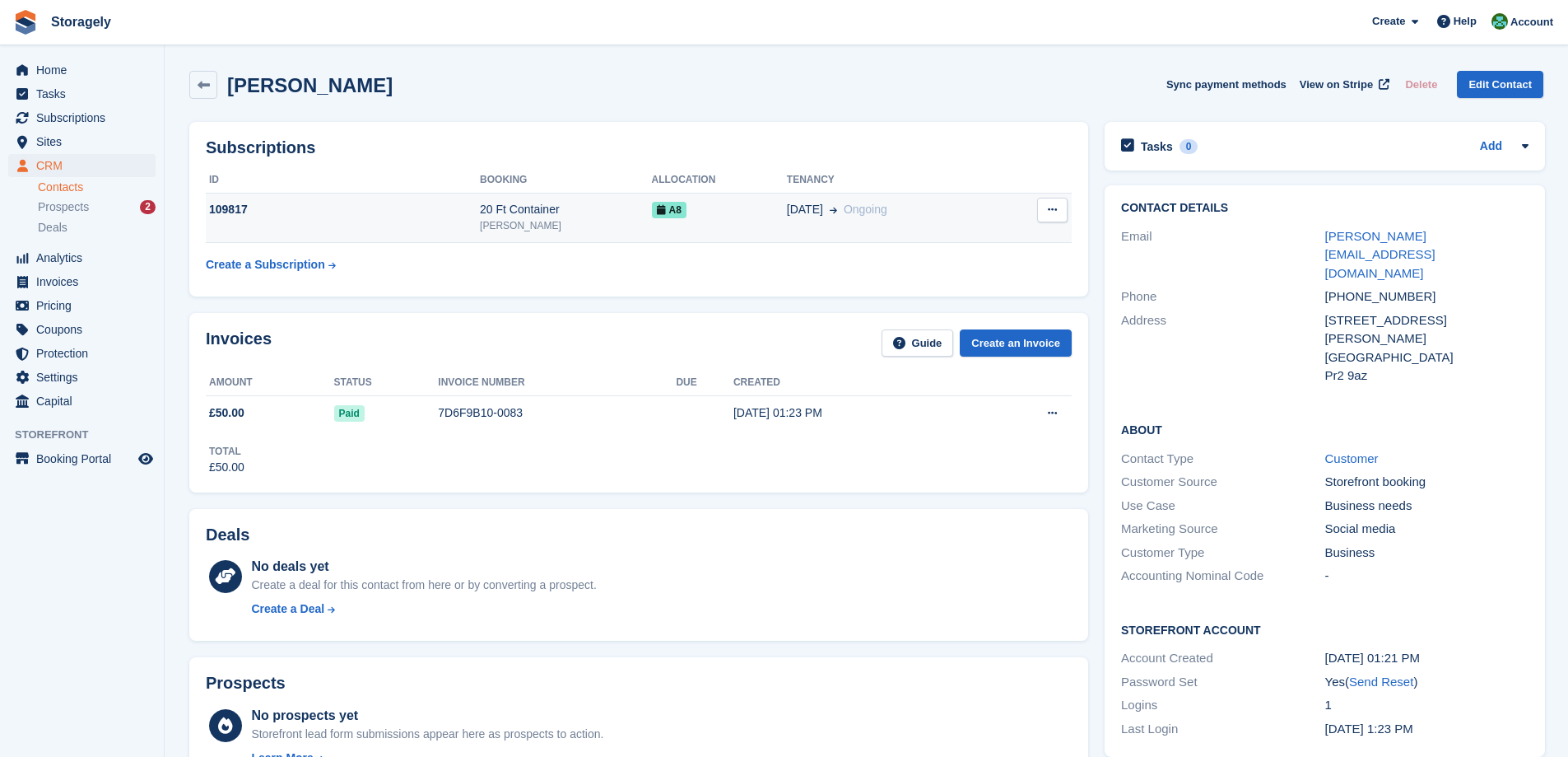
click at [585, 232] on div "[PERSON_NAME]" at bounding box center [565, 226] width 172 height 15
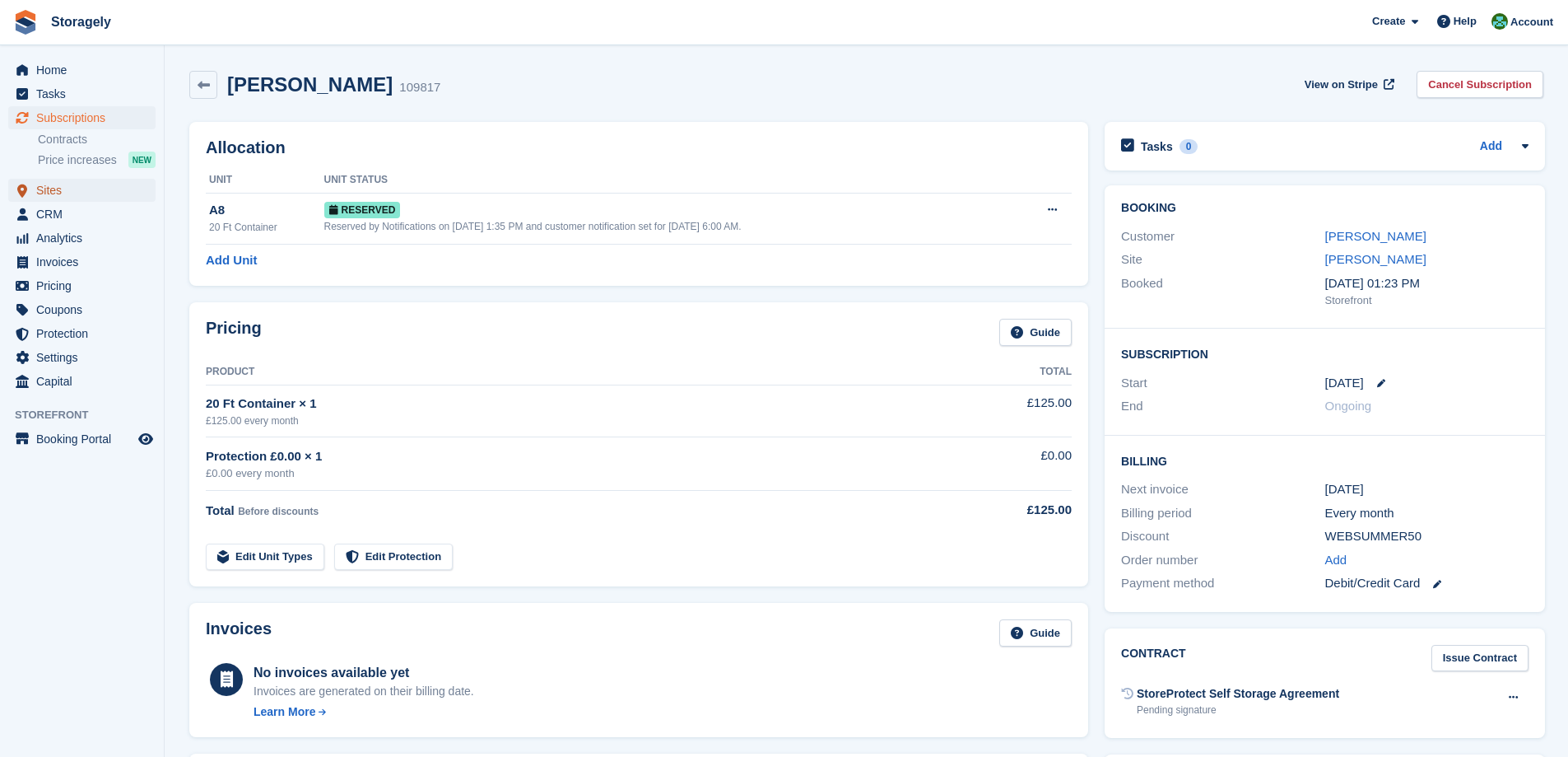
click at [52, 188] on span "Sites" at bounding box center [85, 189] width 99 height 23
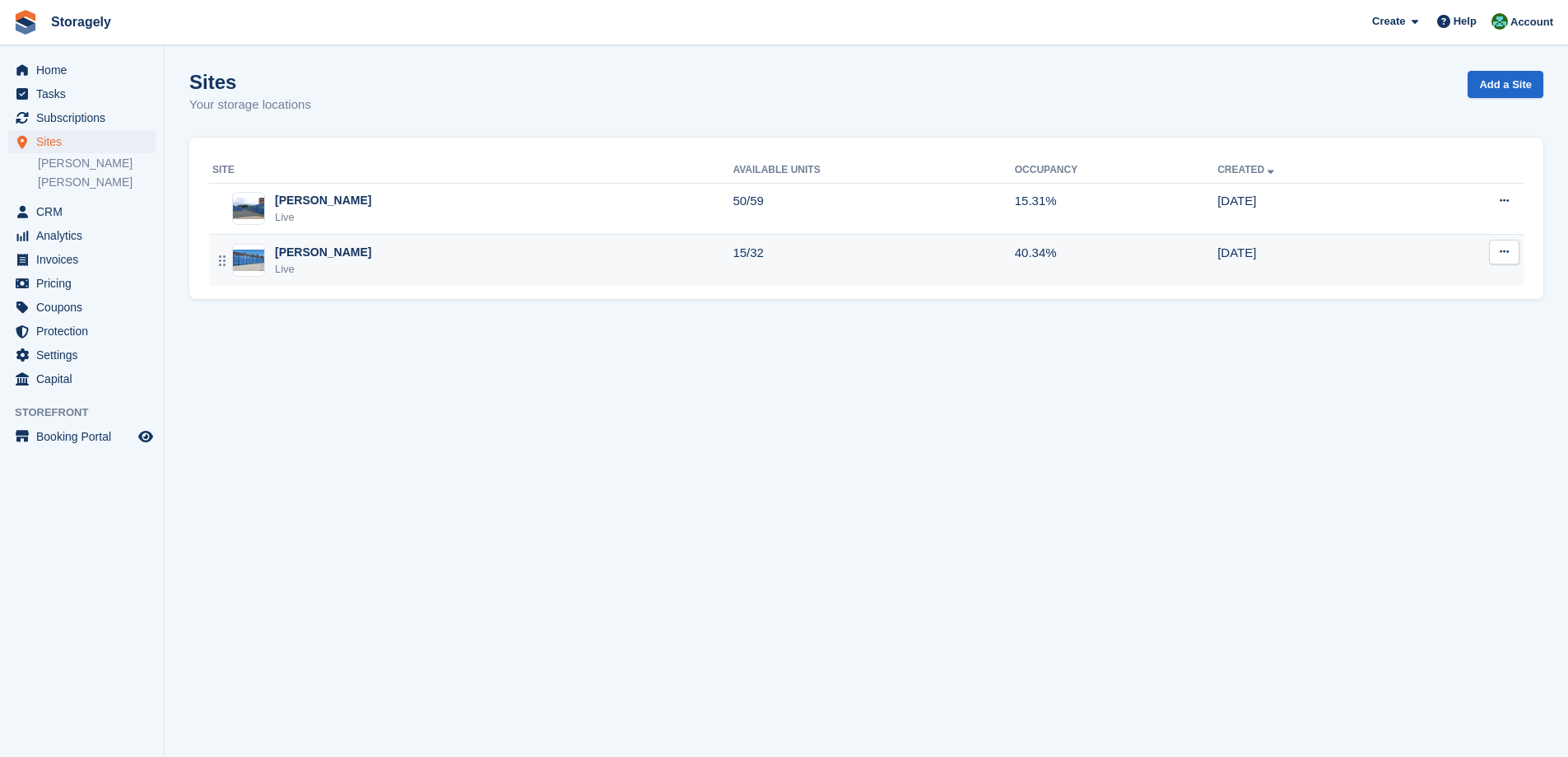
click at [453, 267] on div "Preston Live" at bounding box center [472, 261] width 520 height 34
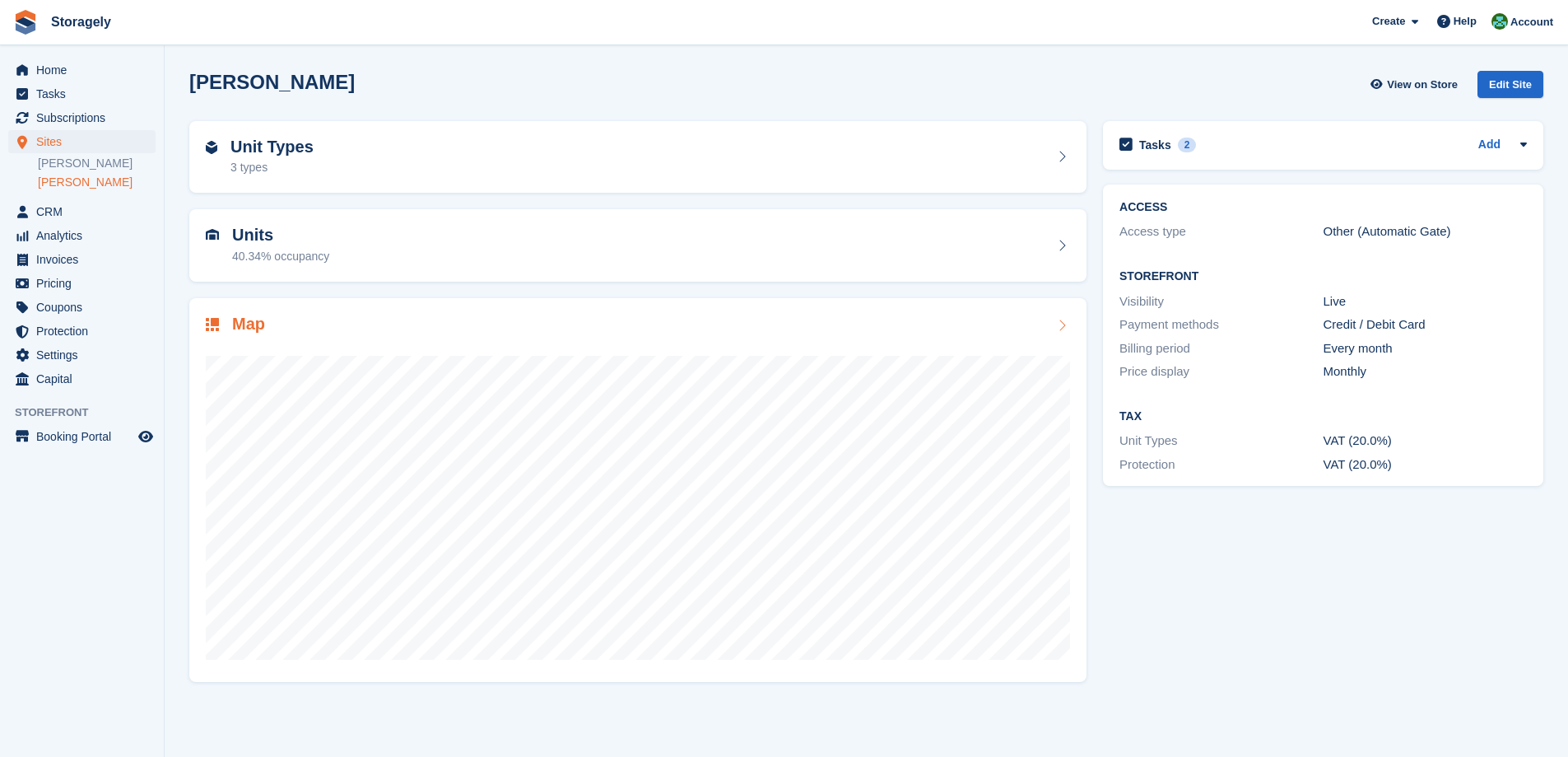
click at [568, 324] on div "Map" at bounding box center [637, 326] width 864 height 22
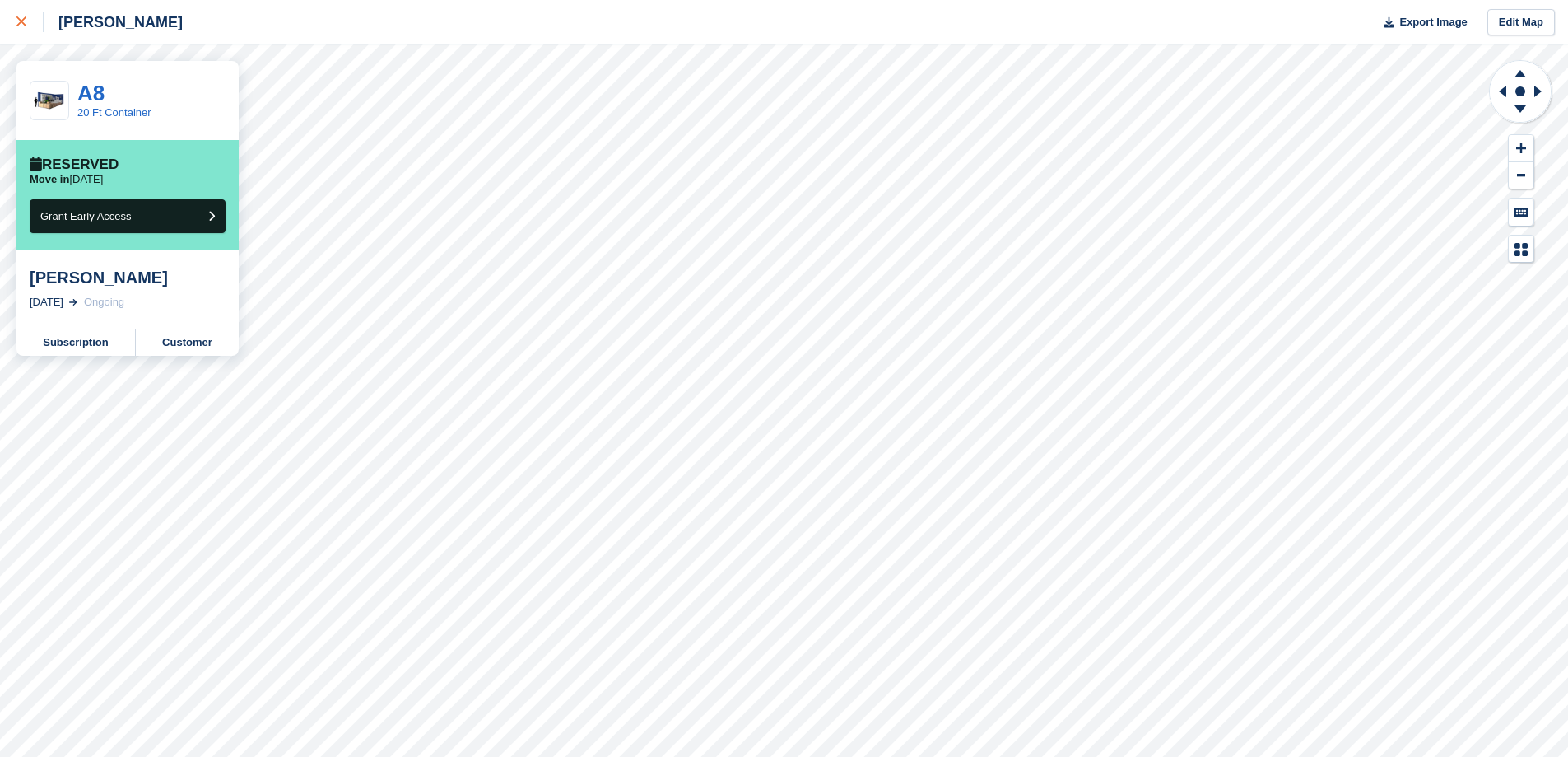
click at [19, 30] on div at bounding box center [30, 22] width 27 height 19
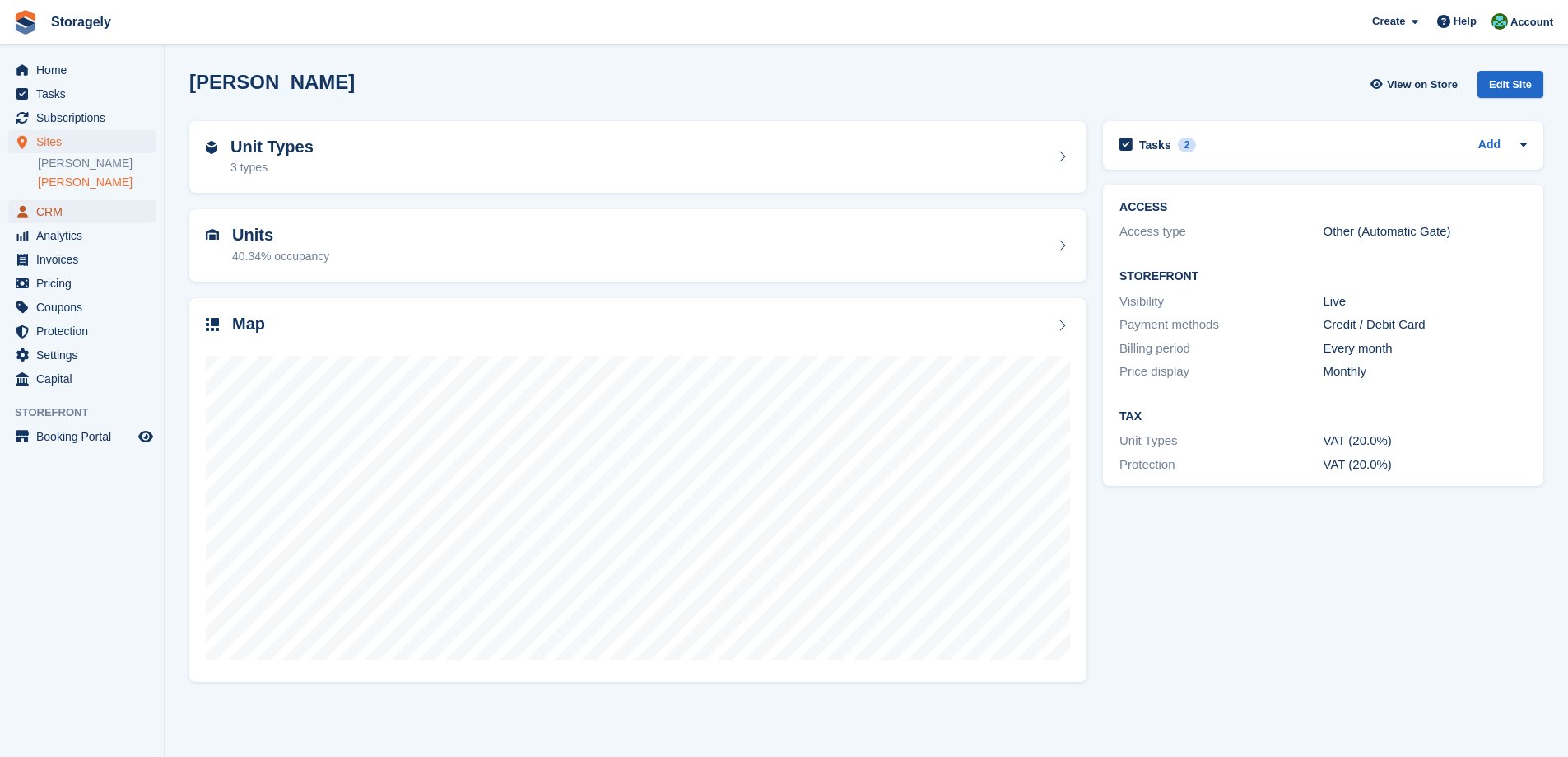
click at [78, 212] on span "CRM" at bounding box center [85, 211] width 99 height 23
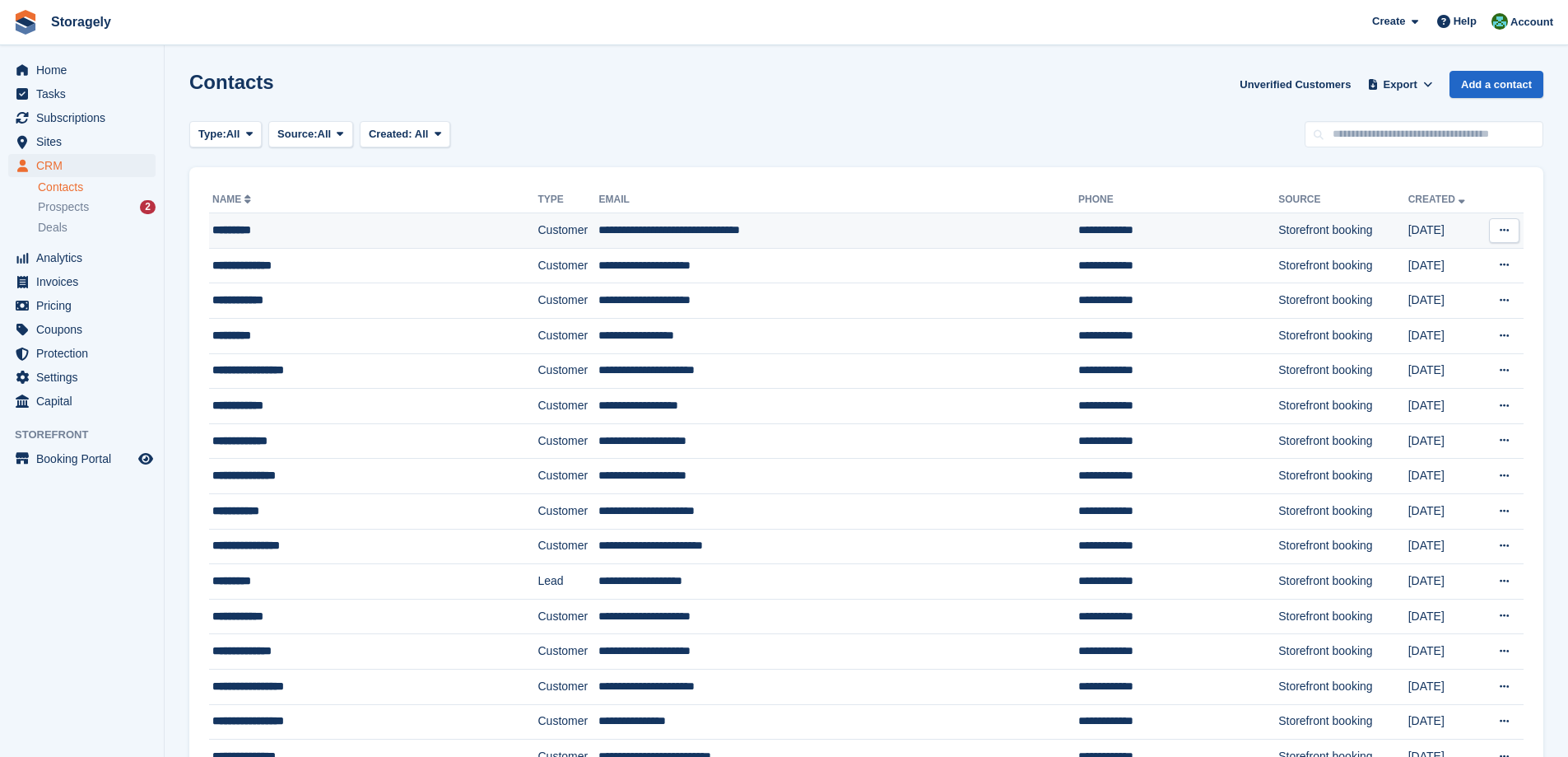
click at [337, 233] on div "*********" at bounding box center [345, 230] width 266 height 17
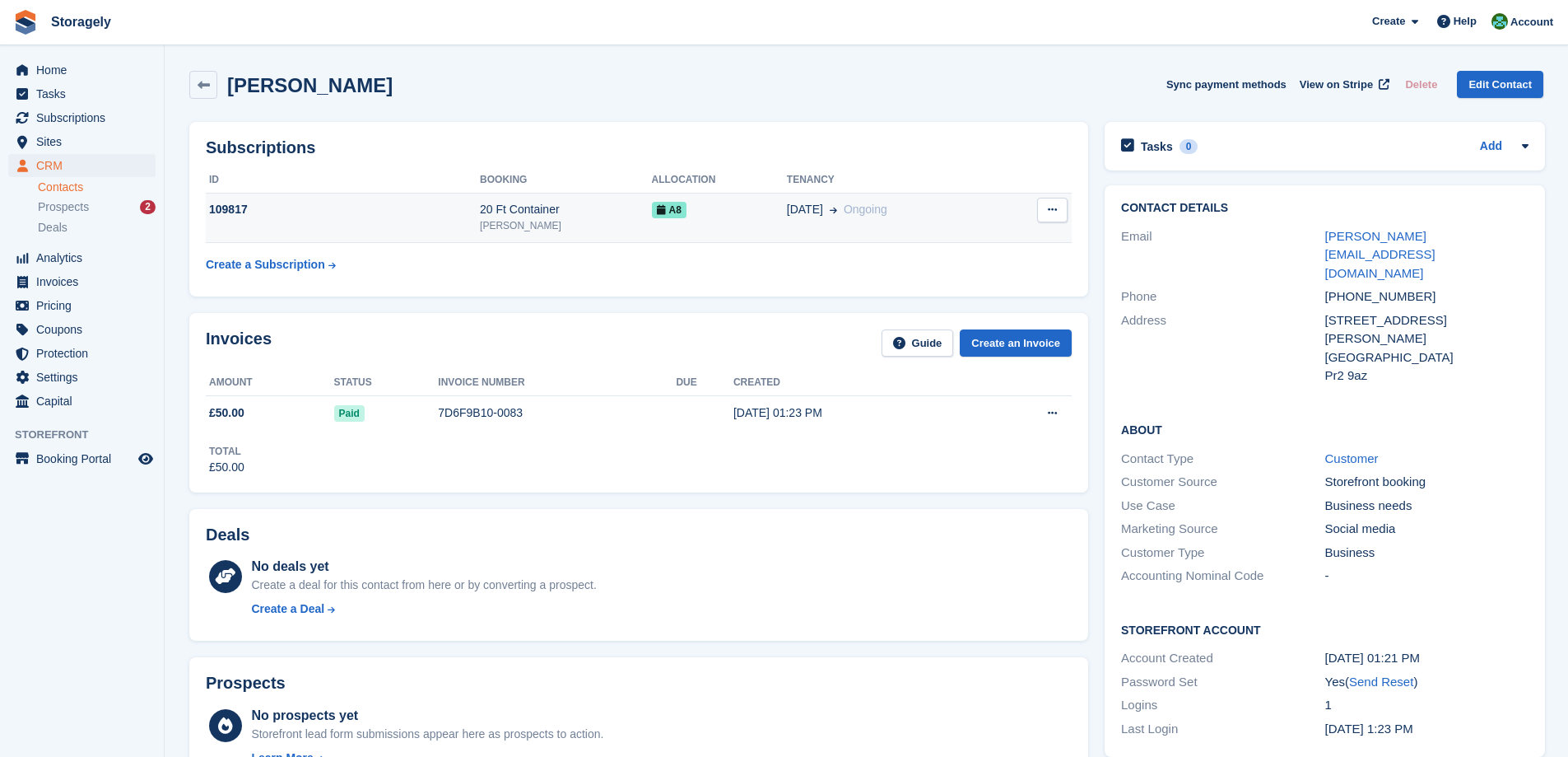
click at [1048, 207] on icon at bounding box center [1052, 209] width 9 height 11
click at [657, 213] on icon at bounding box center [661, 210] width 9 height 10
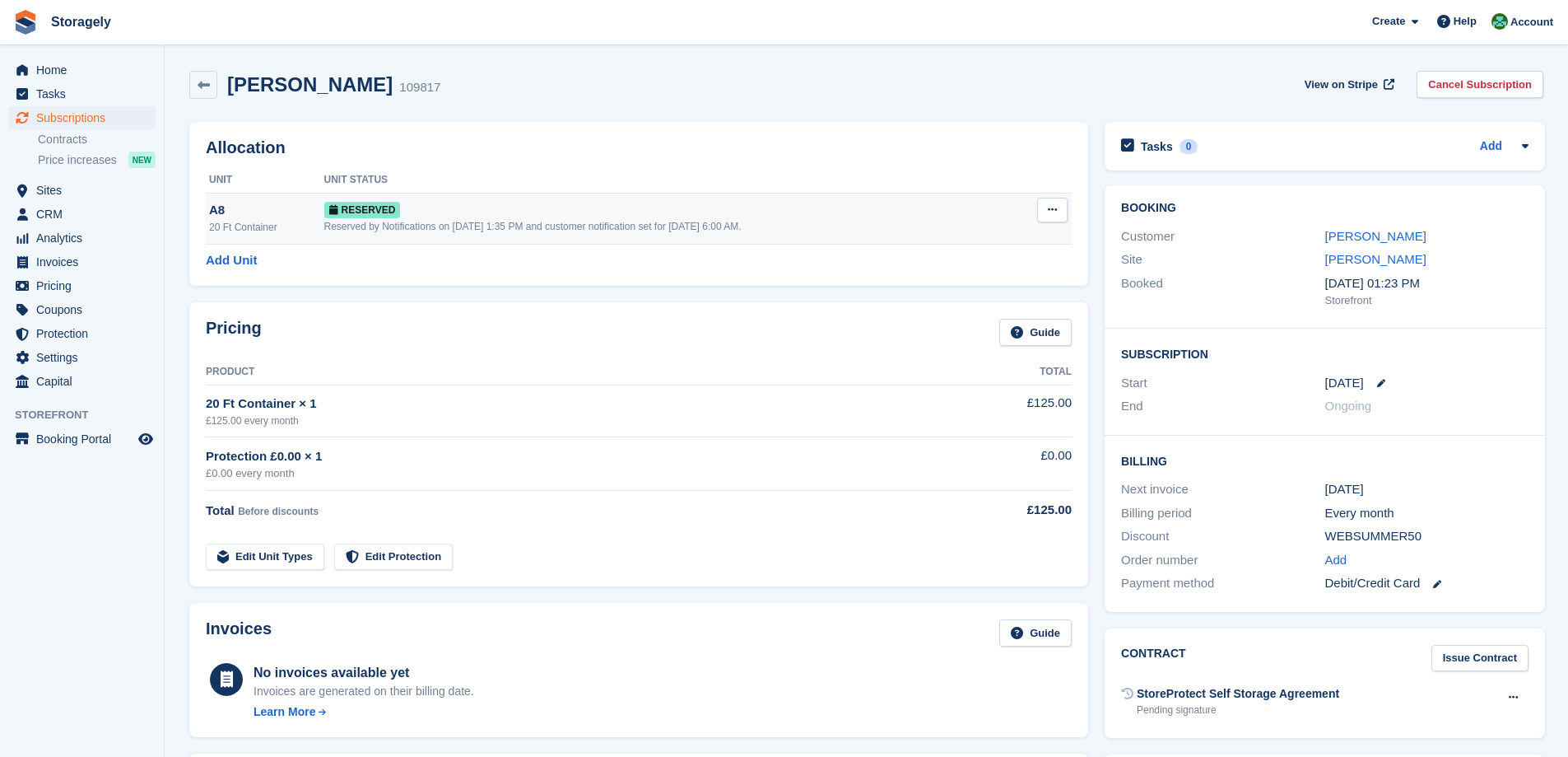
click at [1050, 207] on icon at bounding box center [1052, 209] width 9 height 11
click at [957, 282] on p "Deallocate" at bounding box center [988, 277] width 143 height 21
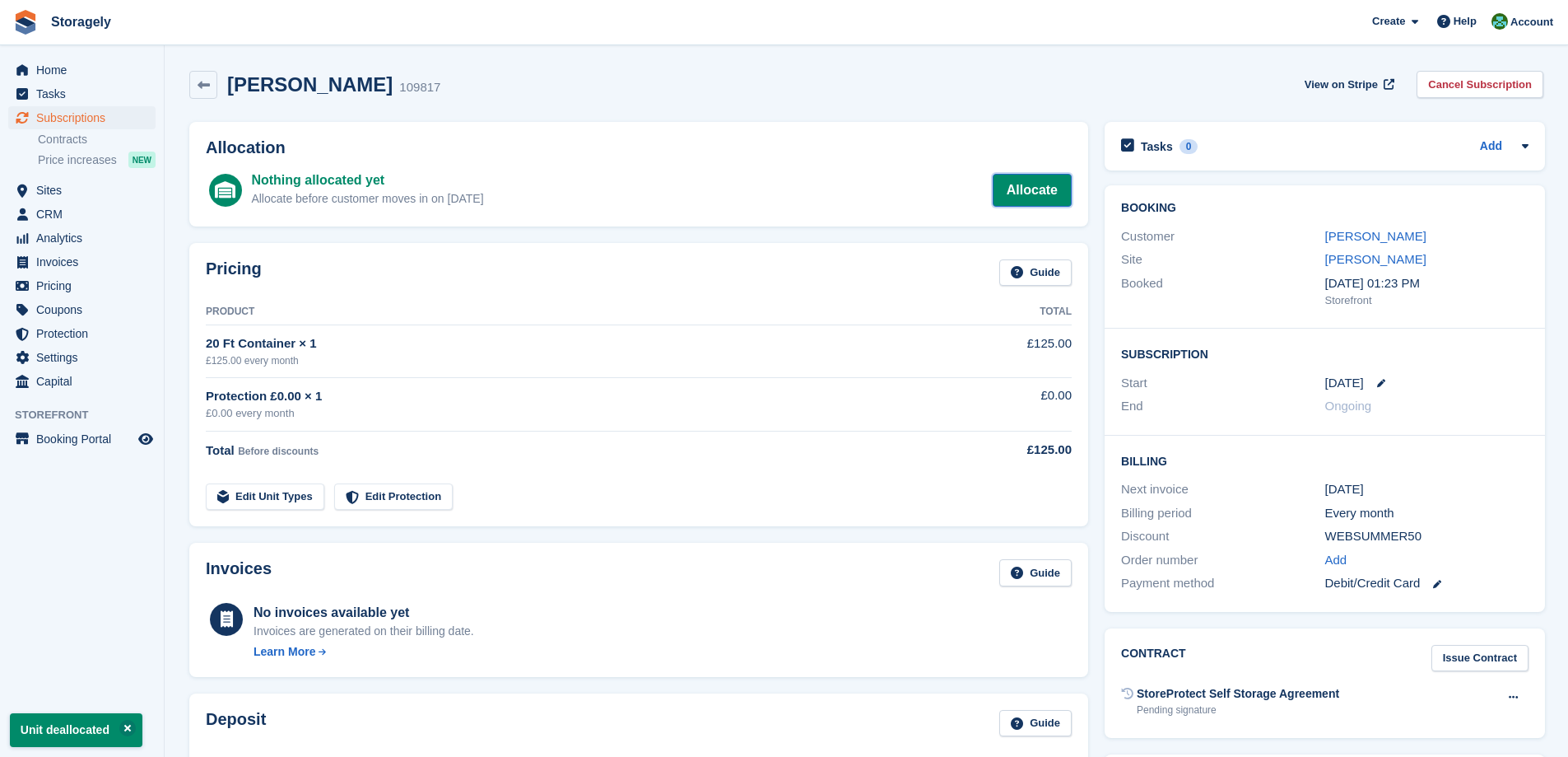
click at [1009, 197] on link "Allocate" at bounding box center [1031, 189] width 79 height 33
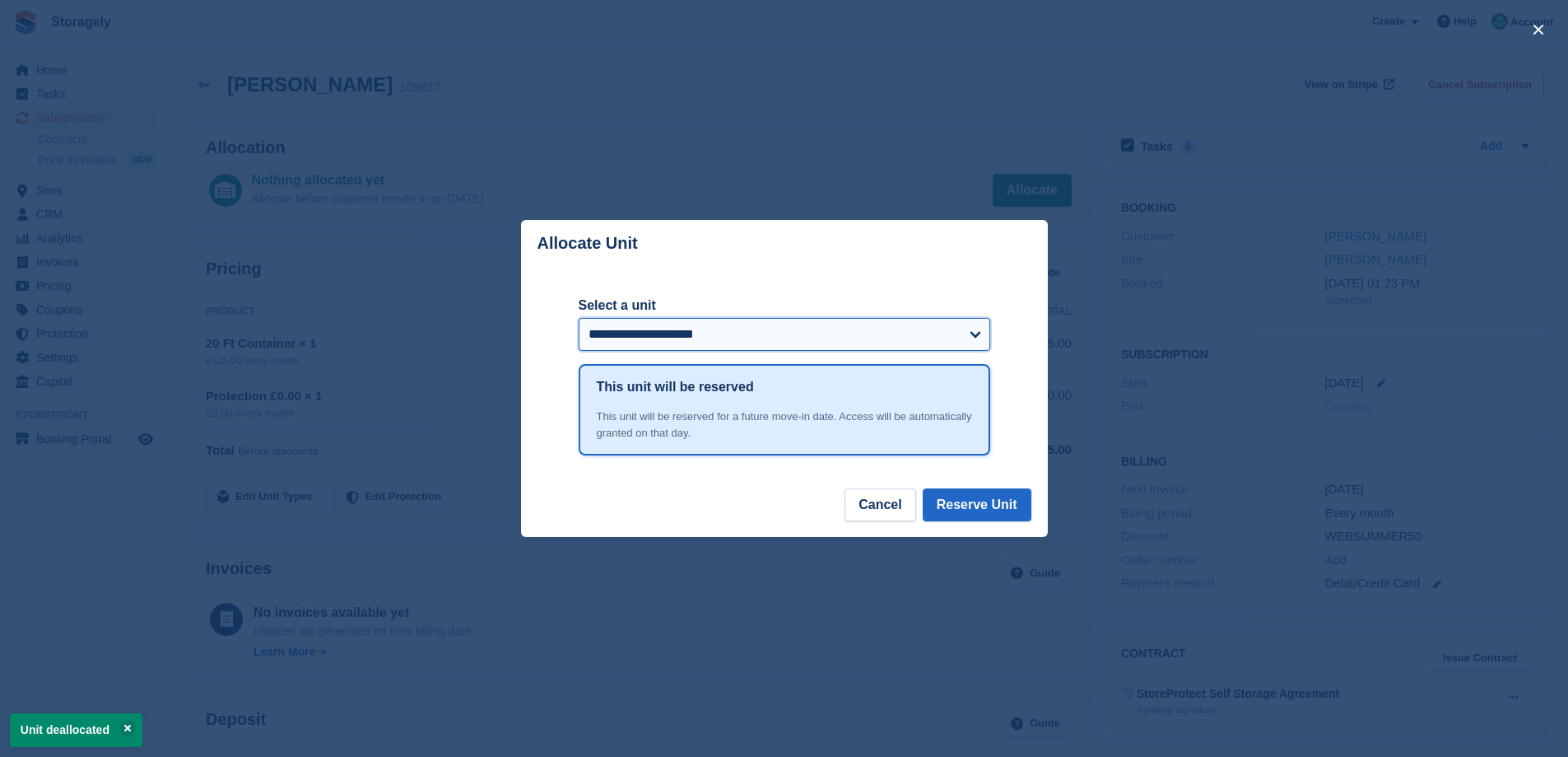
click at [678, 335] on select "**********" at bounding box center [784, 334] width 412 height 33
click at [698, 279] on div "**********" at bounding box center [784, 377] width 412 height 222
click at [986, 504] on button "Reserve Unit" at bounding box center [977, 504] width 109 height 33
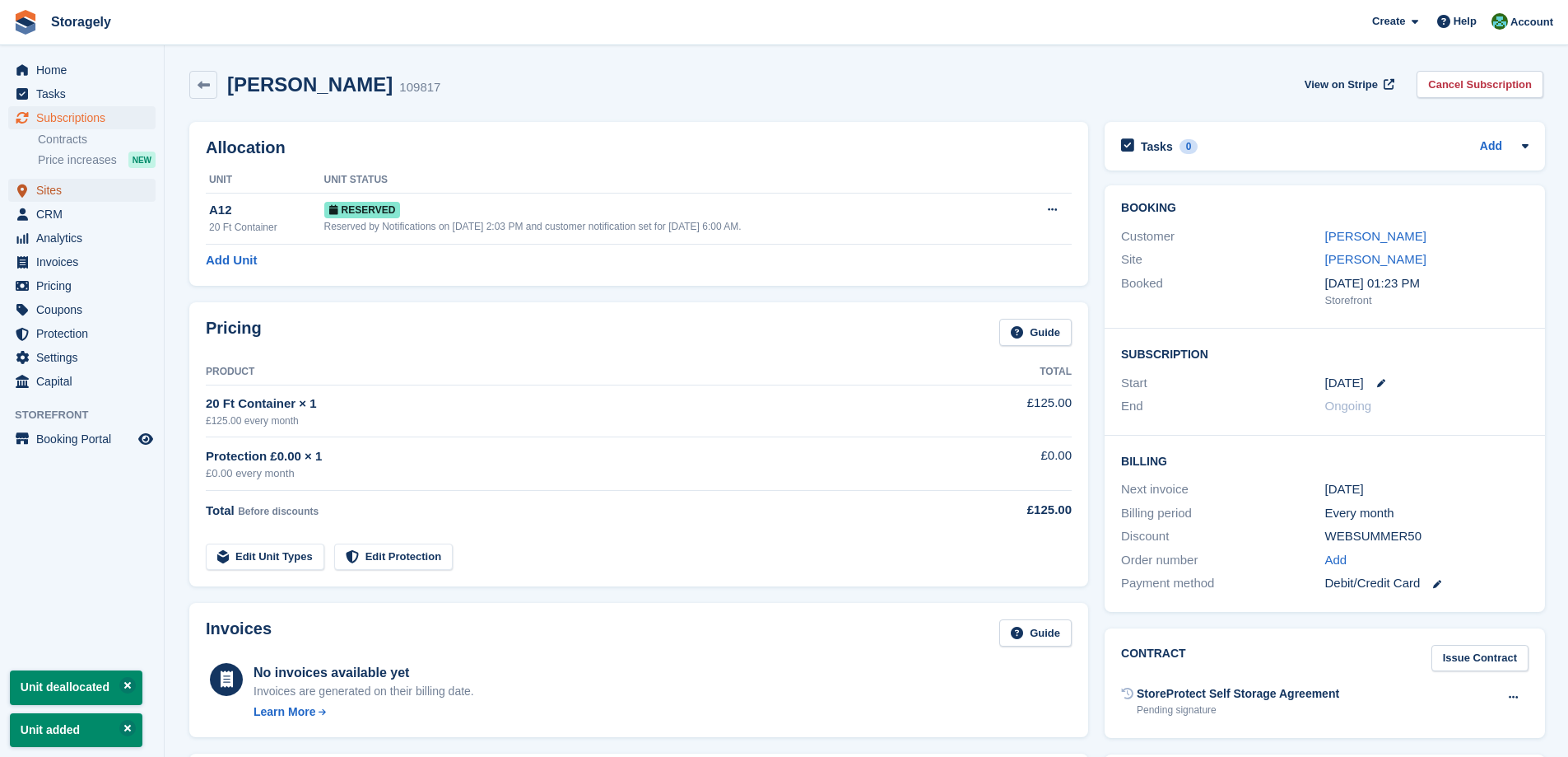
click at [47, 184] on span "Sites" at bounding box center [85, 189] width 99 height 23
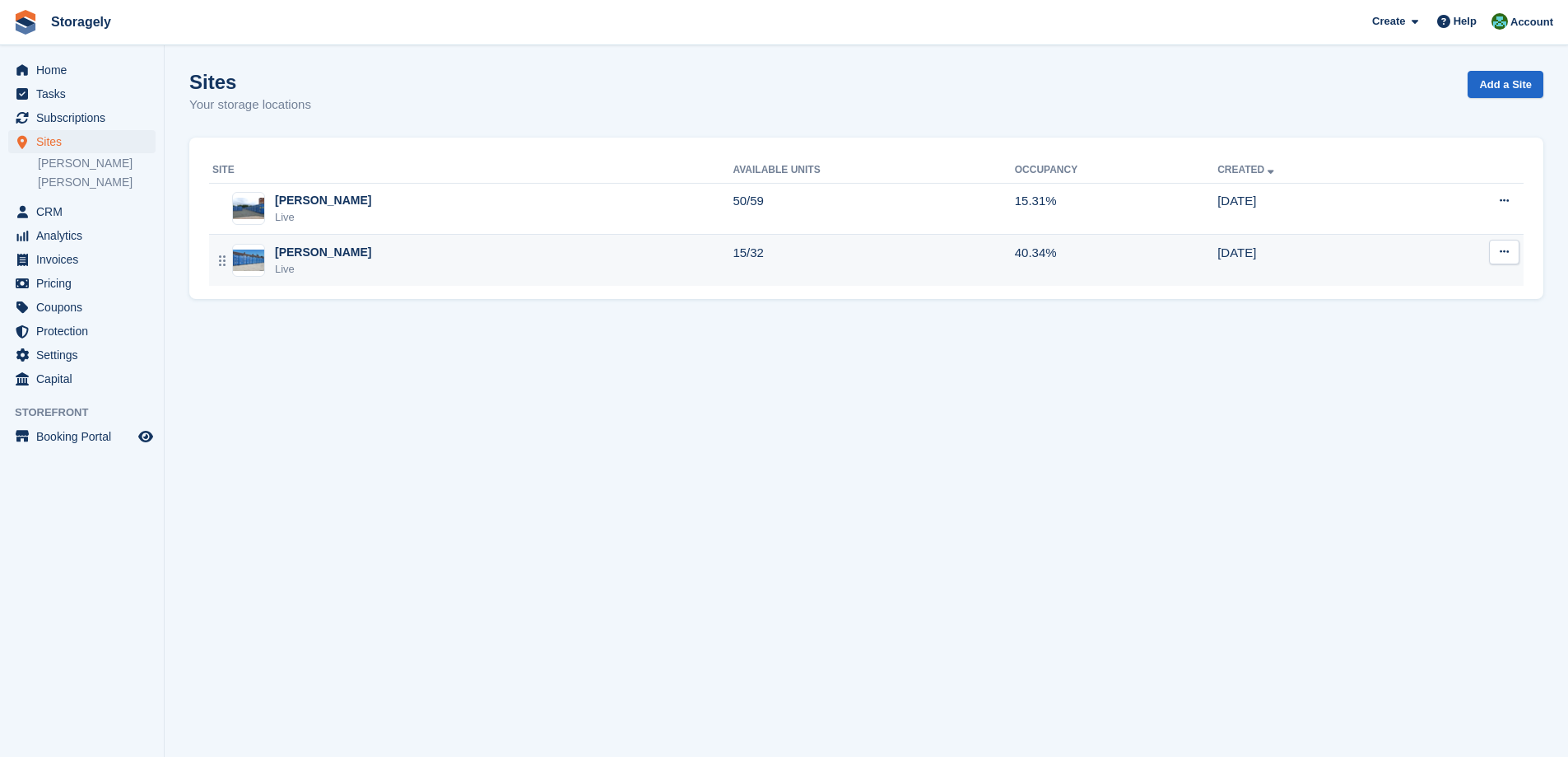
click at [365, 259] on div "Preston Live" at bounding box center [472, 261] width 520 height 34
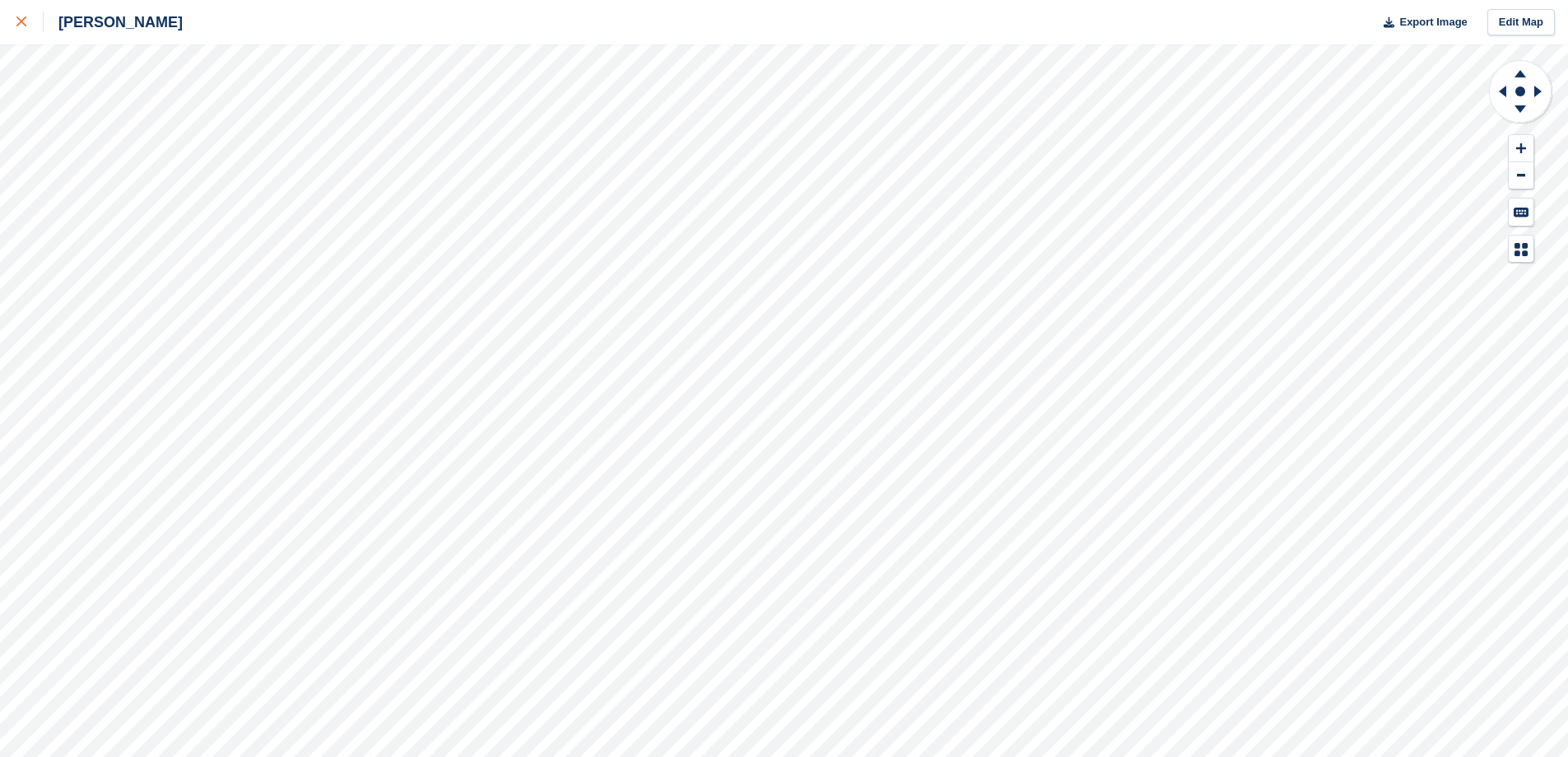
click at [32, 29] on div at bounding box center [30, 22] width 27 height 19
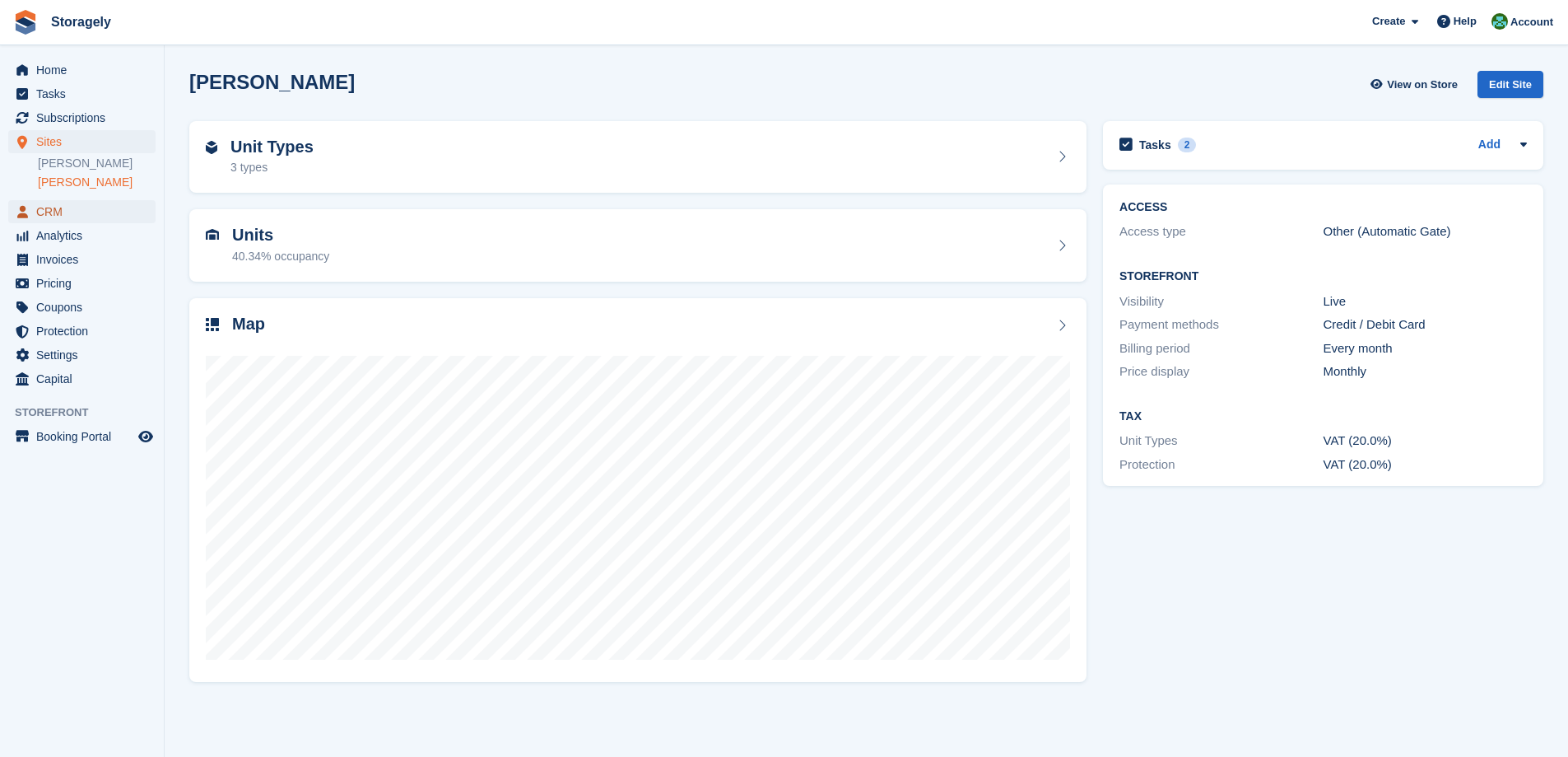
click at [74, 213] on span "CRM" at bounding box center [85, 211] width 99 height 23
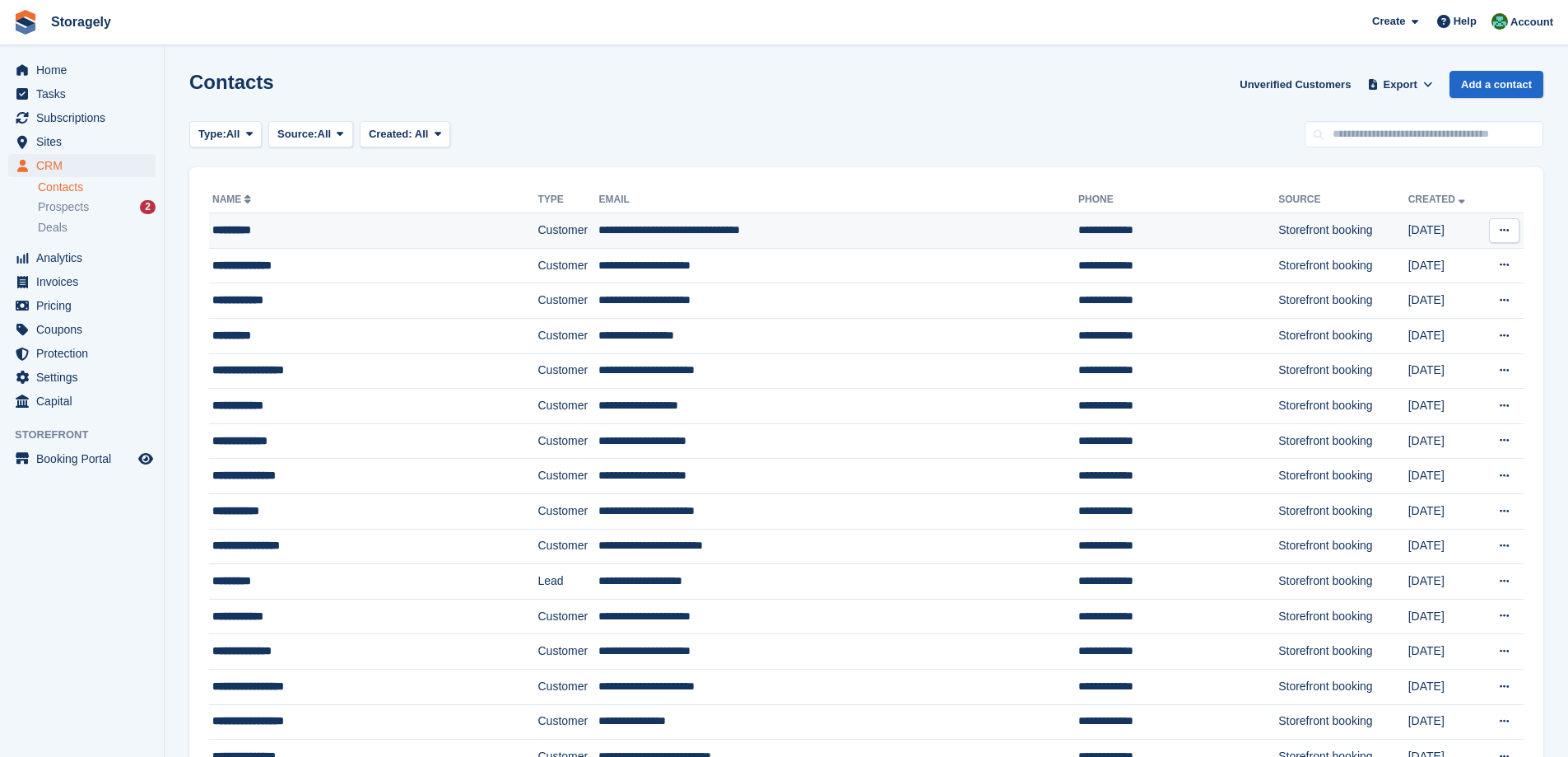
click at [451, 232] on div "*********" at bounding box center [345, 230] width 266 height 17
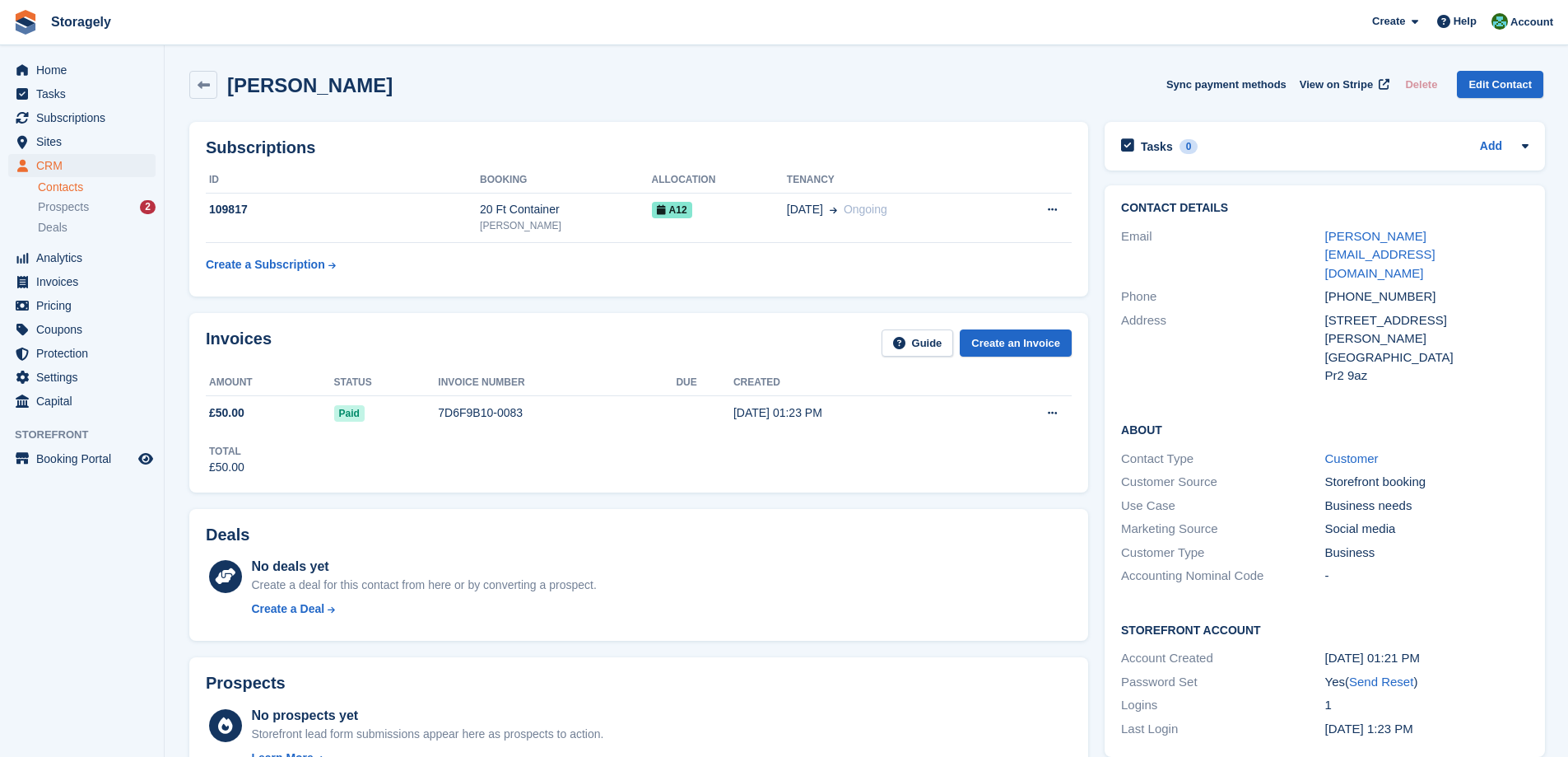
click at [1089, 337] on div "Invoices Guide Create an Invoice Amount Status Invoice number Due Created £50.0…" at bounding box center [638, 402] width 915 height 195
click at [172, 358] on section "[PERSON_NAME] Sync payment methods View on Stripe Delete Edit Contact Subscript…" at bounding box center [866, 678] width 1403 height 1357
click at [68, 143] on span "Sites" at bounding box center [85, 141] width 99 height 23
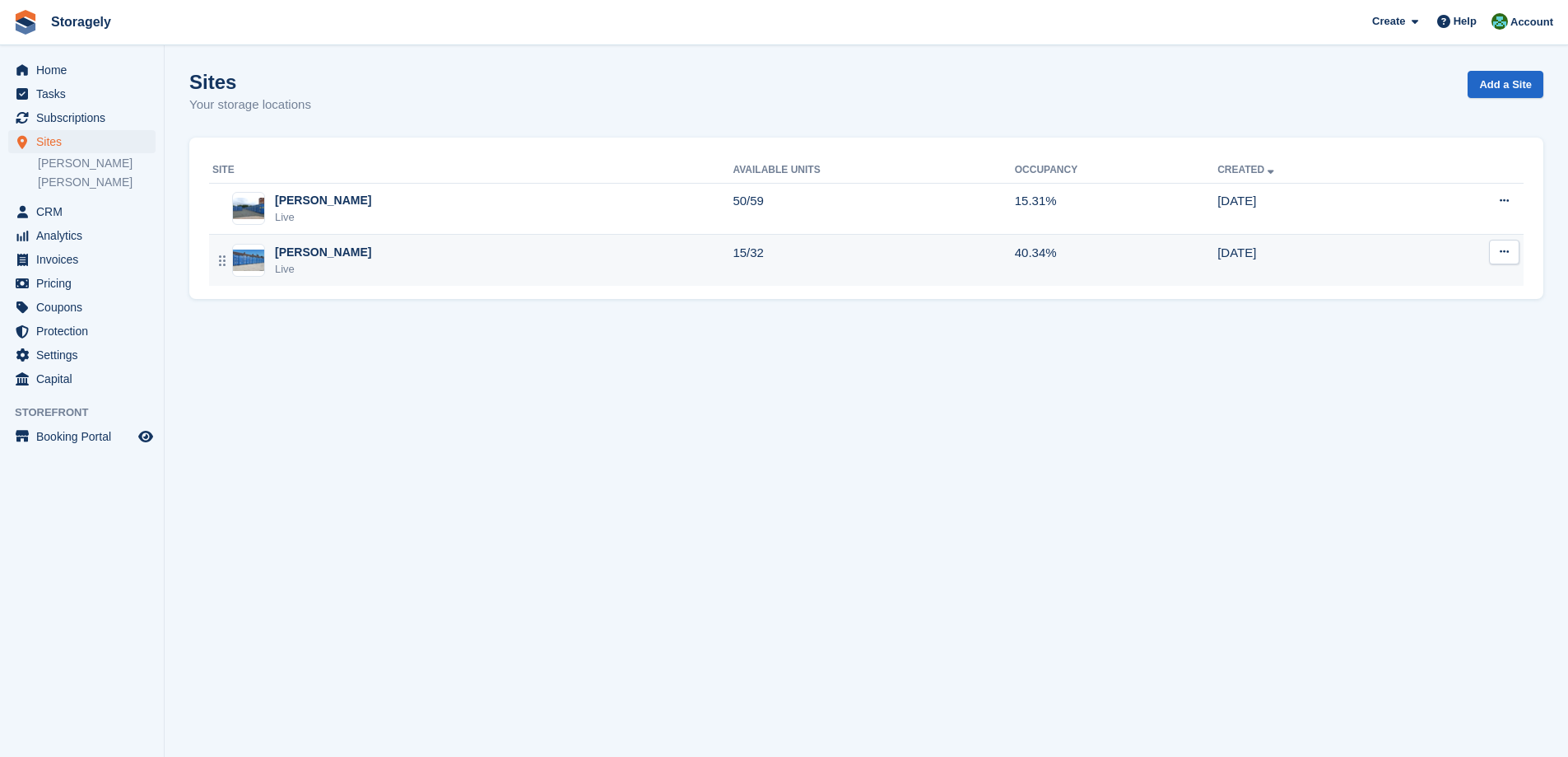
click at [335, 257] on div "Preston Live" at bounding box center [472, 261] width 520 height 34
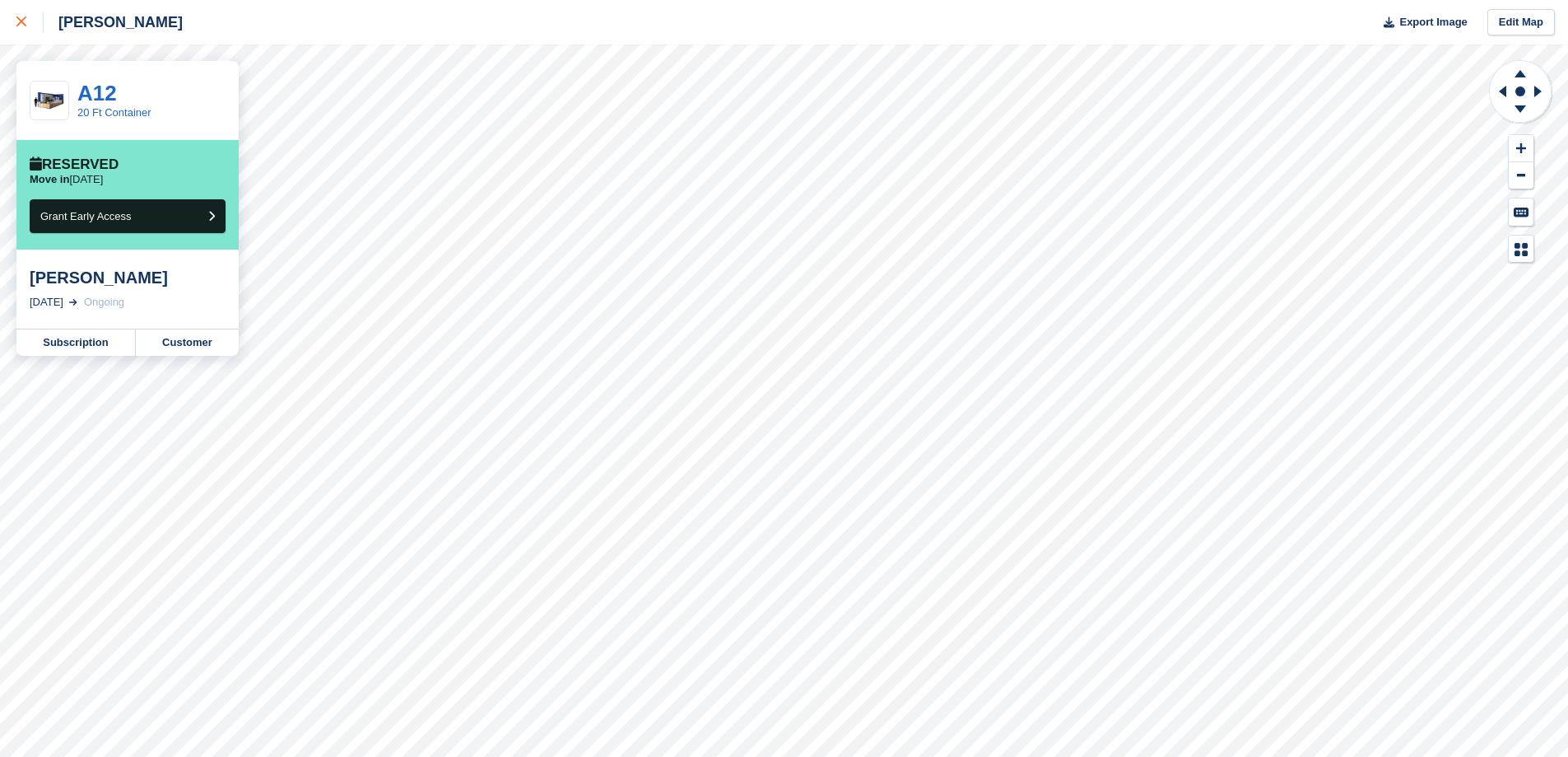
click at [20, 23] on icon at bounding box center [21, 21] width 10 height 10
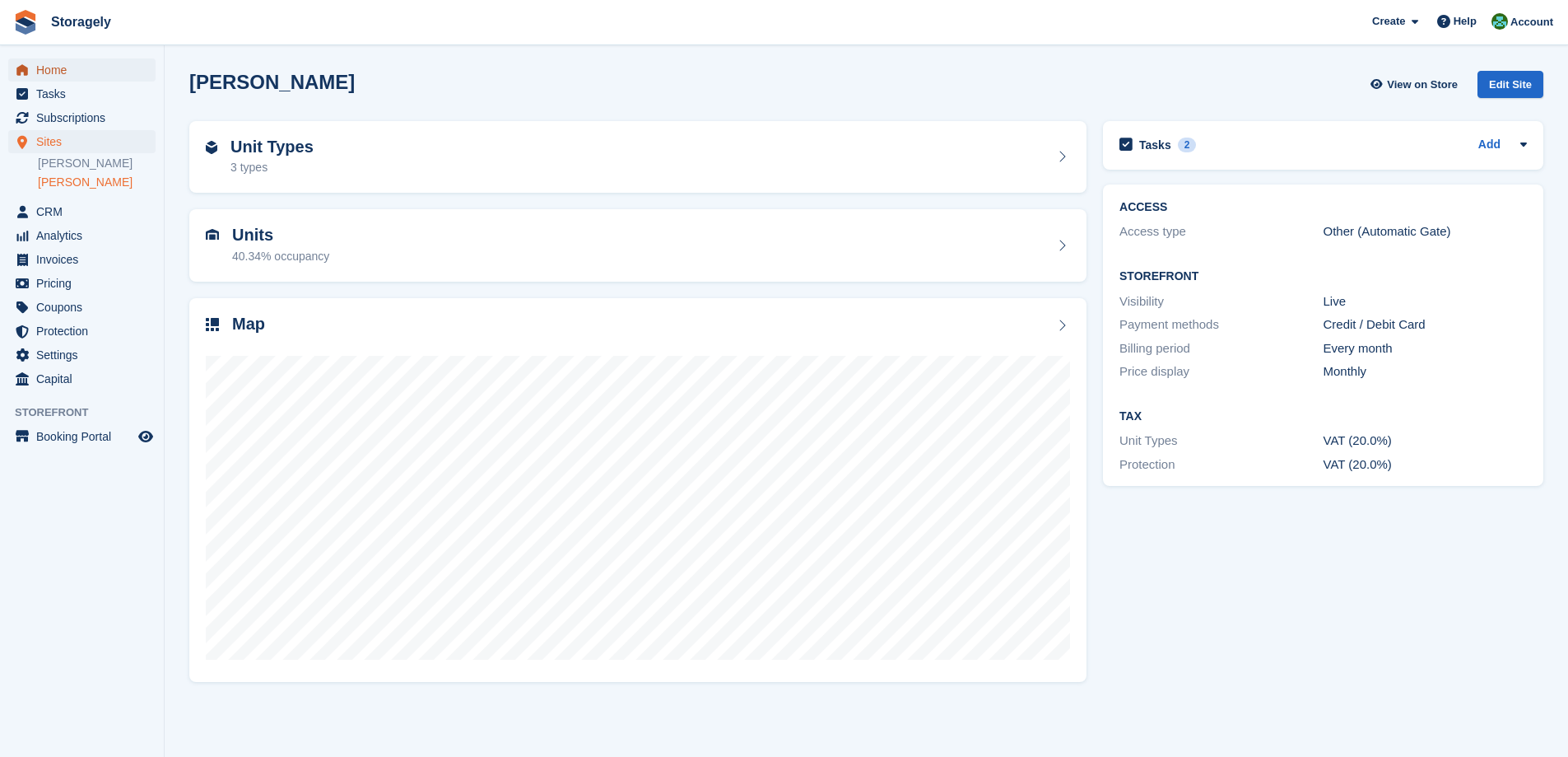
click at [65, 75] on span "Home" at bounding box center [85, 69] width 99 height 23
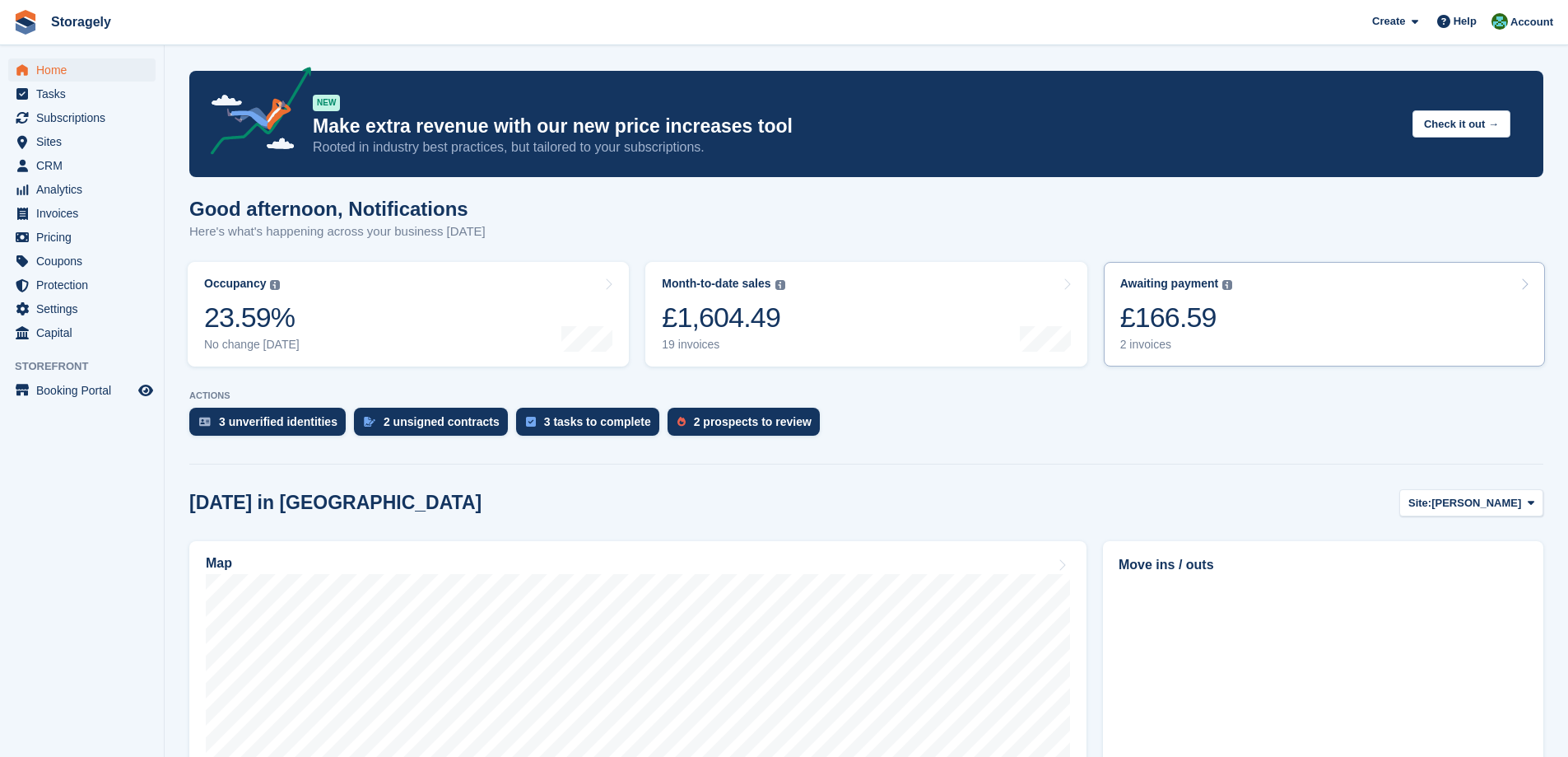
click at [1189, 344] on div "2 invoices" at bounding box center [1176, 344] width 112 height 14
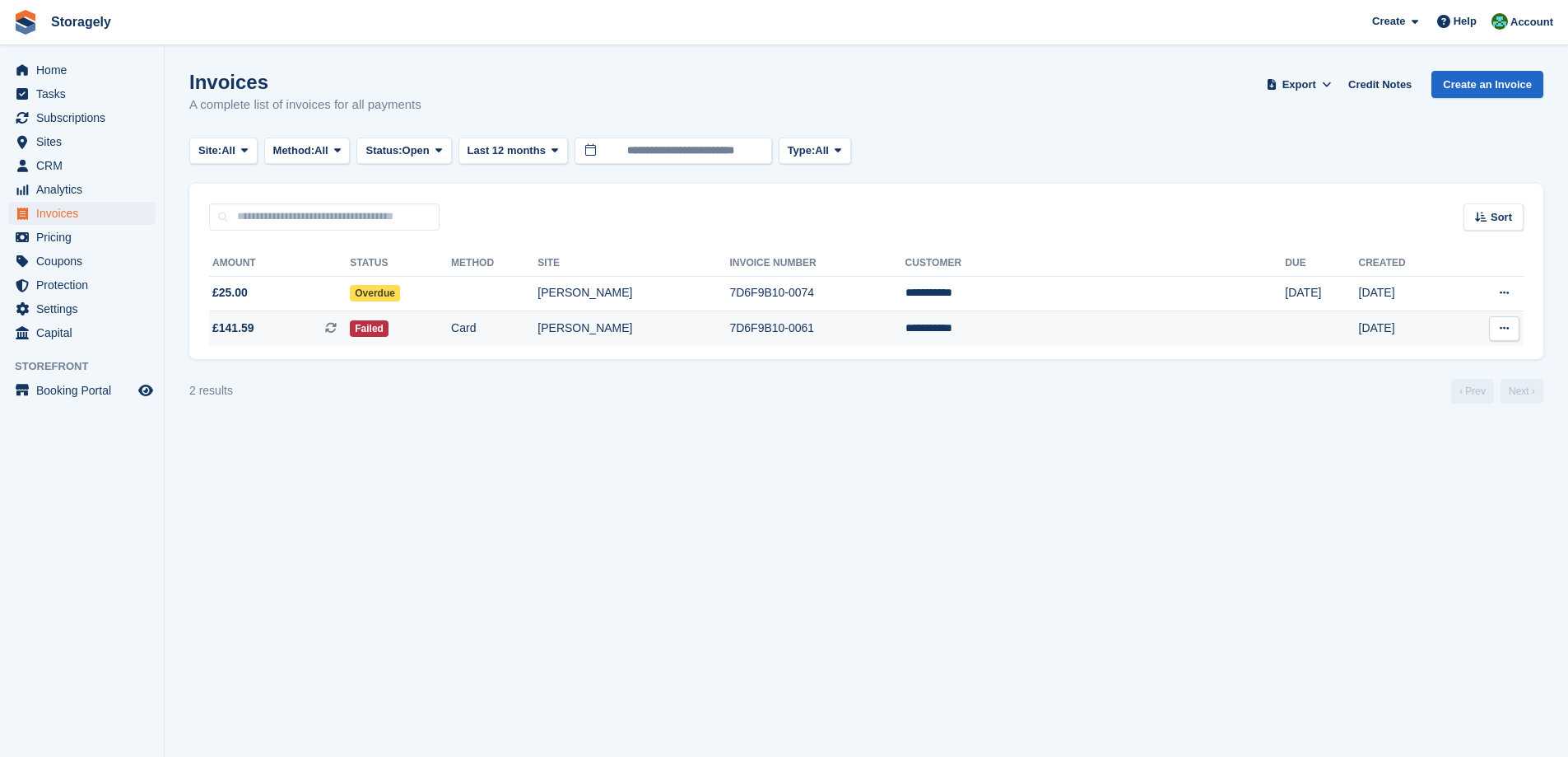
click at [538, 332] on td "Card" at bounding box center [494, 328] width 86 height 35
click at [796, 218] on div "Sort Sort by Date created Created (oldest first) Created (newest first)" at bounding box center [866, 207] width 1354 height 47
click at [296, 438] on section "Invoices A complete list of invoices for all payments Export Export Invoices Ex…" at bounding box center [866, 378] width 1403 height 757
